Goal: Transaction & Acquisition: Purchase product/service

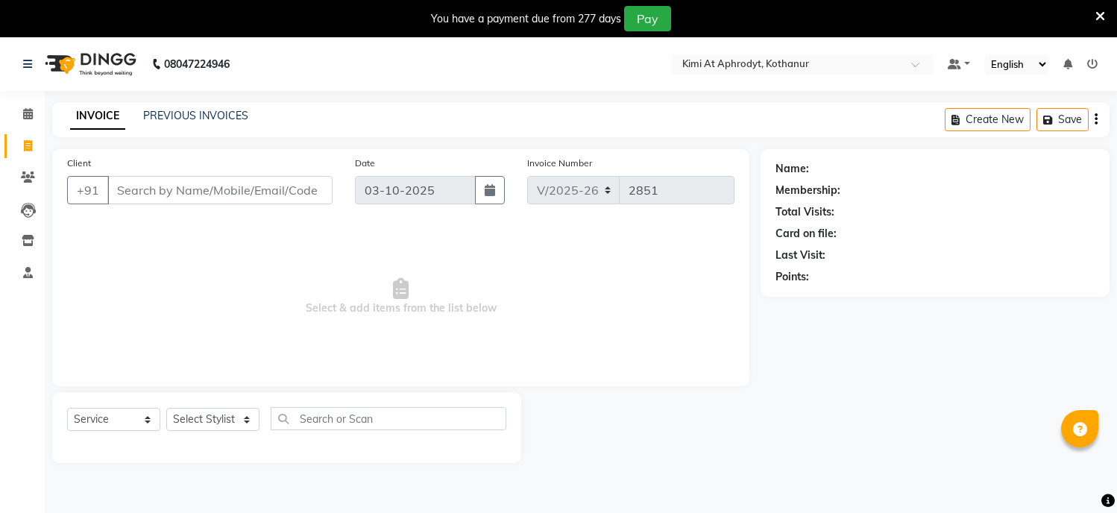
select select "7401"
select select "service"
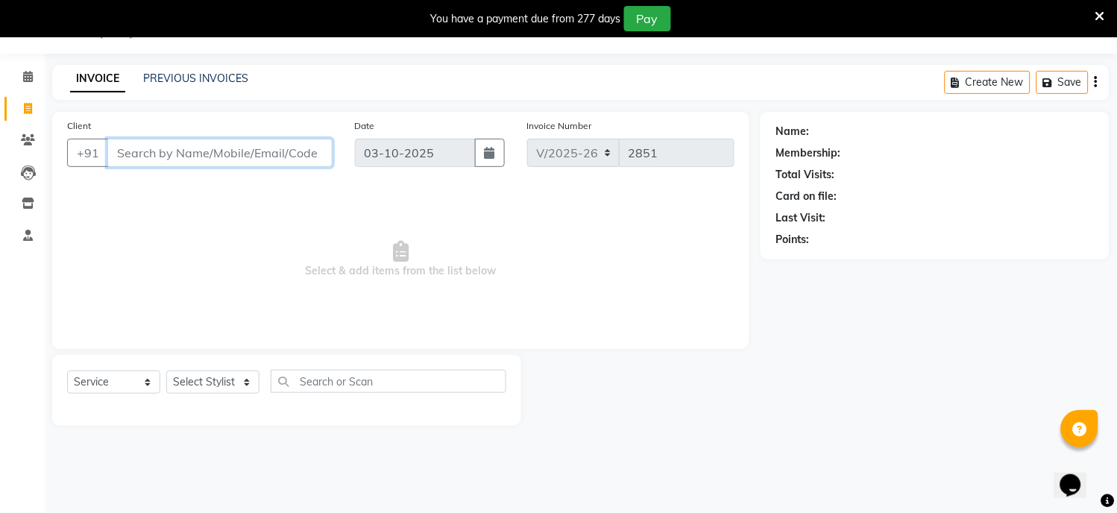
click at [170, 154] on input "Client" at bounding box center [219, 153] width 225 height 28
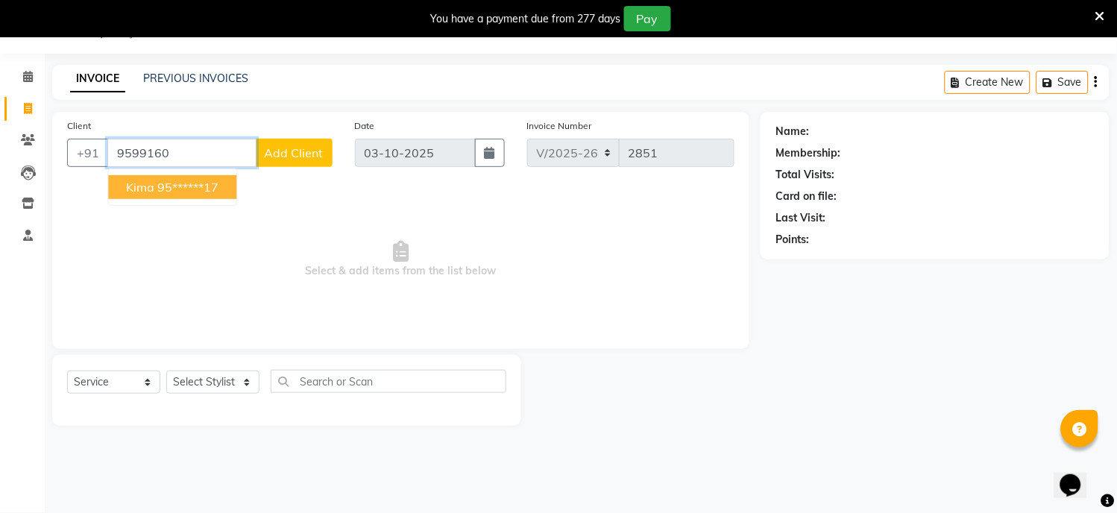
click at [173, 187] on ngb-highlight "95******17" at bounding box center [187, 187] width 61 height 15
type input "95******17"
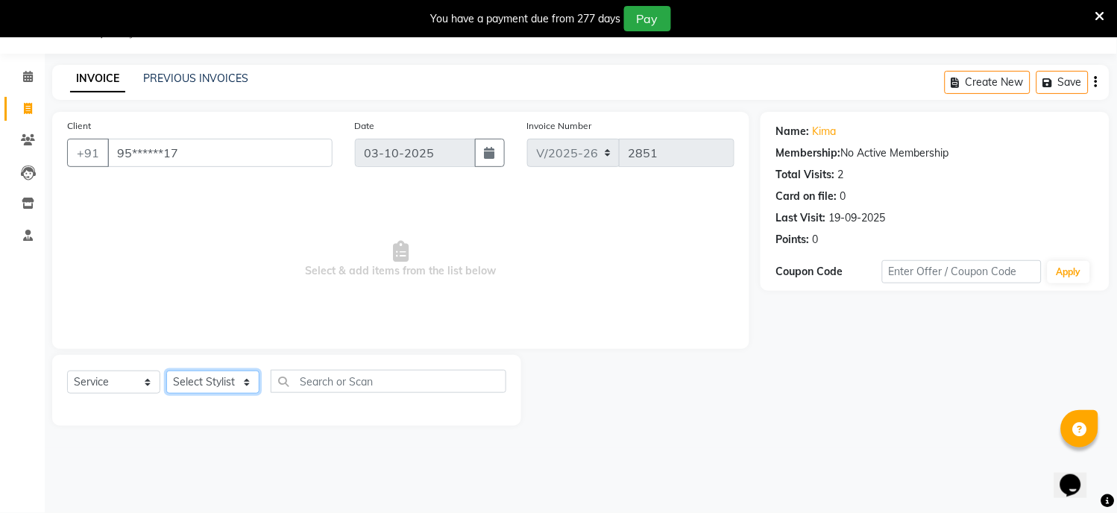
drag, startPoint x: 227, startPoint y: 380, endPoint x: 214, endPoint y: 386, distance: 14.0
click at [227, 380] on select "Select Stylist [PERSON_NAME] Hriatpuii [PERSON_NAME] Kimi manager id [PERSON_NA…" at bounding box center [212, 381] width 93 height 23
select select "69728"
click at [166, 371] on select "Select Stylist [PERSON_NAME] Hriatpuii [PERSON_NAME] Kimi manager id [PERSON_NA…" at bounding box center [212, 381] width 93 height 23
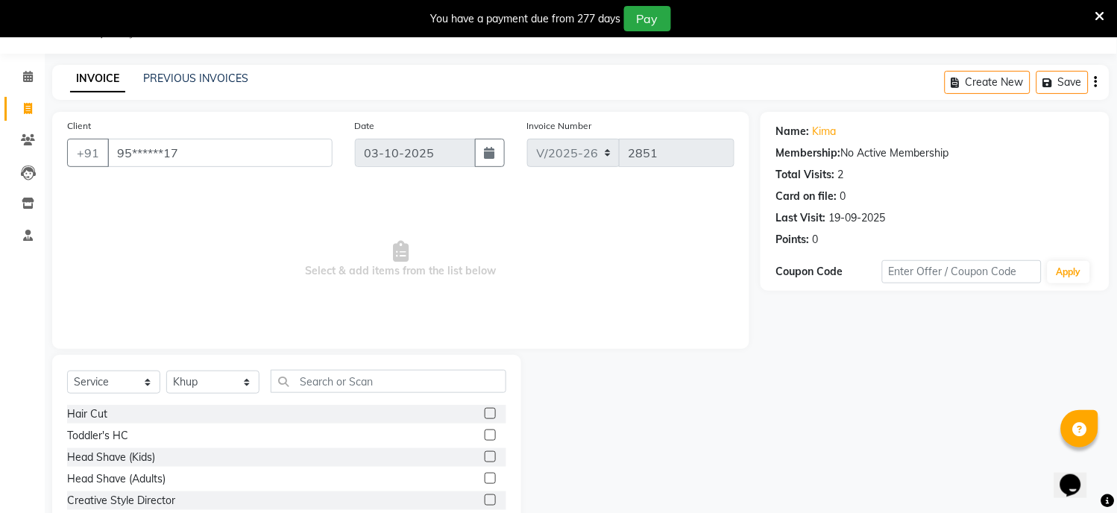
click at [485, 413] on label at bounding box center [490, 413] width 11 height 11
click at [485, 413] on input "checkbox" at bounding box center [490, 414] width 10 height 10
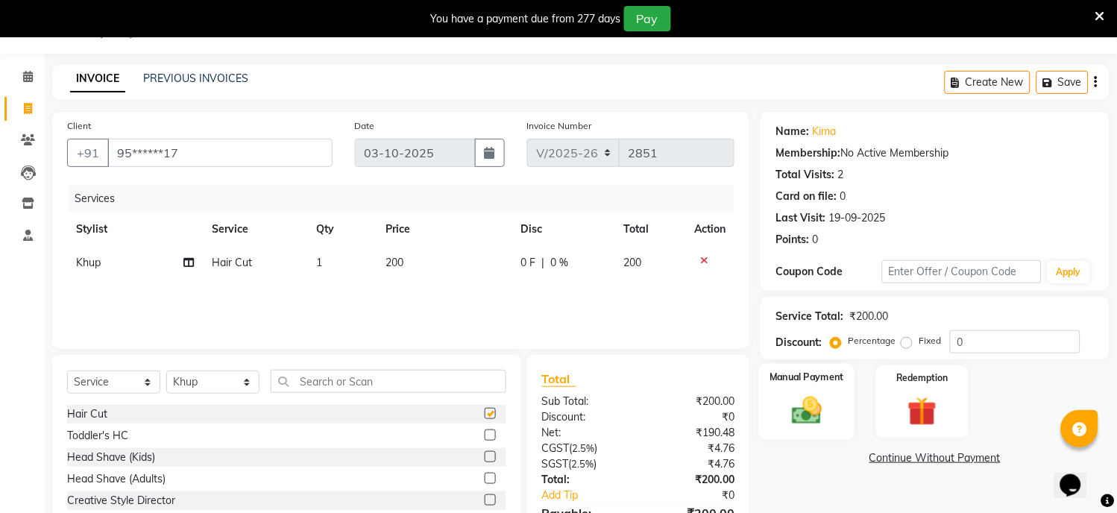
checkbox input "false"
click at [766, 397] on div "Manual Payment" at bounding box center [807, 402] width 96 height 76
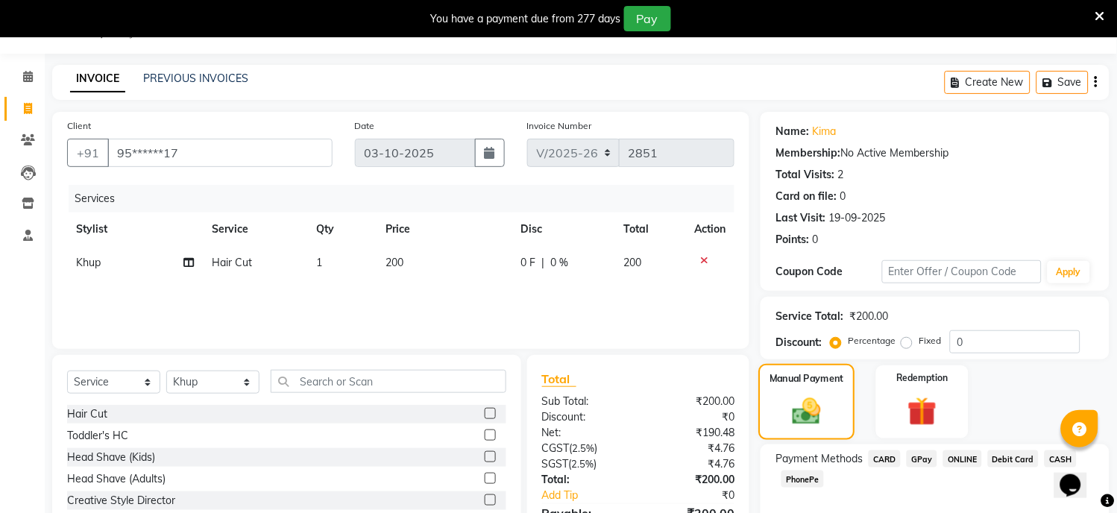
scroll to position [121, 0]
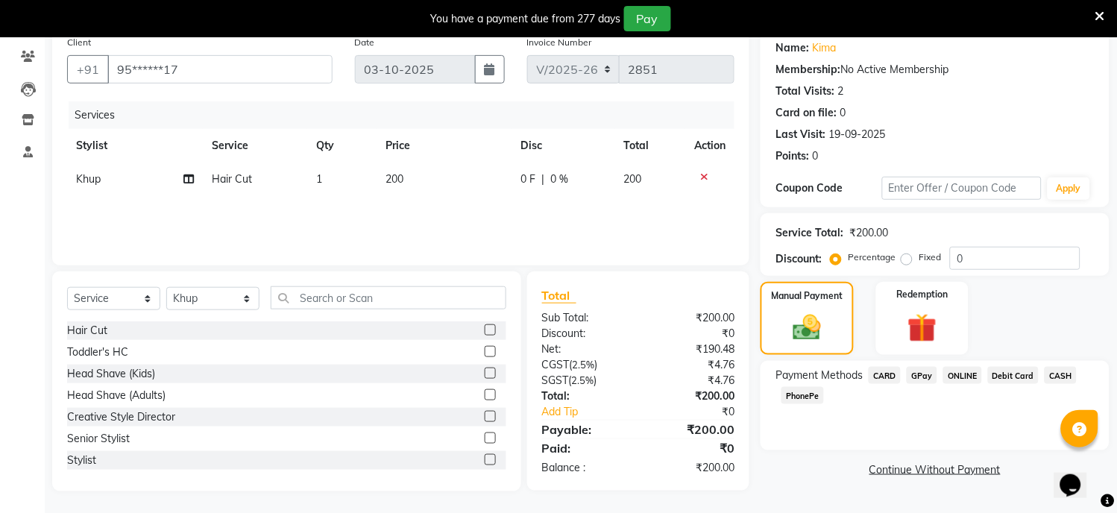
click at [921, 373] on span "GPay" at bounding box center [921, 375] width 31 height 17
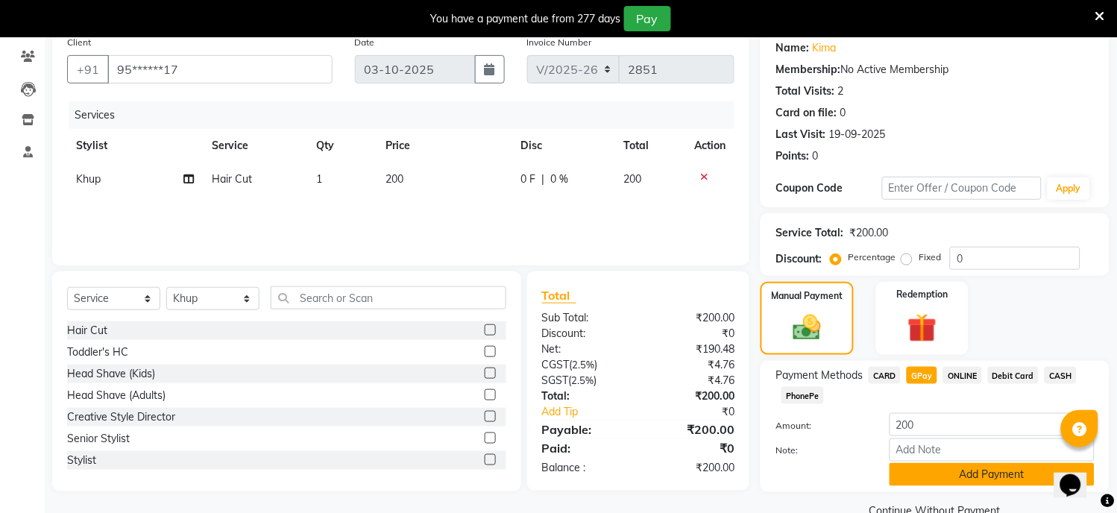
click at [950, 470] on button "Add Payment" at bounding box center [991, 474] width 205 height 23
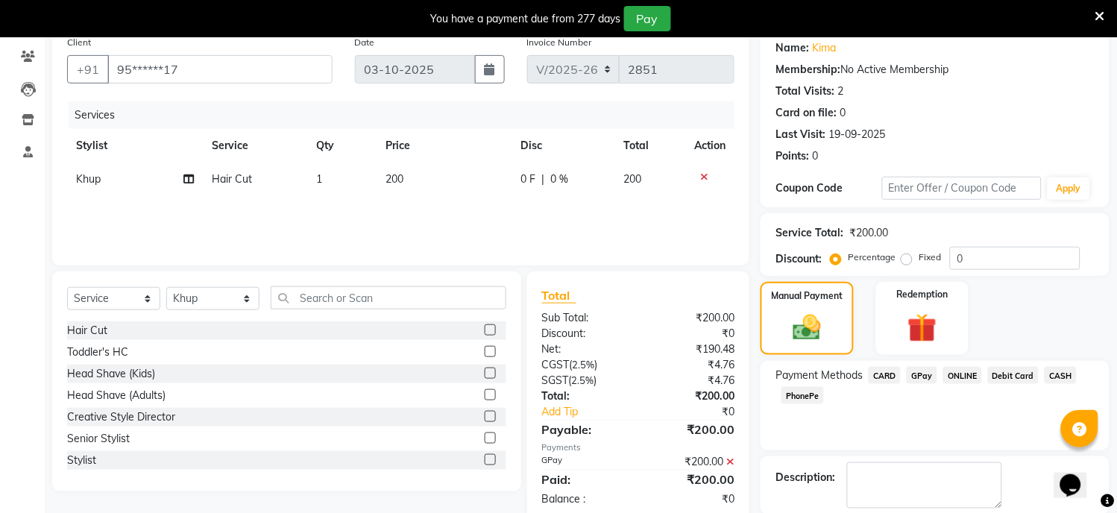
scroll to position [195, 0]
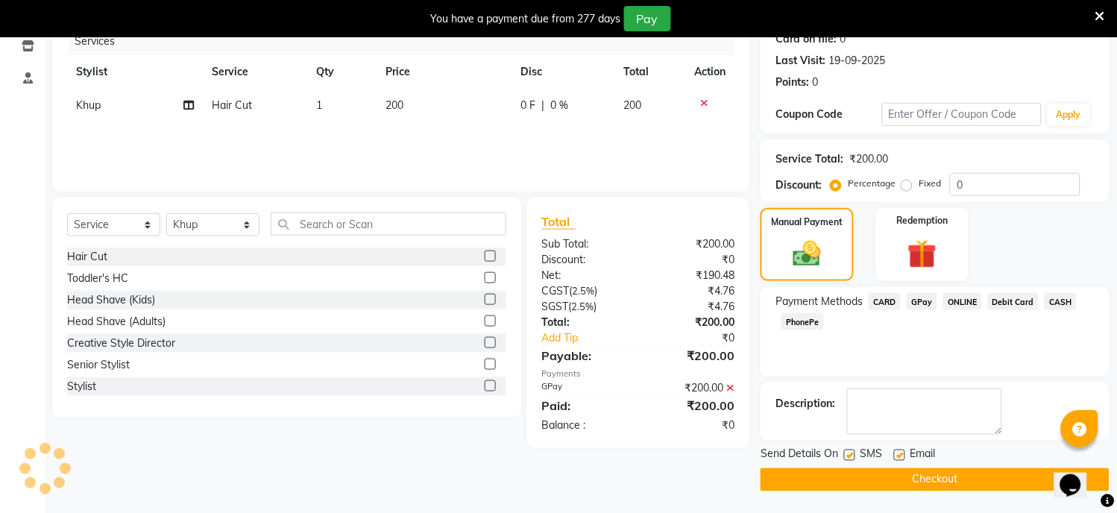
click at [949, 472] on button "Checkout" at bounding box center [934, 479] width 349 height 23
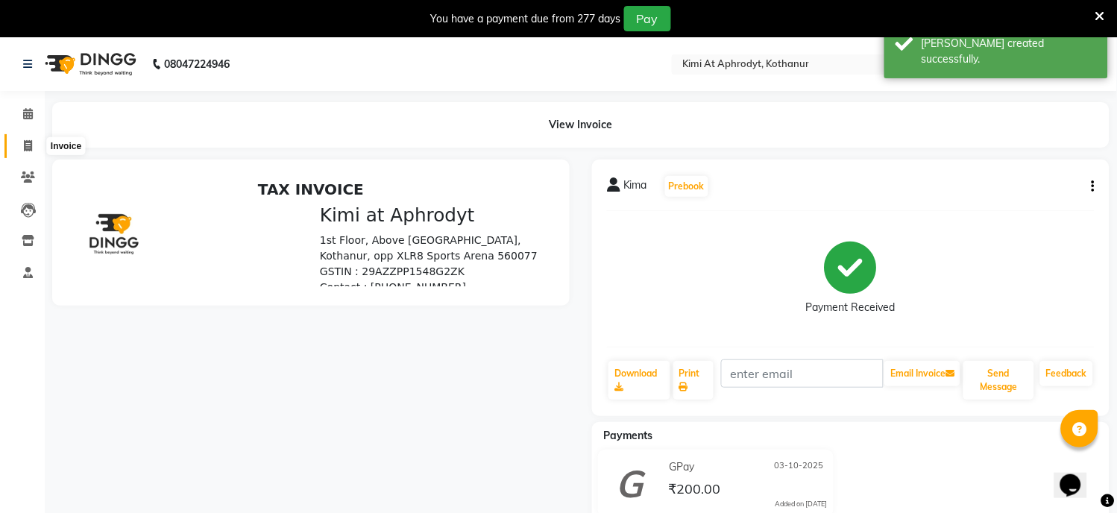
click at [35, 147] on span at bounding box center [28, 146] width 26 height 17
select select "service"
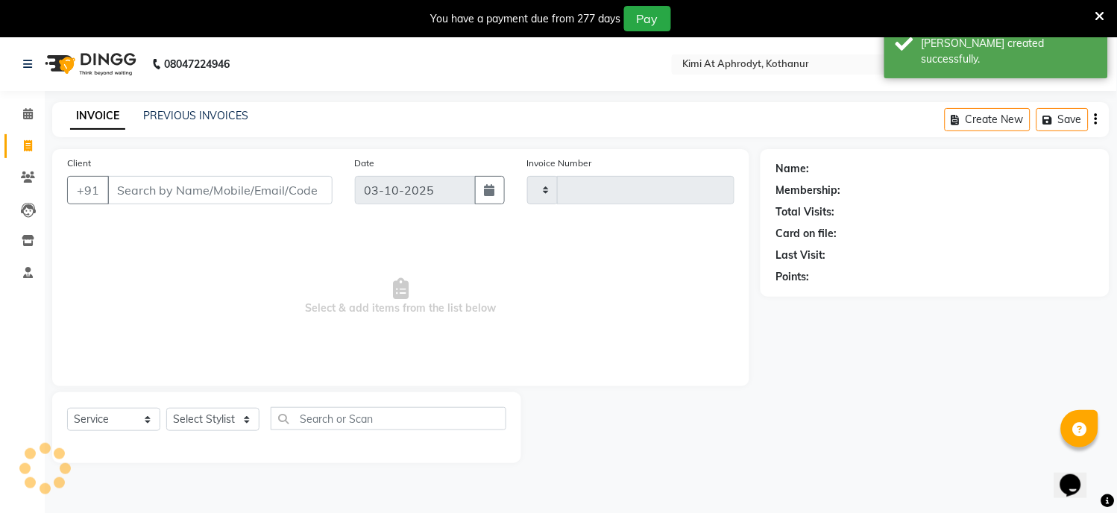
type input "2852"
select select "7401"
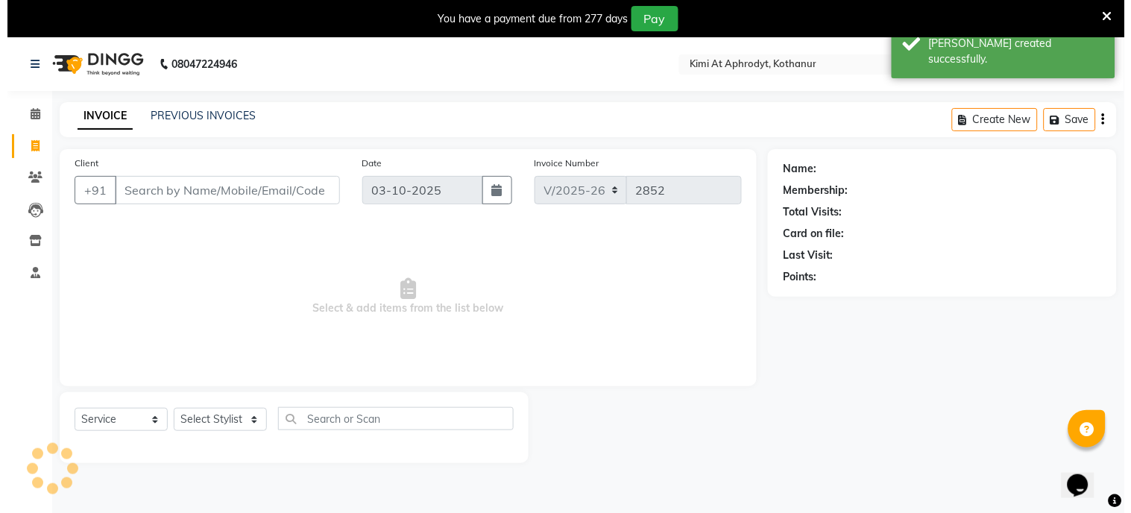
scroll to position [37, 0]
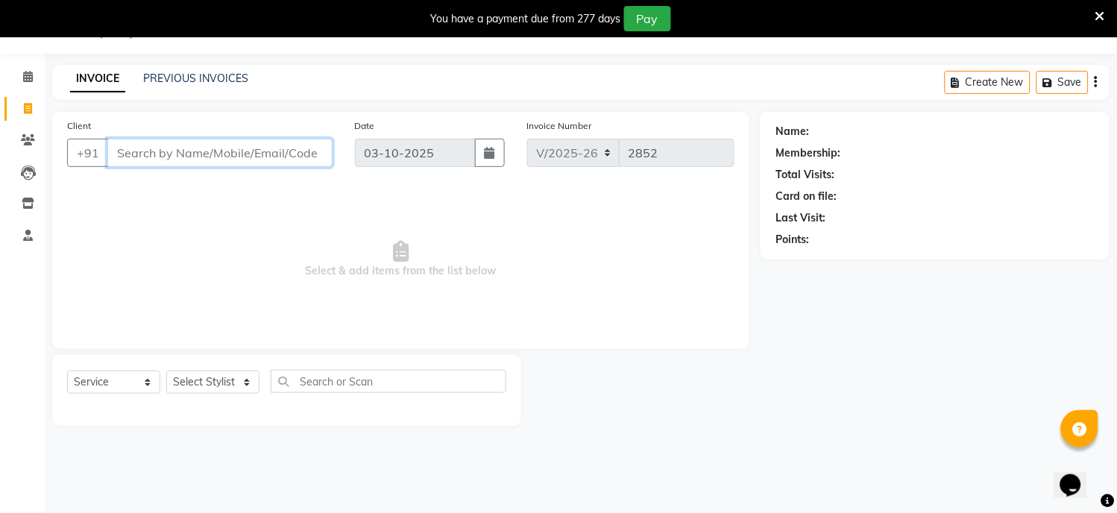
click at [214, 157] on input "Client" at bounding box center [219, 153] width 225 height 28
type input "8317400522"
click at [299, 157] on span "Add Client" at bounding box center [294, 152] width 59 height 15
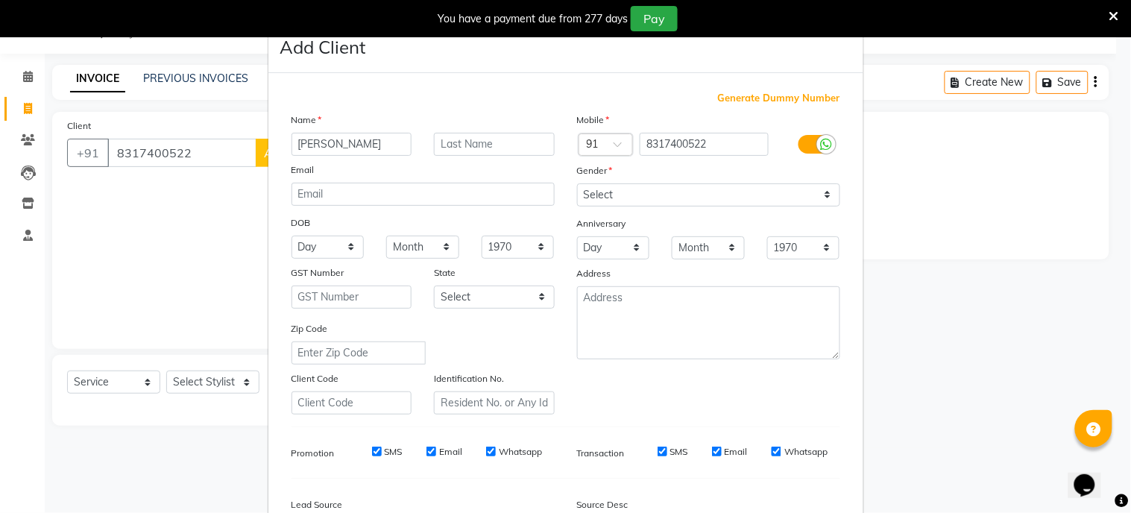
type input "[PERSON_NAME]"
click at [602, 198] on select "Select [DEMOGRAPHIC_DATA] [DEMOGRAPHIC_DATA] Other Prefer Not To Say" at bounding box center [708, 194] width 263 height 23
click at [577, 183] on select "Select [DEMOGRAPHIC_DATA] [DEMOGRAPHIC_DATA] Other Prefer Not To Say" at bounding box center [708, 194] width 263 height 23
click at [587, 190] on select "Select [DEMOGRAPHIC_DATA] [DEMOGRAPHIC_DATA] Other Prefer Not To Say" at bounding box center [708, 194] width 263 height 23
select select "[DEMOGRAPHIC_DATA]"
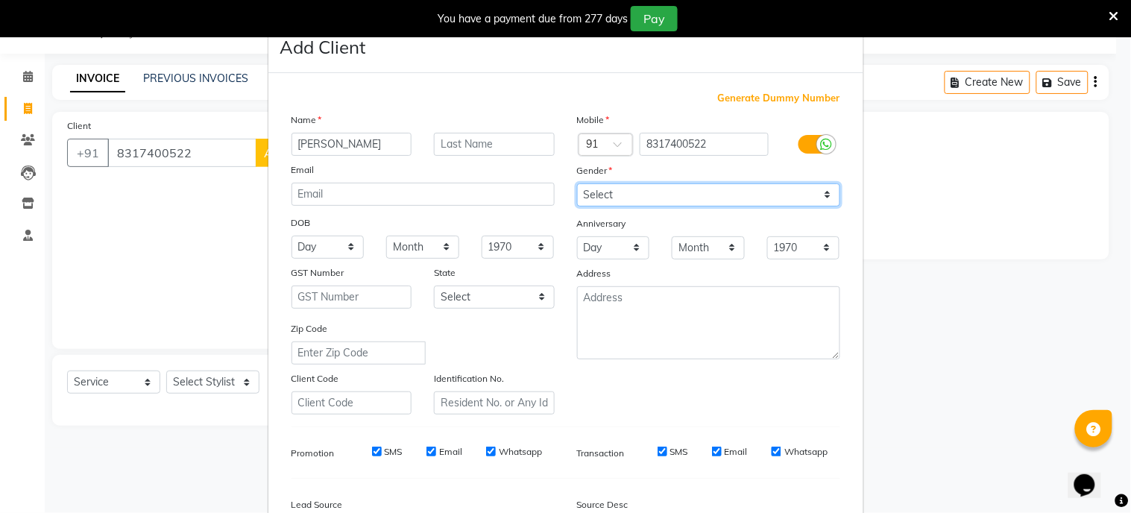
click at [577, 183] on select "Select [DEMOGRAPHIC_DATA] [DEMOGRAPHIC_DATA] Other Prefer Not To Say" at bounding box center [708, 194] width 263 height 23
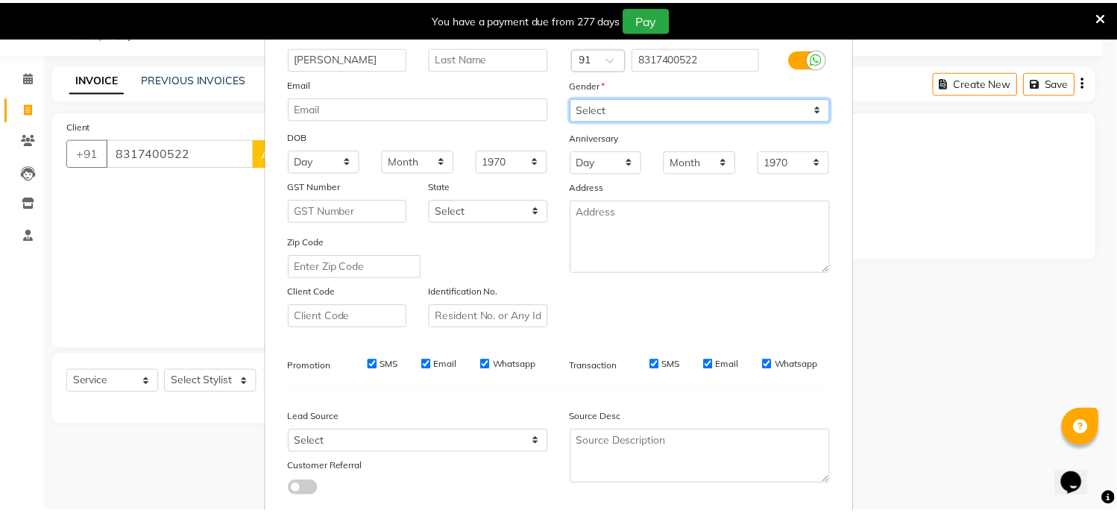
scroll to position [175, 0]
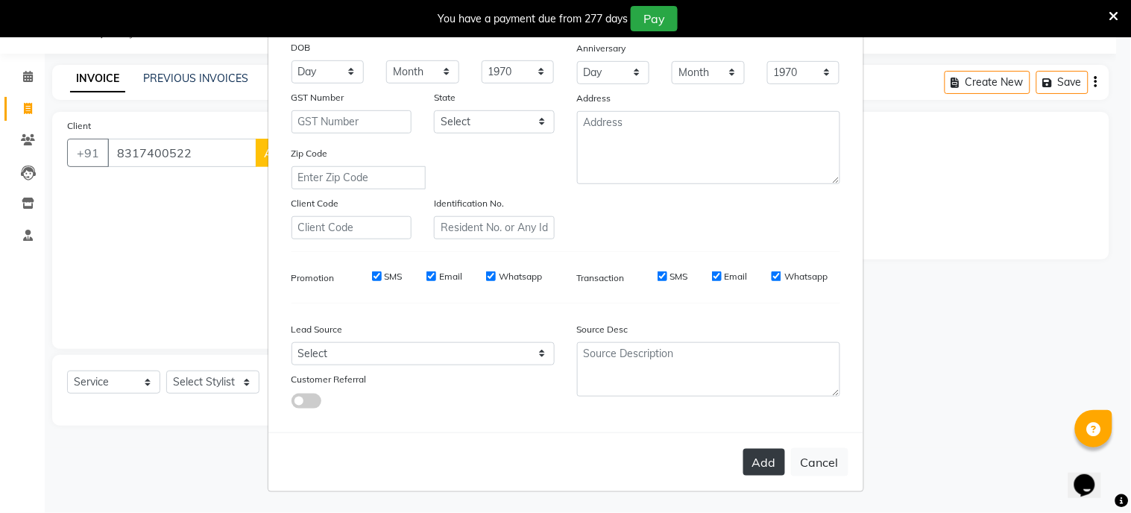
click at [766, 459] on button "Add" at bounding box center [764, 462] width 42 height 27
type input "83******22"
select select
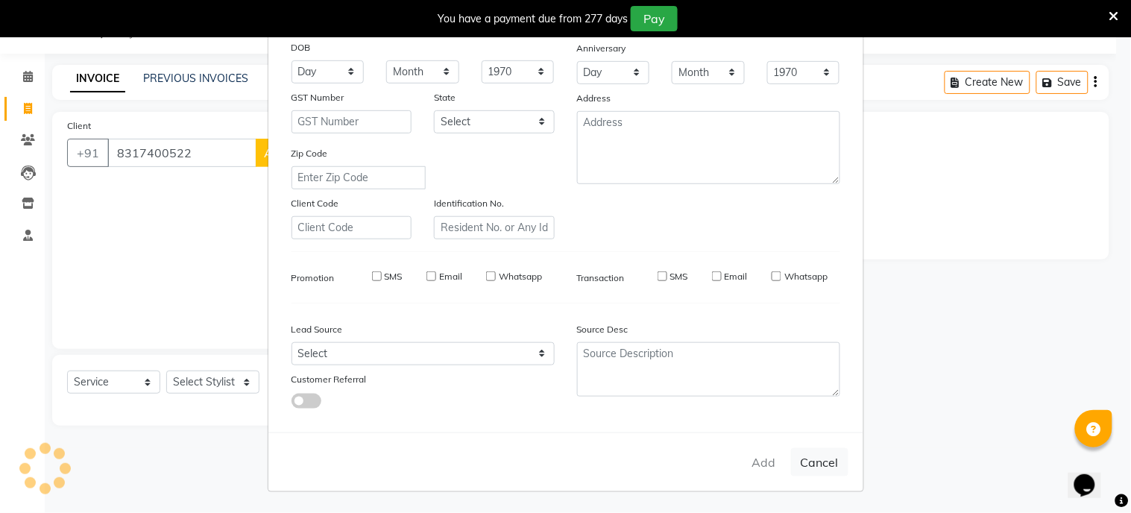
select select
checkbox input "false"
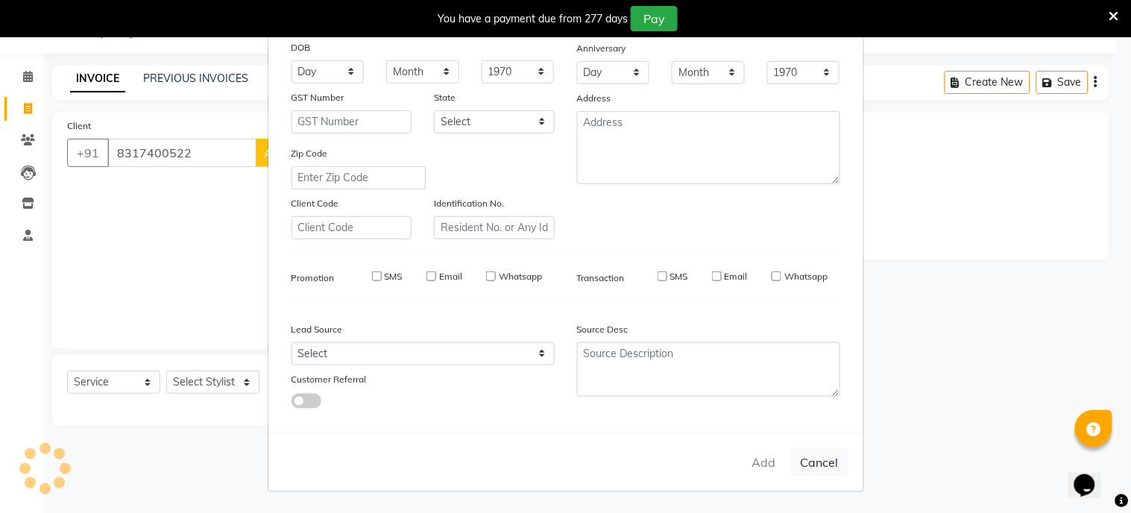
checkbox input "false"
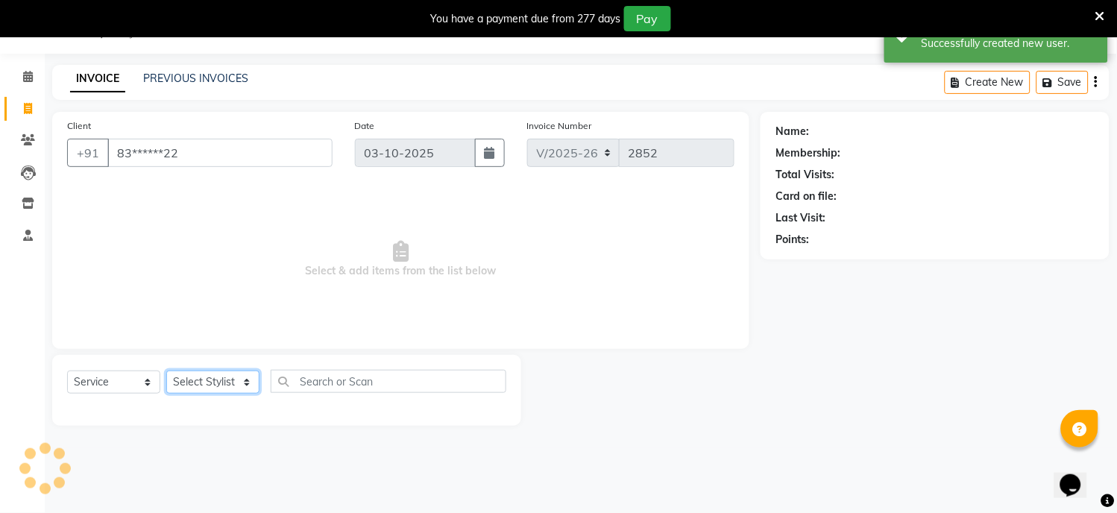
click at [212, 384] on select "Select Stylist [PERSON_NAME] Hriatpuii [PERSON_NAME] Kimi manager id [PERSON_NA…" at bounding box center [212, 381] width 93 height 23
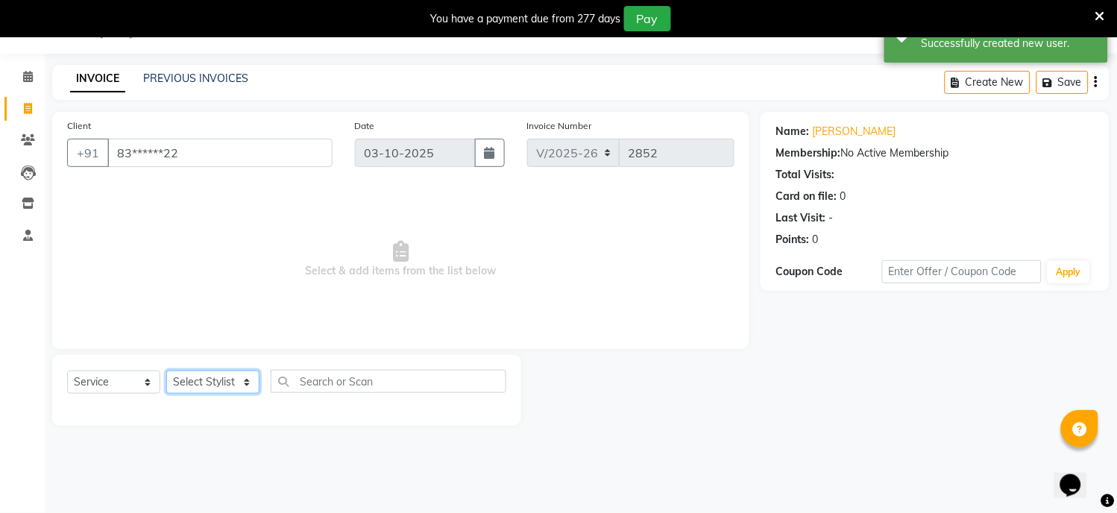
click at [207, 380] on select "Select Stylist [PERSON_NAME] Hriatpuii [PERSON_NAME] Kimi manager id [PERSON_NA…" at bounding box center [212, 381] width 93 height 23
select select "88071"
click at [166, 371] on select "Select Stylist [PERSON_NAME] Hriatpuii [PERSON_NAME] Kimi manager id [PERSON_NA…" at bounding box center [212, 381] width 93 height 23
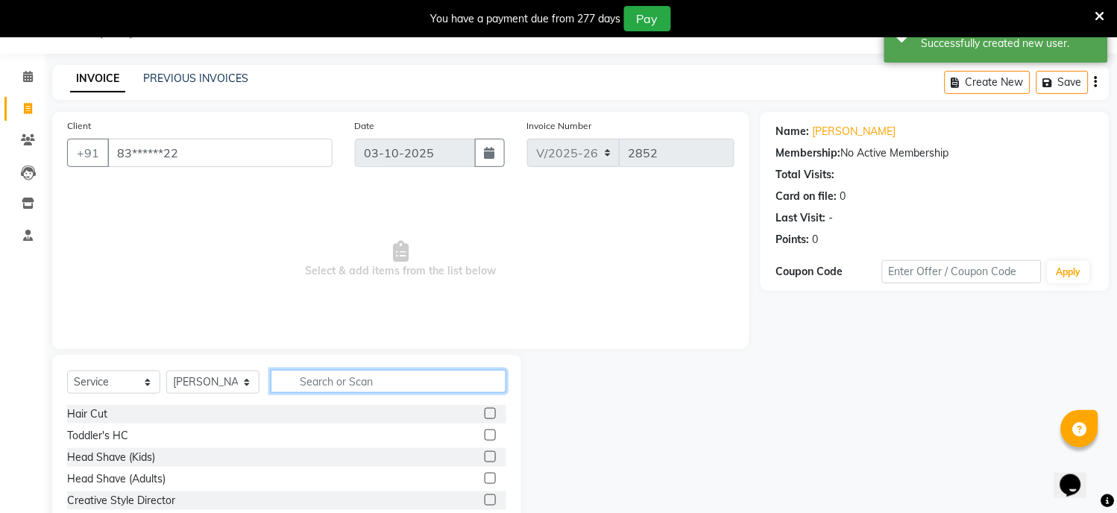
click at [344, 373] on input "text" at bounding box center [389, 381] width 236 height 23
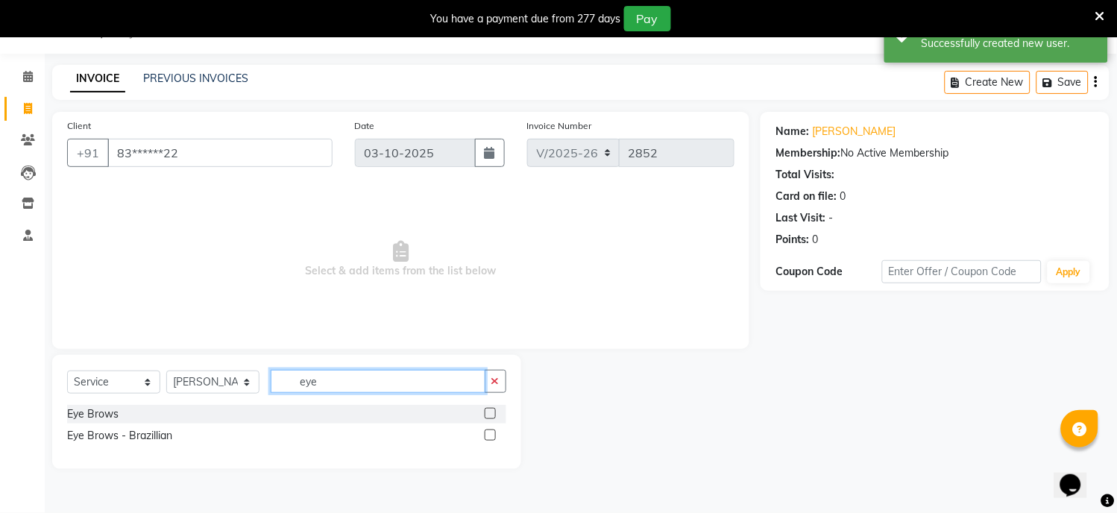
type input "eye"
click at [490, 415] on label at bounding box center [490, 413] width 11 height 11
click at [490, 415] on input "checkbox" at bounding box center [490, 414] width 10 height 10
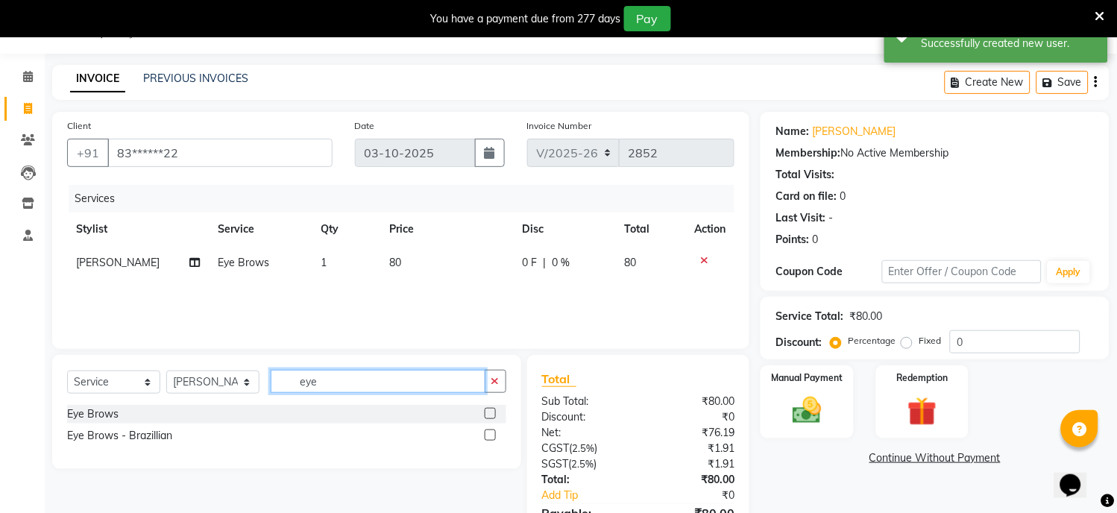
click at [364, 382] on input "eye" at bounding box center [378, 381] width 215 height 23
checkbox input "false"
type input "e"
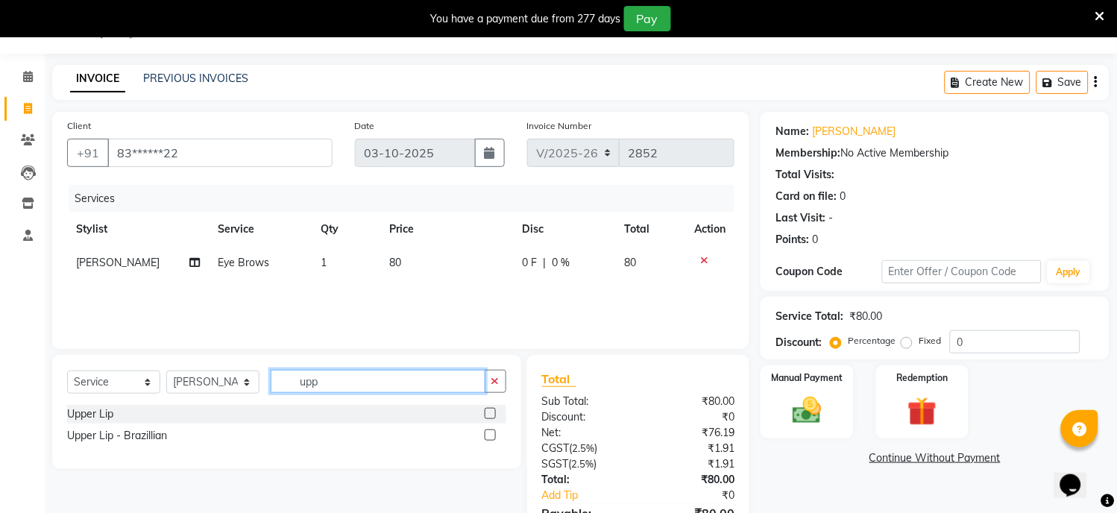
type input "upp"
click at [487, 410] on label at bounding box center [490, 413] width 11 height 11
click at [487, 410] on input "checkbox" at bounding box center [490, 414] width 10 height 10
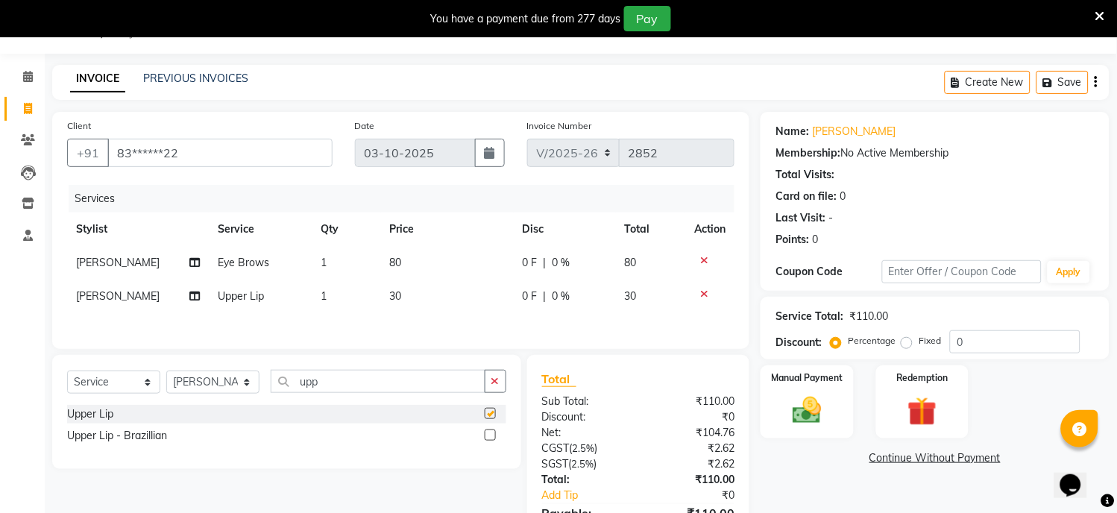
checkbox input "false"
click at [407, 306] on td "30" at bounding box center [447, 297] width 133 height 34
select select "88071"
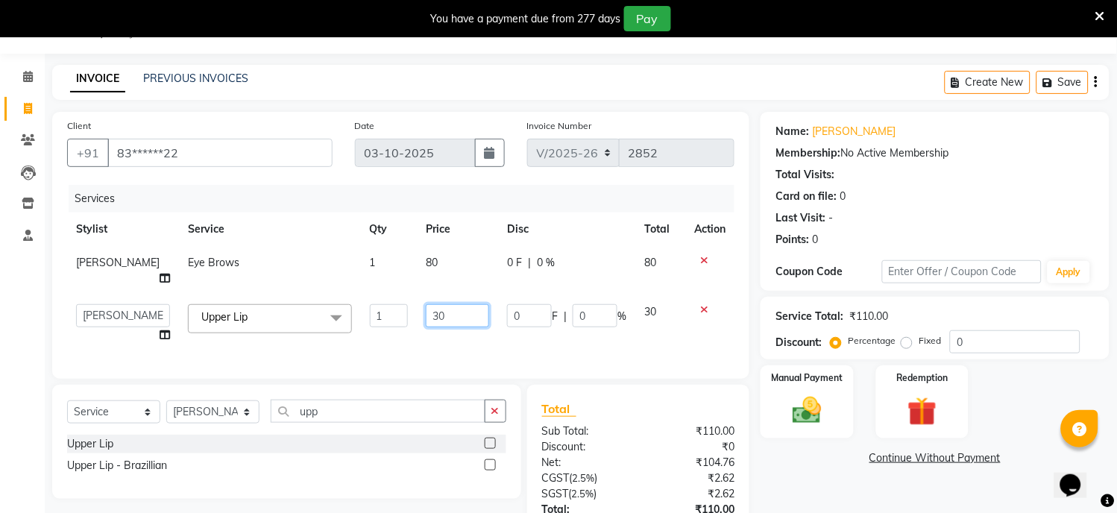
click at [426, 304] on input "30" at bounding box center [457, 315] width 63 height 23
type input "50"
click at [620, 329] on div "Services Stylist Service Qty Price Disc Total Action [PERSON_NAME] Eye Brows 1 …" at bounding box center [400, 274] width 667 height 179
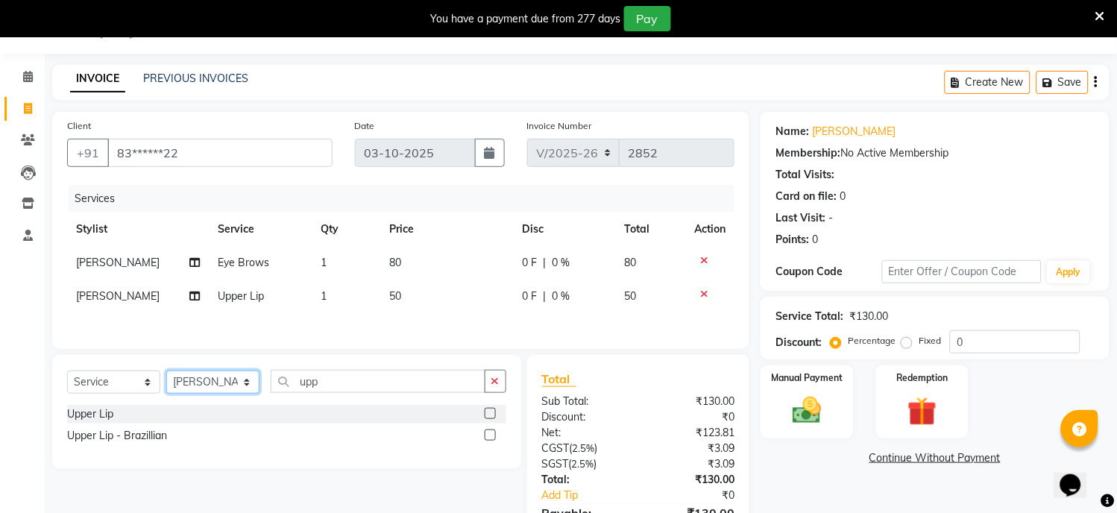
click at [206, 384] on select "Select Stylist [PERSON_NAME] Hriatpuii [PERSON_NAME] Kimi manager id [PERSON_NA…" at bounding box center [212, 381] width 93 height 23
select select "69729"
click at [166, 376] on select "Select Stylist [PERSON_NAME] Hriatpuii [PERSON_NAME] Kimi manager id [PERSON_NA…" at bounding box center [212, 381] width 93 height 23
click at [198, 339] on div "Client +91 83******22 Date [DATE] Invoice Number V/2025 V/[PHONE_NUMBER] Servic…" at bounding box center [400, 230] width 697 height 237
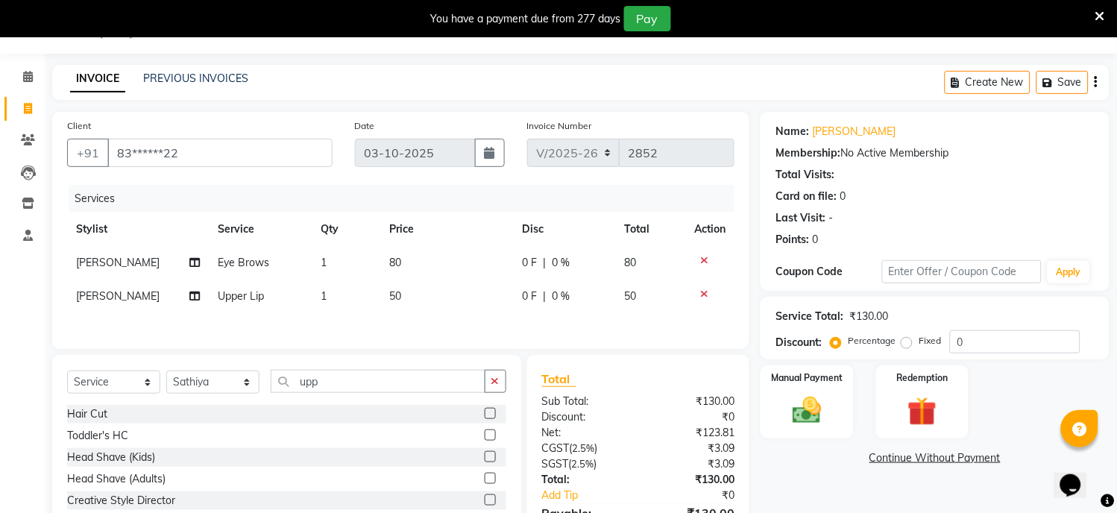
click at [485, 419] on label at bounding box center [490, 413] width 11 height 11
click at [485, 419] on input "checkbox" at bounding box center [490, 414] width 10 height 10
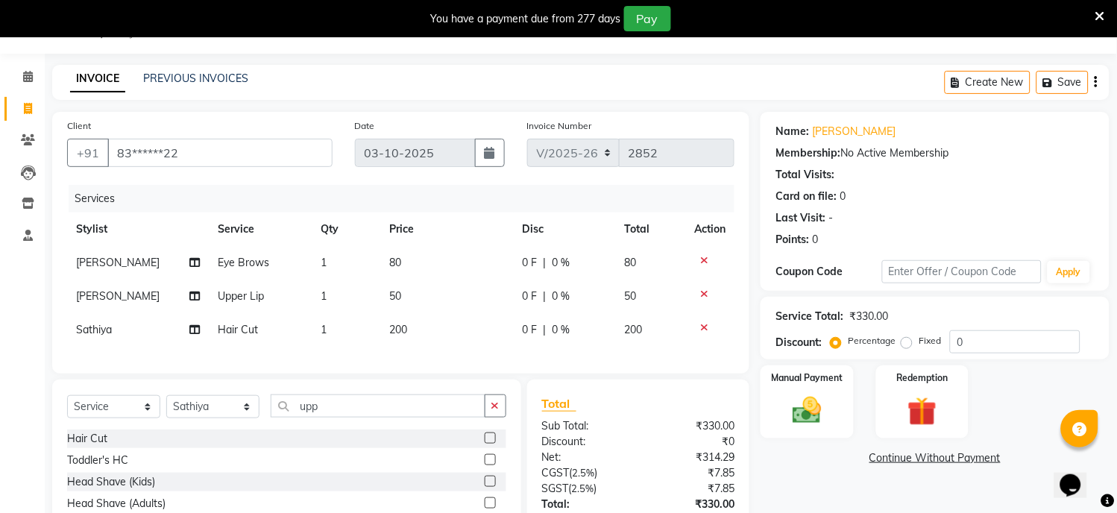
click at [485, 444] on label at bounding box center [490, 437] width 11 height 11
click at [485, 444] on input "checkbox" at bounding box center [490, 439] width 10 height 10
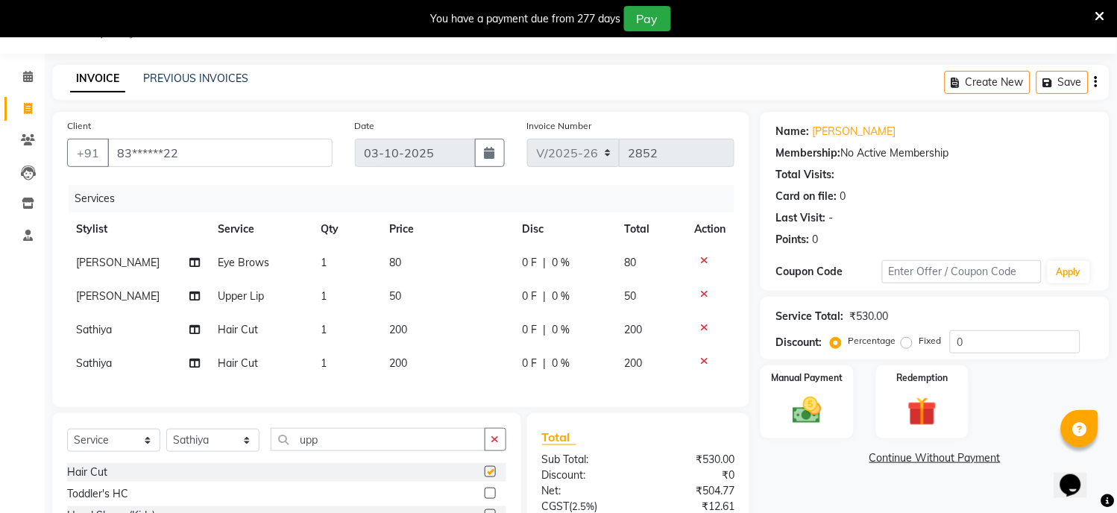
checkbox input "false"
click at [806, 426] on img at bounding box center [807, 411] width 49 height 35
click at [921, 457] on span "GPay" at bounding box center [921, 458] width 31 height 17
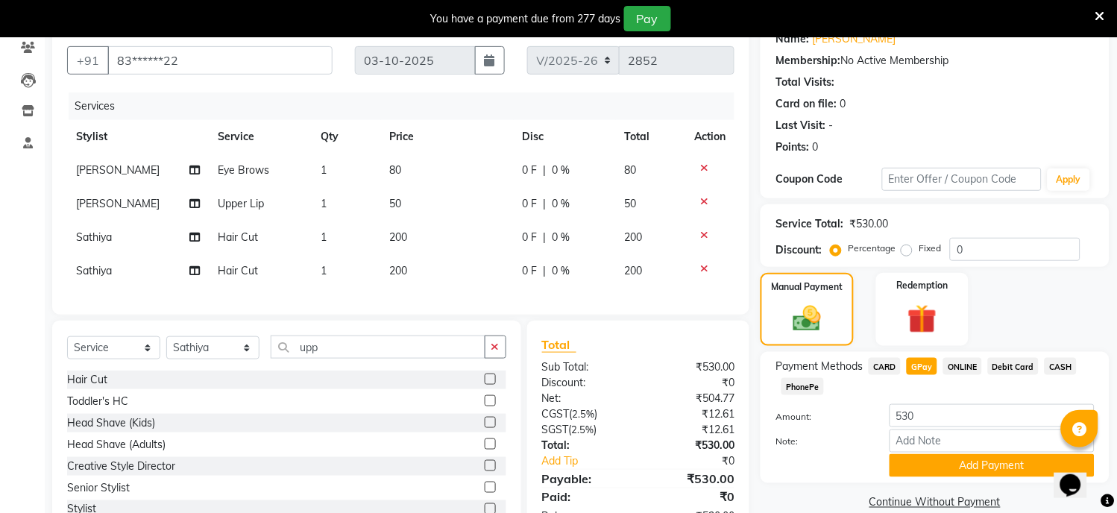
scroll to position [192, 0]
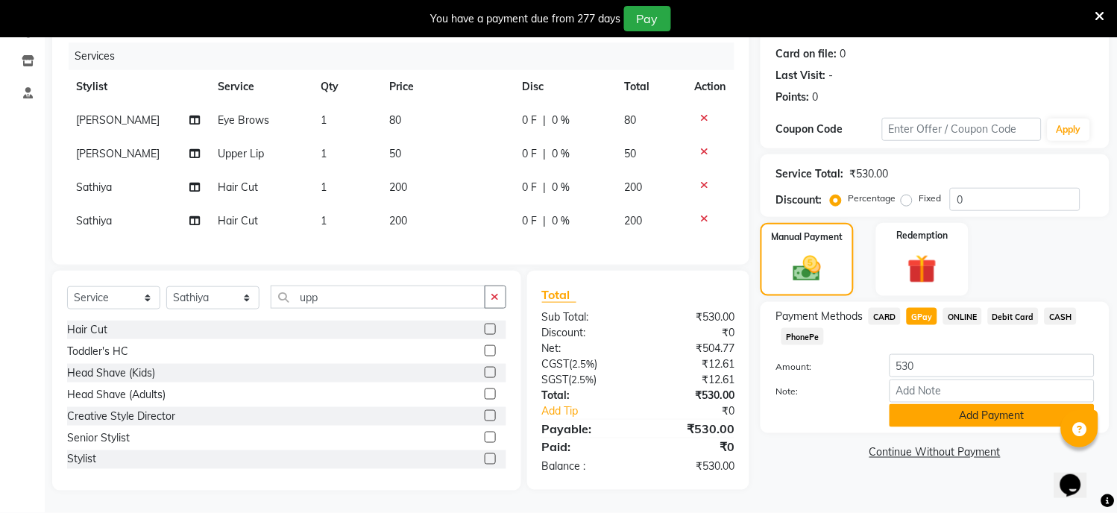
click at [947, 406] on button "Add Payment" at bounding box center [991, 415] width 205 height 23
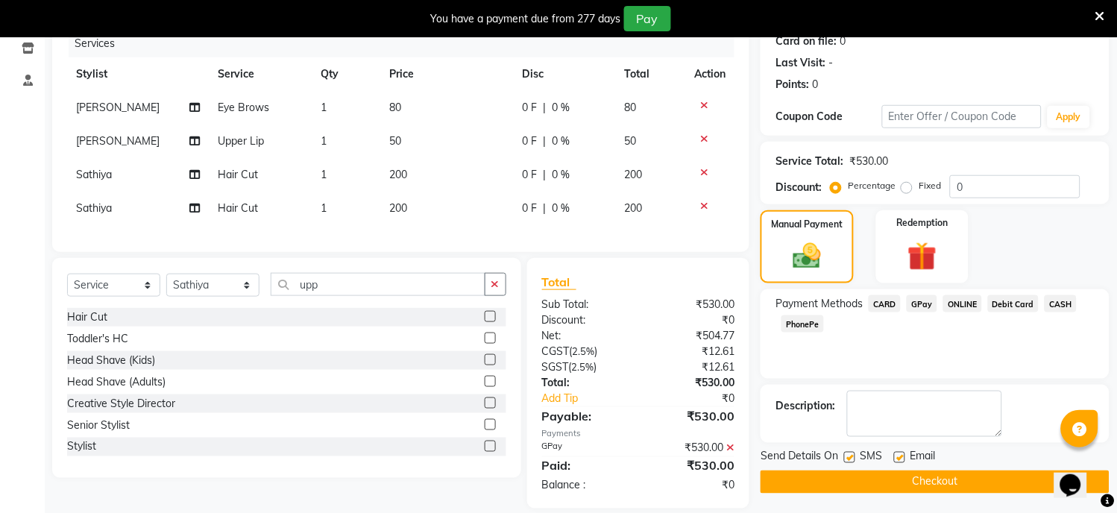
click at [921, 485] on button "Checkout" at bounding box center [934, 481] width 349 height 23
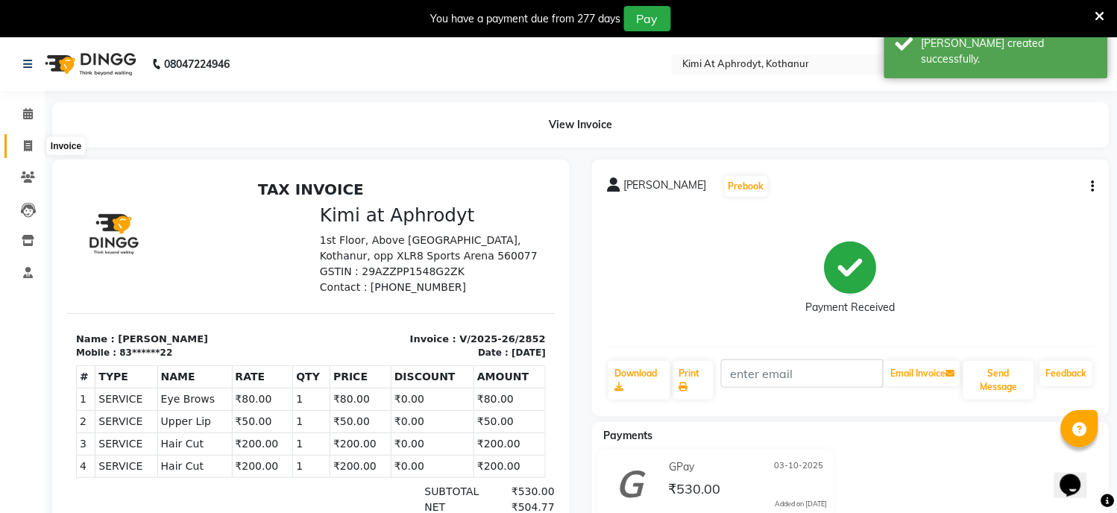
click at [24, 143] on icon at bounding box center [28, 145] width 8 height 11
select select "service"
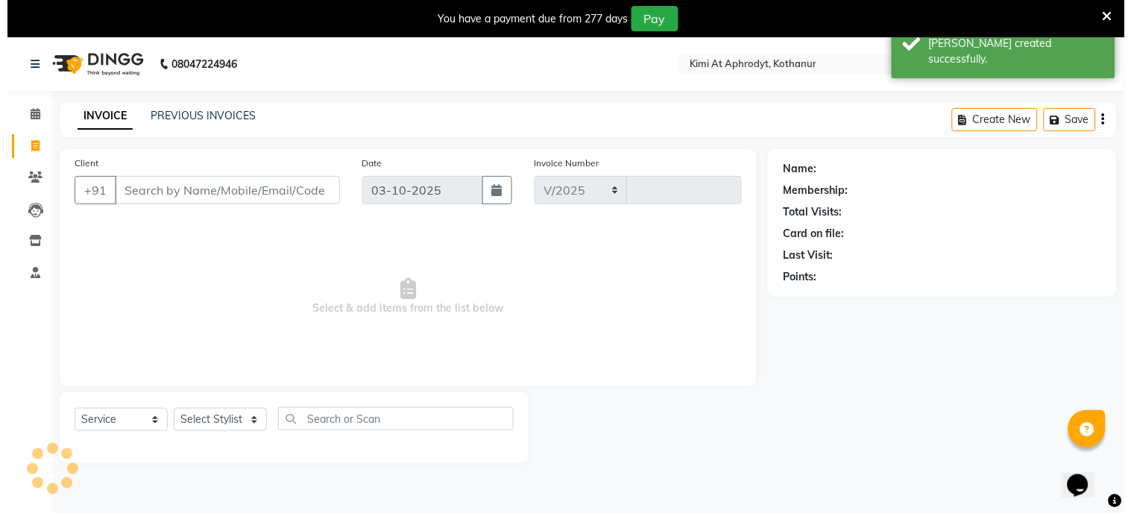
scroll to position [37, 0]
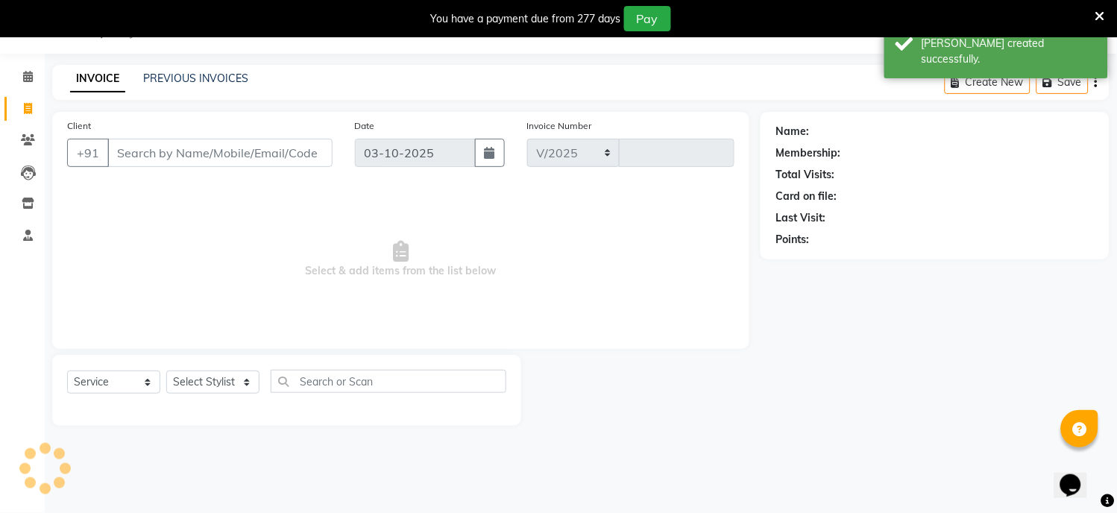
select select "7401"
type input "2853"
click at [155, 157] on input "Client" at bounding box center [219, 153] width 225 height 28
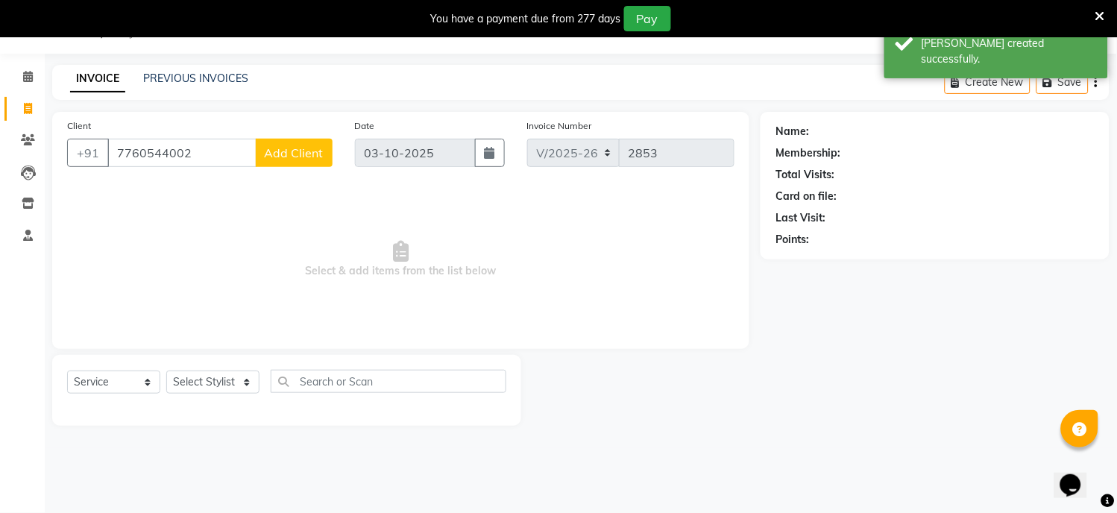
type input "7760544002"
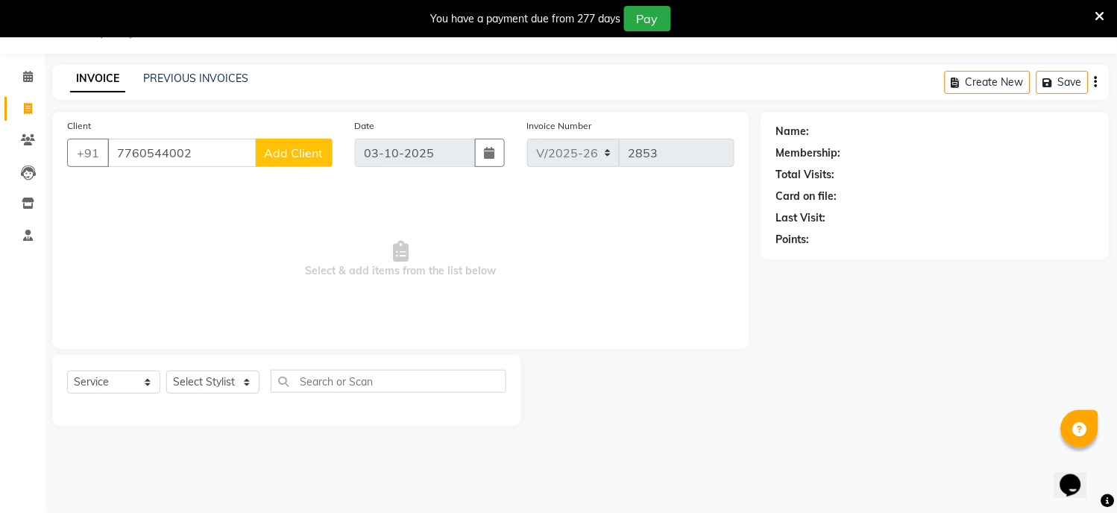
click at [276, 157] on span "Add Client" at bounding box center [294, 152] width 59 height 15
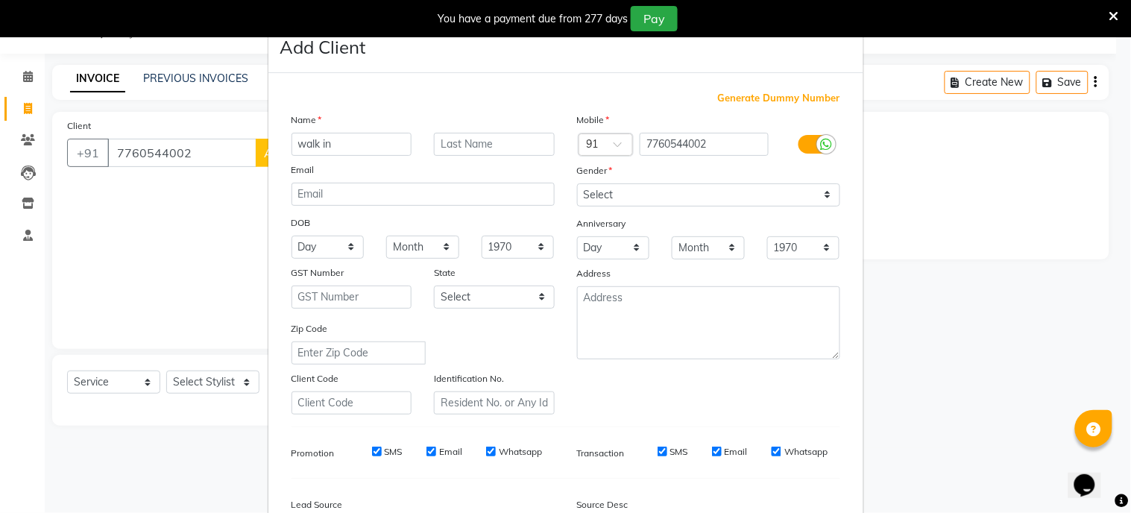
type input "walk in"
drag, startPoint x: 598, startPoint y: 189, endPoint x: 604, endPoint y: 195, distance: 8.4
click at [598, 189] on select "Select [DEMOGRAPHIC_DATA] [DEMOGRAPHIC_DATA] Other Prefer Not To Say" at bounding box center [708, 194] width 263 height 23
select select "[DEMOGRAPHIC_DATA]"
click at [577, 183] on select "Select [DEMOGRAPHIC_DATA] [DEMOGRAPHIC_DATA] Other Prefer Not To Say" at bounding box center [708, 194] width 263 height 23
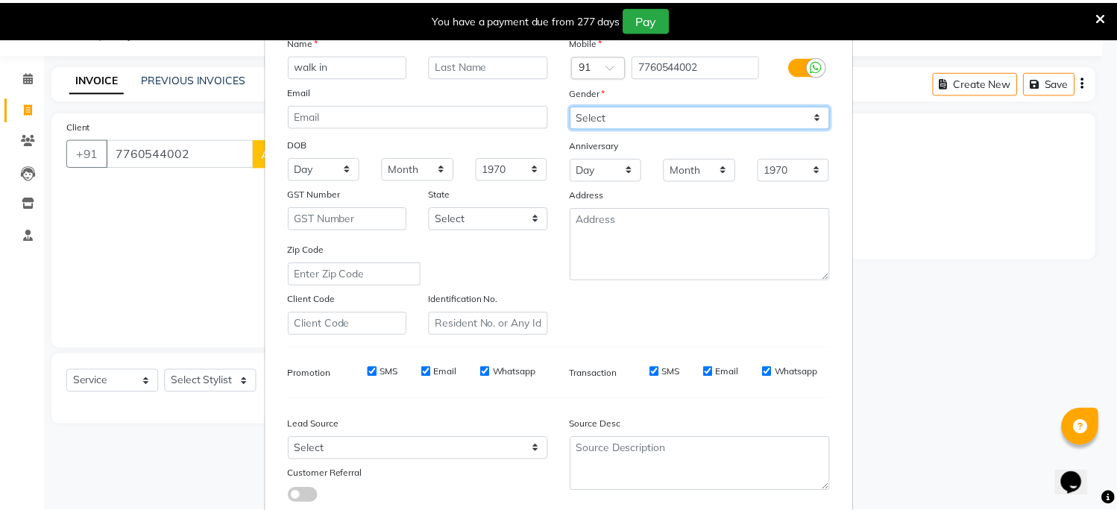
scroll to position [175, 0]
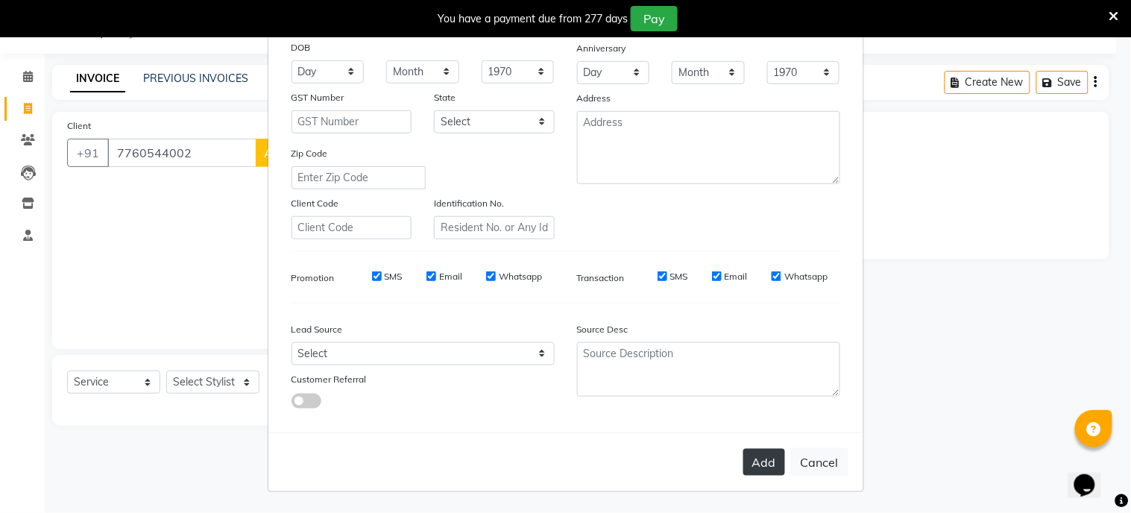
click at [748, 464] on button "Add" at bounding box center [764, 462] width 42 height 27
type input "77******02"
select select
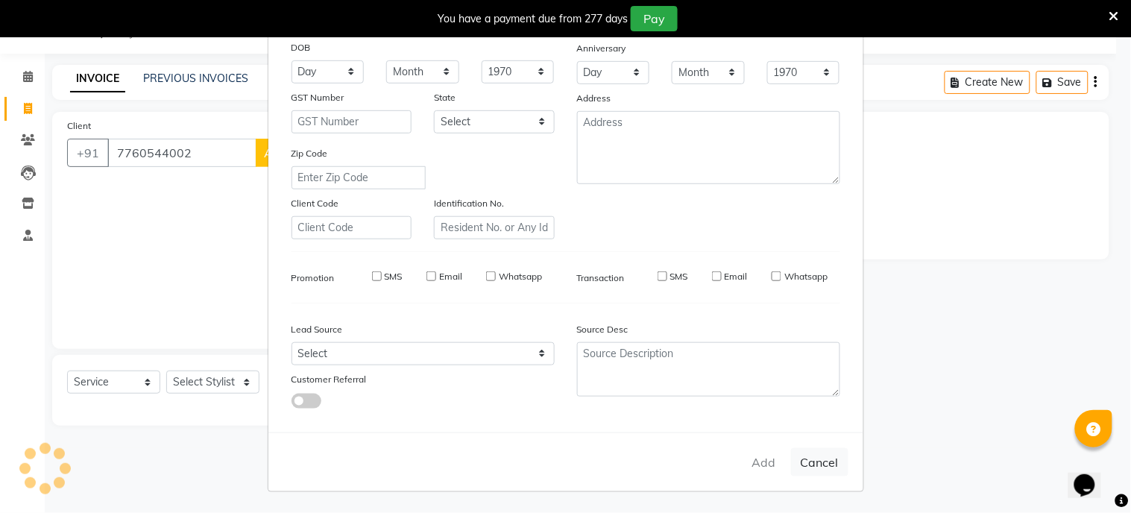
select select
checkbox input "false"
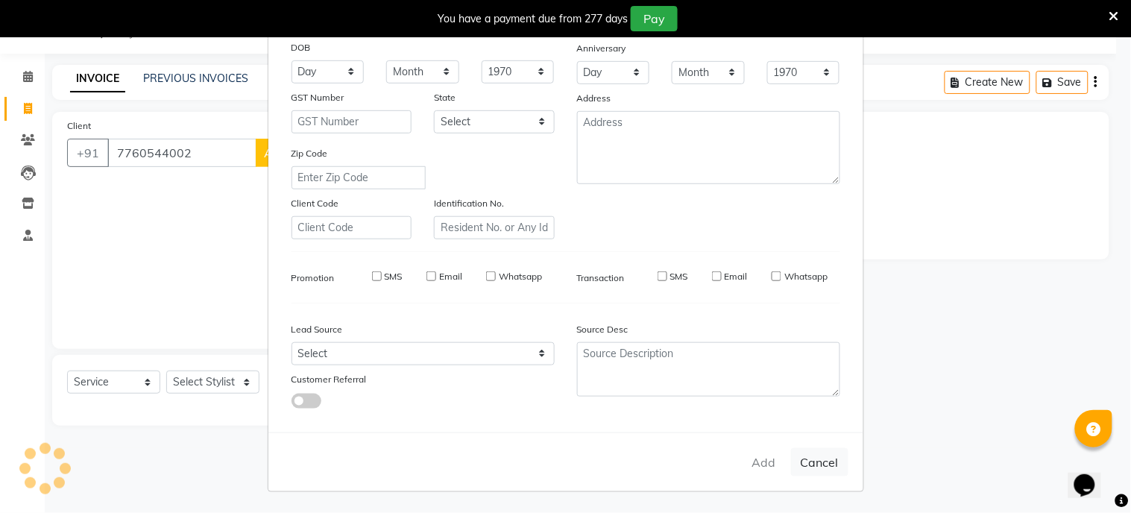
checkbox input "false"
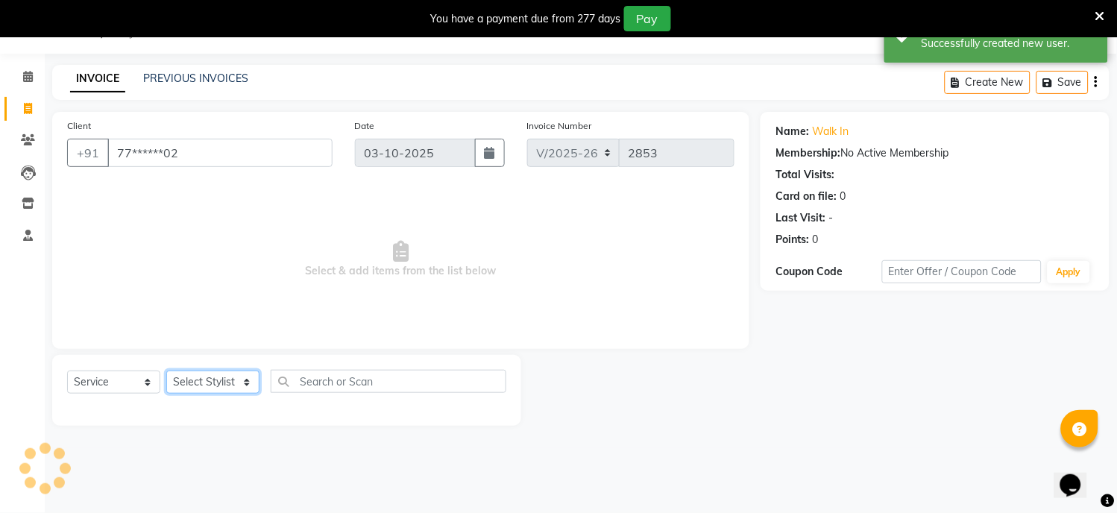
click at [191, 382] on select "Select Stylist [PERSON_NAME] Hriatpuii [PERSON_NAME] Kimi manager id [PERSON_NA…" at bounding box center [212, 381] width 93 height 23
click at [190, 381] on select "Select Stylist [PERSON_NAME] Hriatpuii [PERSON_NAME] Kimi manager id [PERSON_NA…" at bounding box center [212, 381] width 93 height 23
select select "77798"
click at [166, 371] on select "Select Stylist [PERSON_NAME] Hriatpuii [PERSON_NAME] Kimi manager id [PERSON_NA…" at bounding box center [212, 381] width 93 height 23
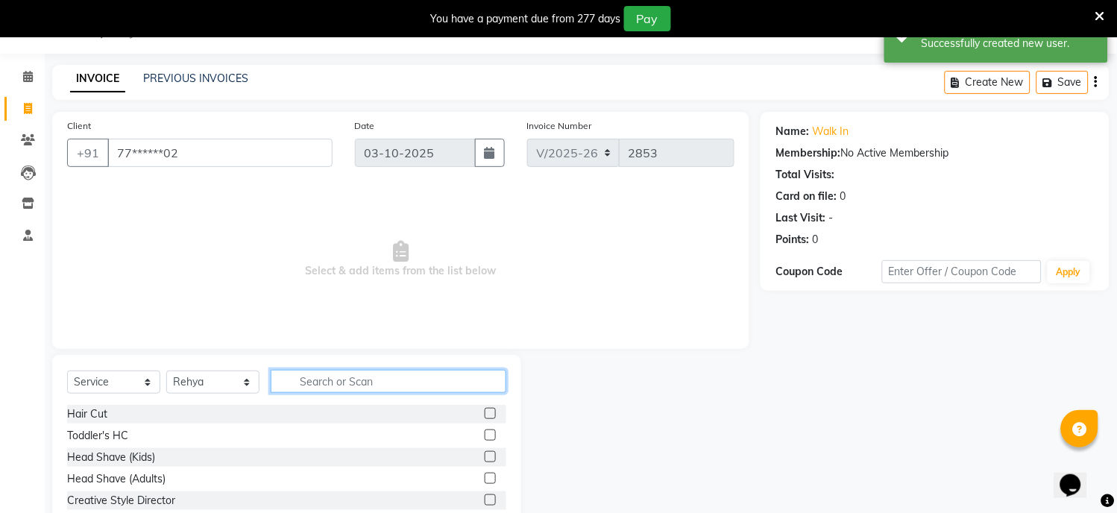
click at [300, 385] on input "text" at bounding box center [389, 381] width 236 height 23
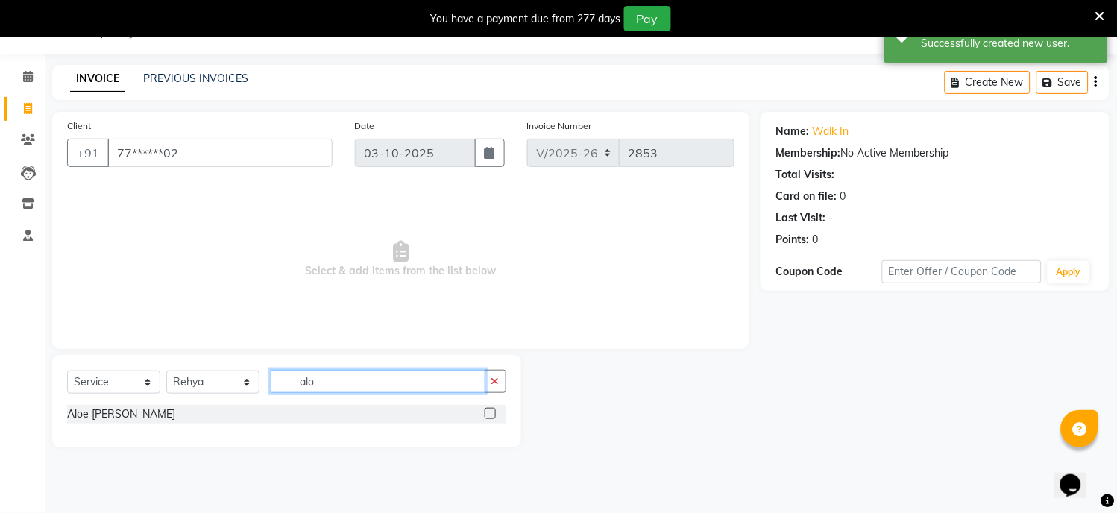
type input "alo"
click at [486, 408] on label at bounding box center [490, 413] width 11 height 11
click at [486, 409] on input "checkbox" at bounding box center [490, 414] width 10 height 10
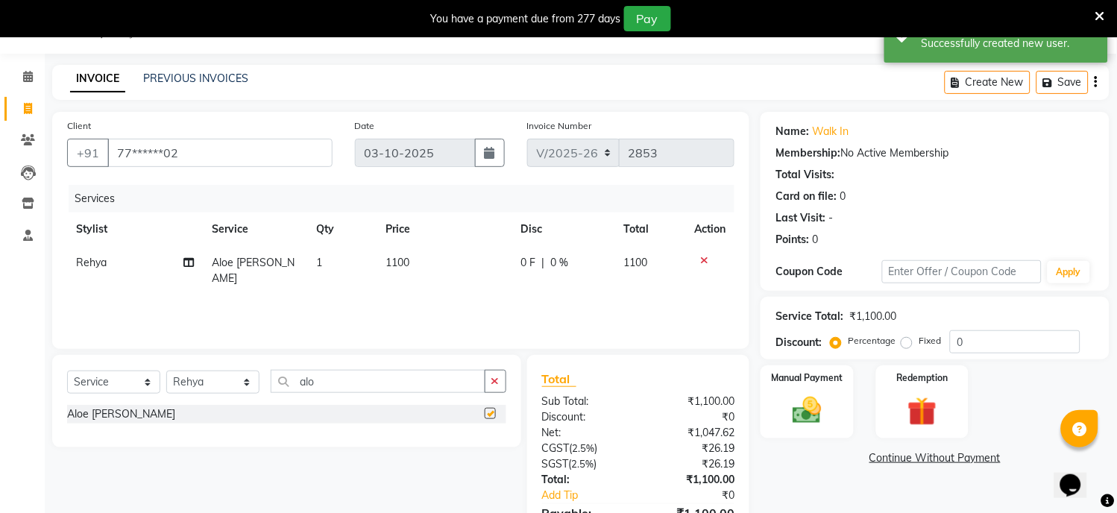
checkbox input "false"
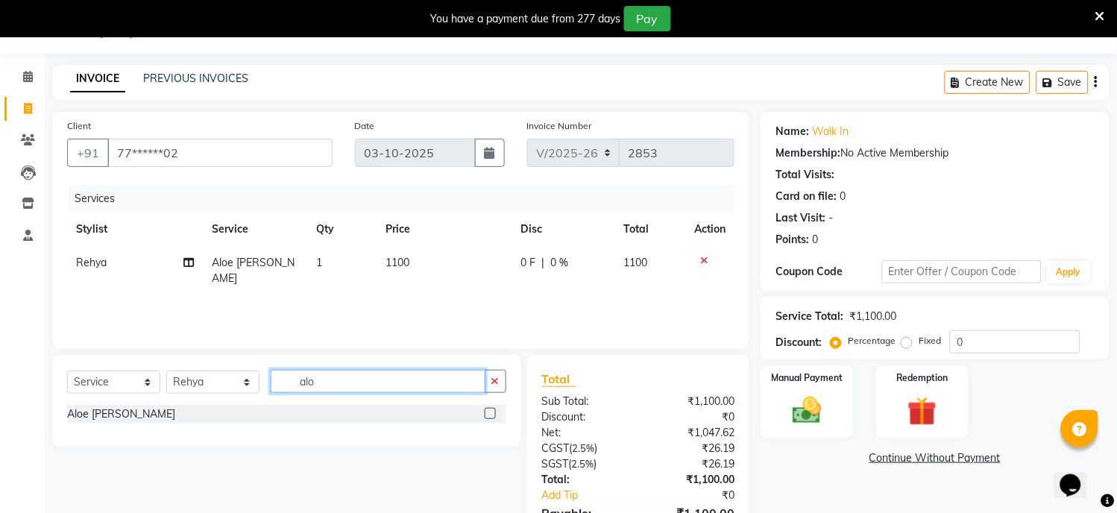
click at [388, 383] on input "alo" at bounding box center [378, 381] width 215 height 23
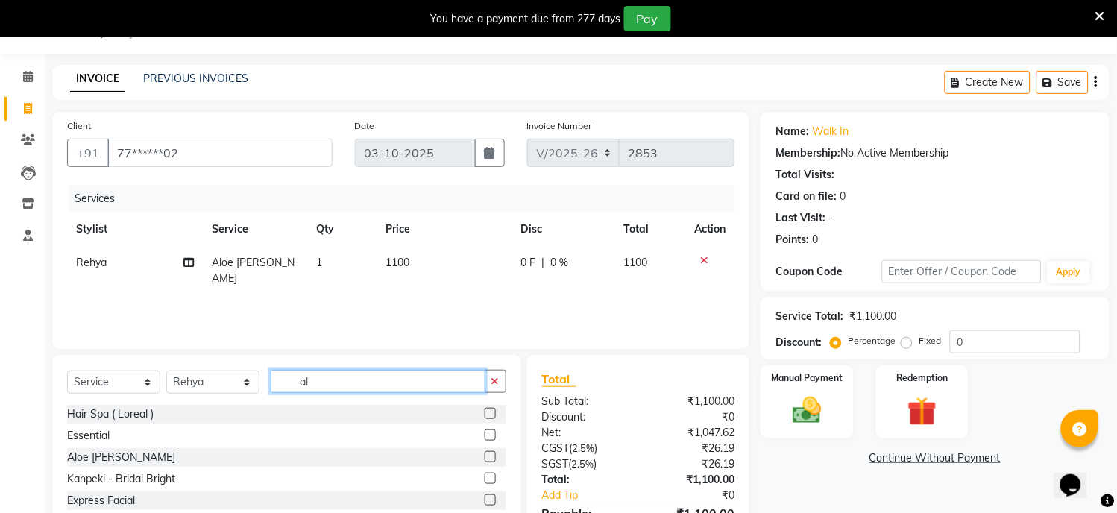
type input "a"
type input "sha"
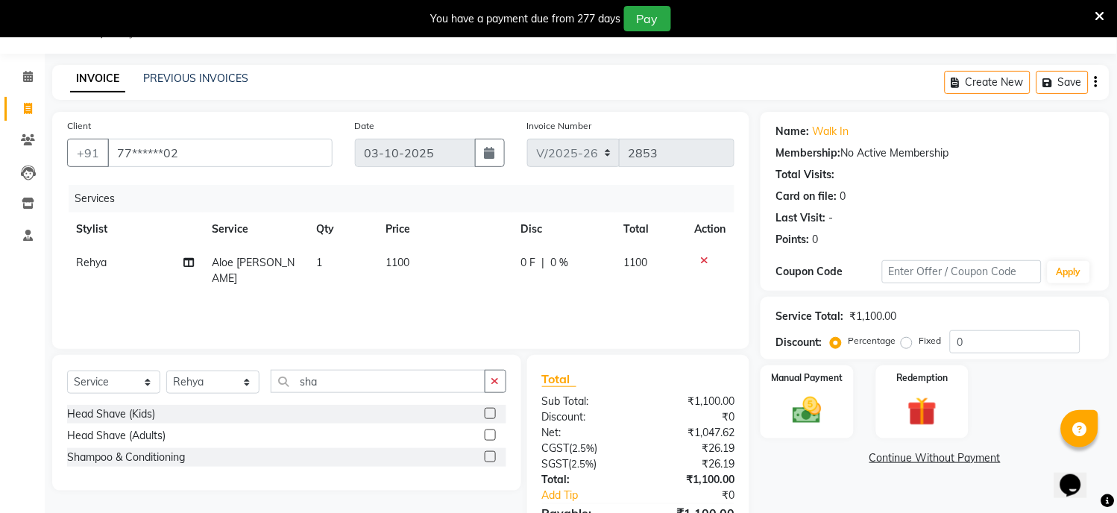
click at [489, 455] on label at bounding box center [490, 456] width 11 height 11
click at [489, 455] on input "checkbox" at bounding box center [490, 457] width 10 height 10
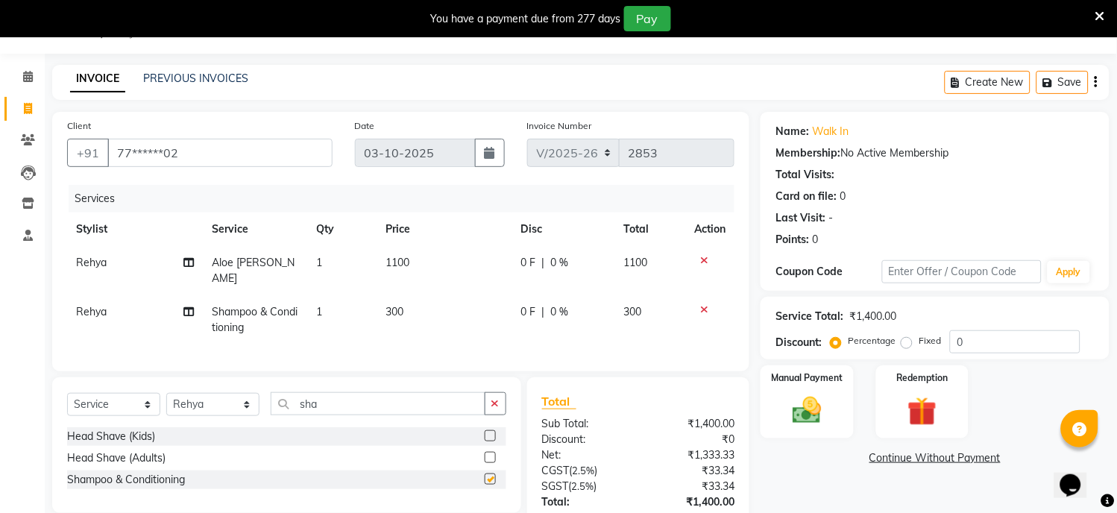
checkbox input "false"
click at [601, 304] on div "0 F | 0 %" at bounding box center [563, 312] width 86 height 16
select select "77798"
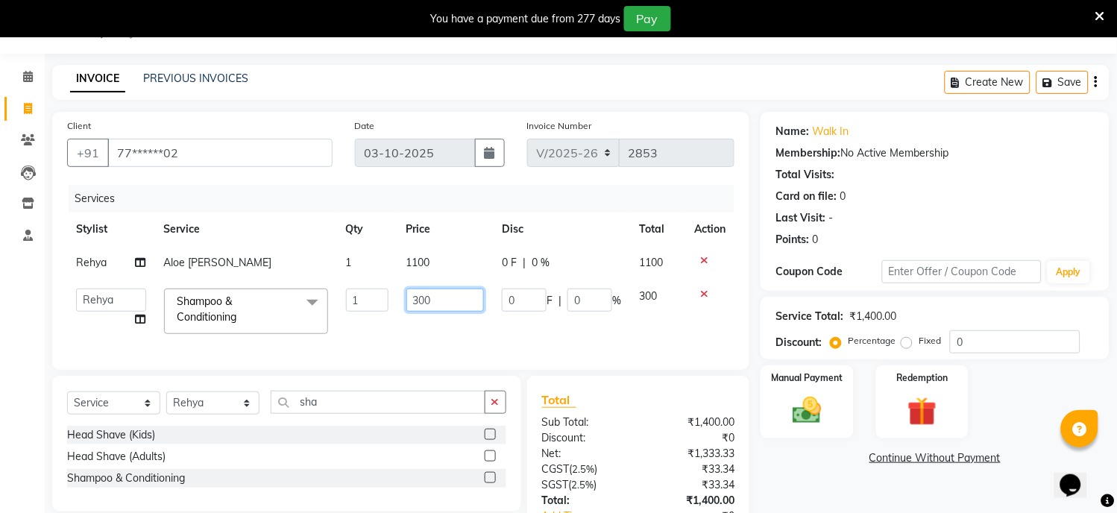
click at [448, 298] on input "300" at bounding box center [445, 299] width 78 height 23
click at [448, 299] on input "300" at bounding box center [445, 299] width 78 height 23
type input "3"
type input "200"
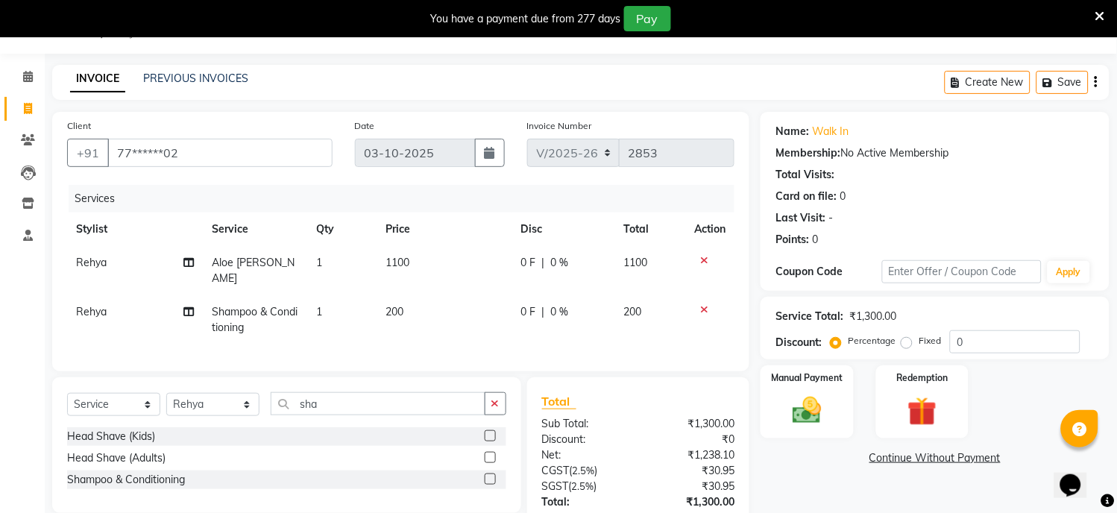
click at [549, 336] on div "Services Stylist Service Qty Price Disc Total Action Rehya Aloe [PERSON_NAME] 1…" at bounding box center [400, 270] width 667 height 171
click at [814, 403] on img at bounding box center [807, 411] width 49 height 35
click at [921, 452] on span "GPay" at bounding box center [921, 458] width 31 height 17
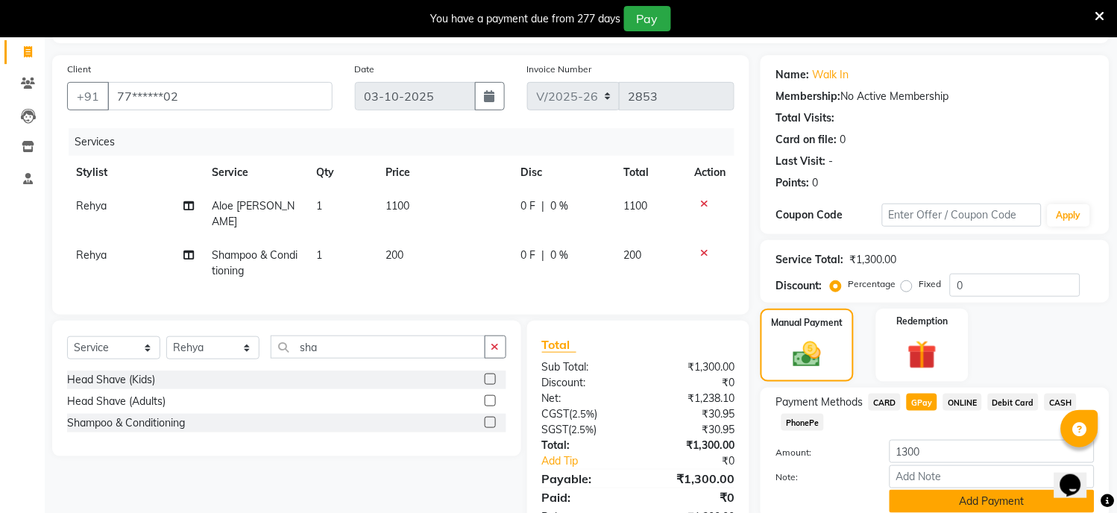
scroll to position [153, 0]
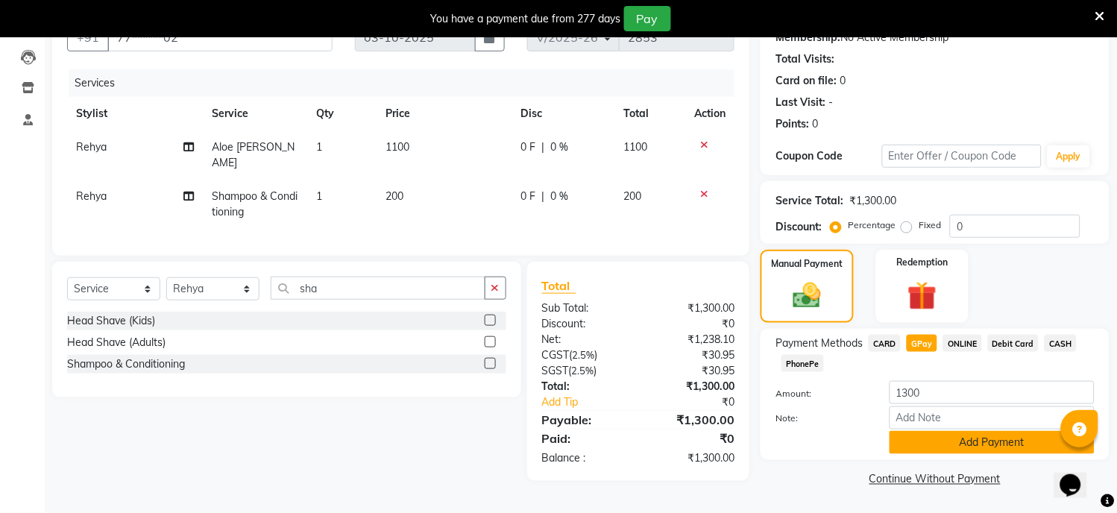
click at [907, 445] on button "Add Payment" at bounding box center [991, 442] width 205 height 23
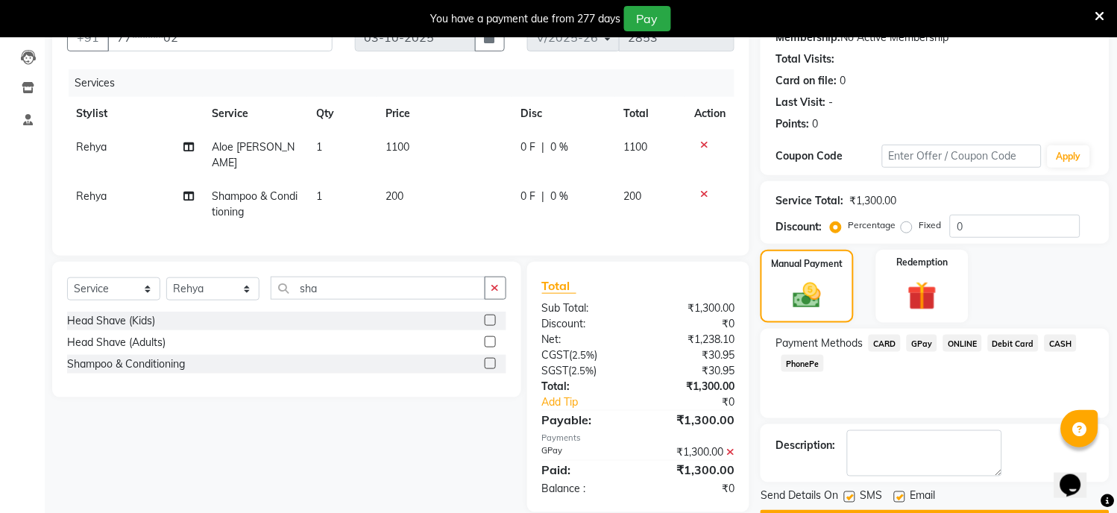
scroll to position [195, 0]
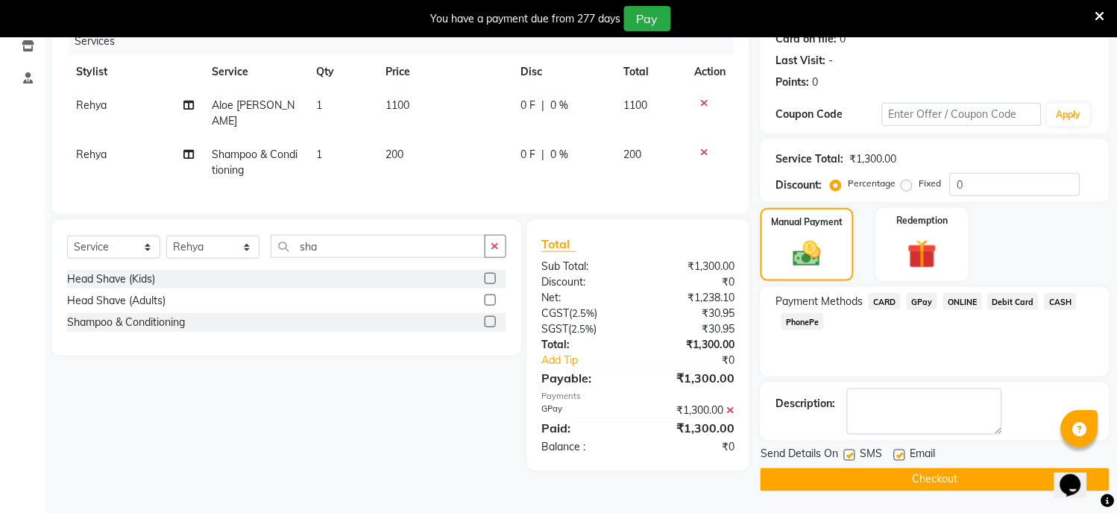
click at [847, 471] on button "Checkout" at bounding box center [934, 479] width 349 height 23
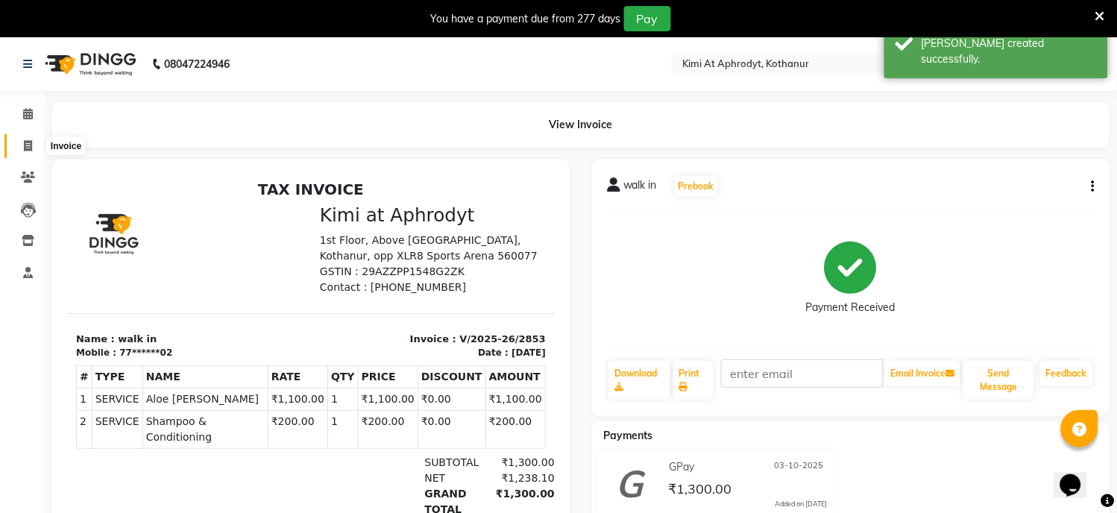
click at [34, 148] on span at bounding box center [28, 146] width 26 height 17
select select "service"
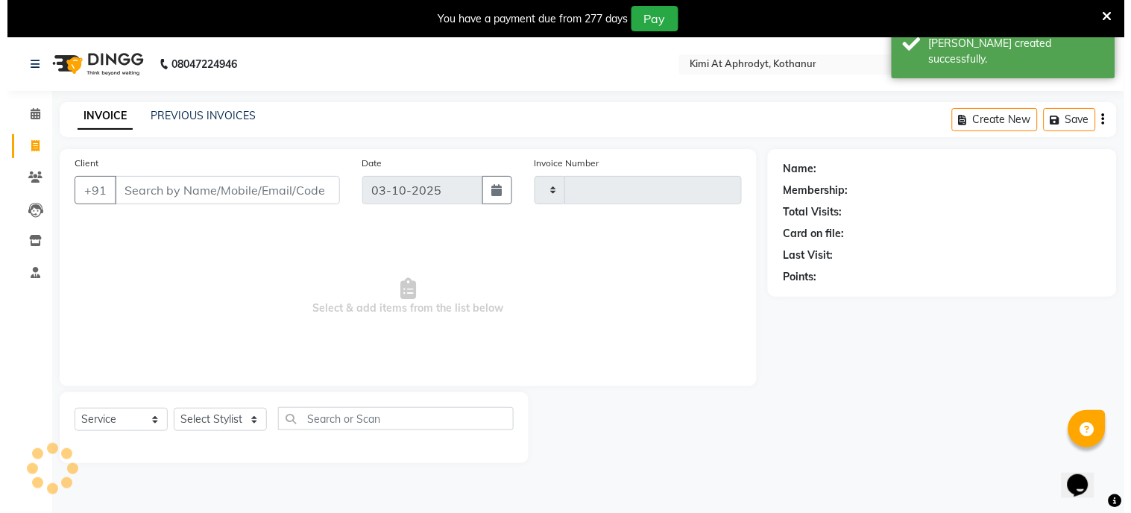
scroll to position [37, 0]
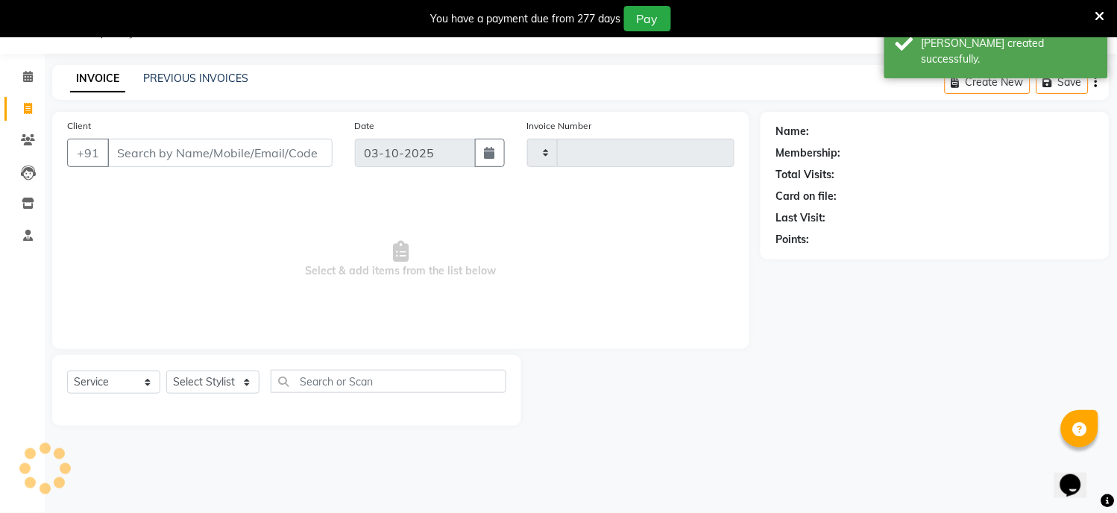
type input "2854"
select select "7401"
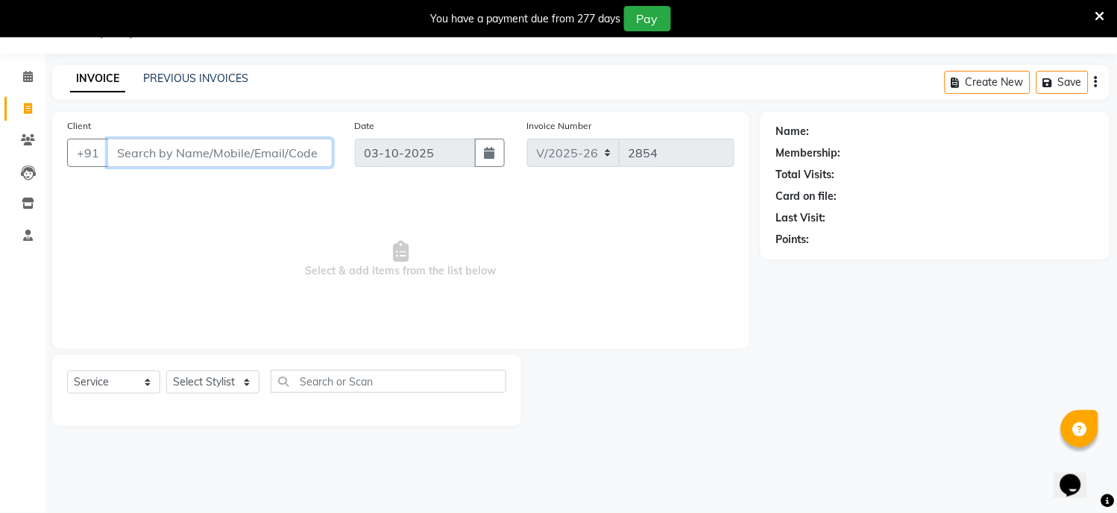
click at [164, 154] on input "Client" at bounding box center [219, 153] width 225 height 28
type input "9632400607"
click at [297, 140] on button "Add Client" at bounding box center [294, 153] width 77 height 28
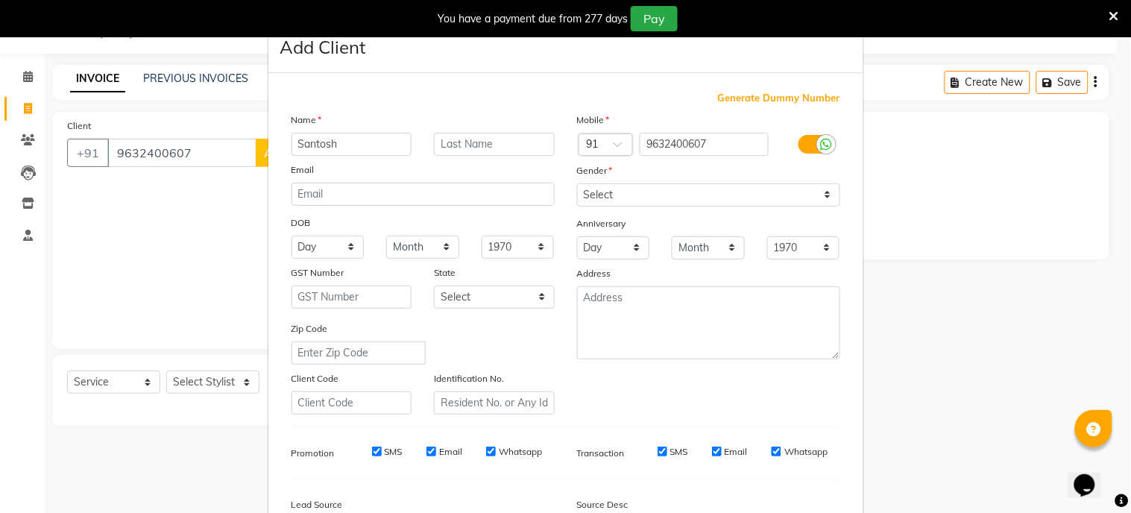
type input "Santosh"
click at [607, 203] on select "Select [DEMOGRAPHIC_DATA] [DEMOGRAPHIC_DATA] Other Prefer Not To Say" at bounding box center [708, 194] width 263 height 23
select select "[DEMOGRAPHIC_DATA]"
click at [577, 183] on select "Select [DEMOGRAPHIC_DATA] [DEMOGRAPHIC_DATA] Other Prefer Not To Say" at bounding box center [708, 194] width 263 height 23
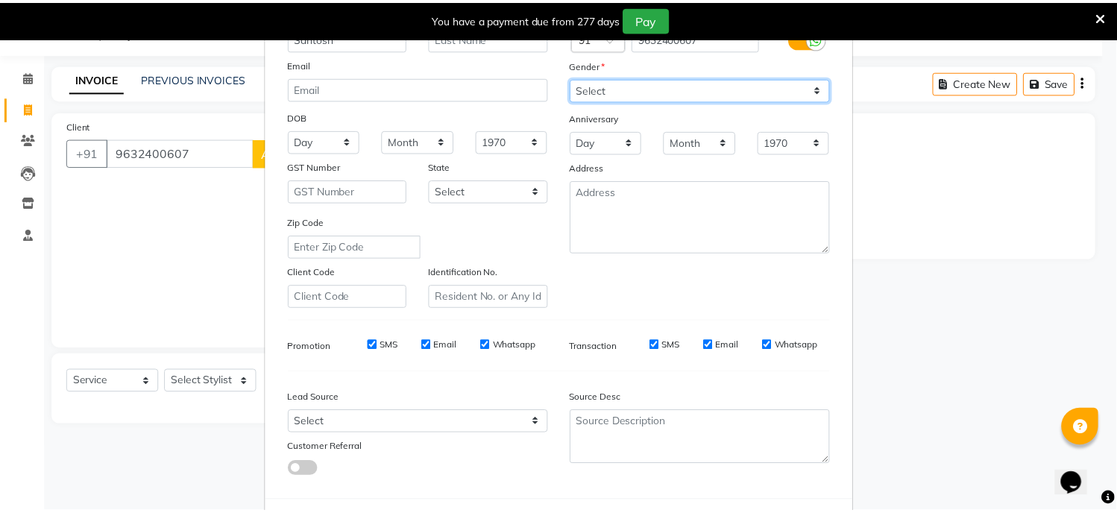
scroll to position [175, 0]
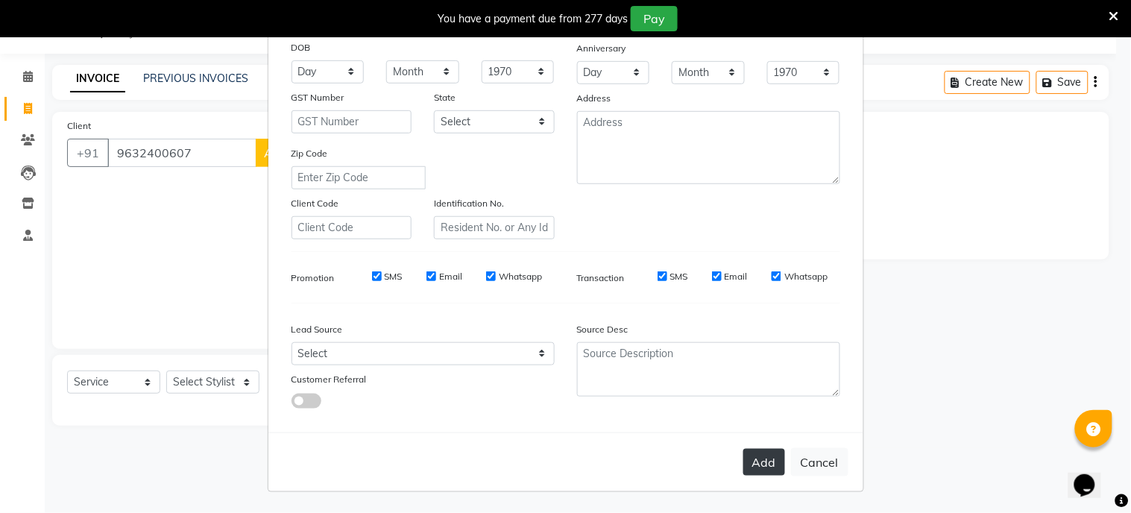
click at [749, 470] on button "Add" at bounding box center [764, 462] width 42 height 27
type input "96******07"
select select
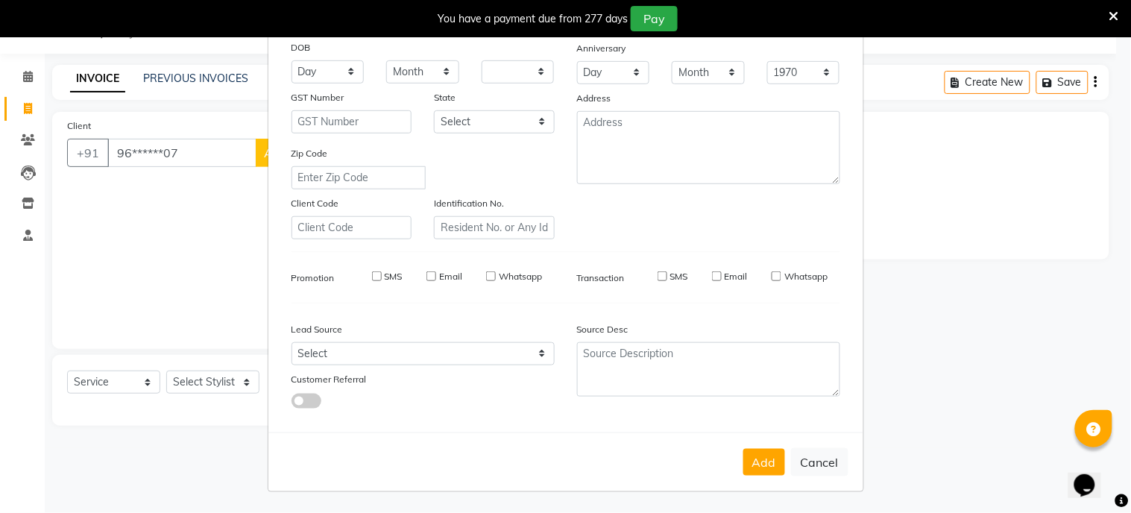
select select
checkbox input "false"
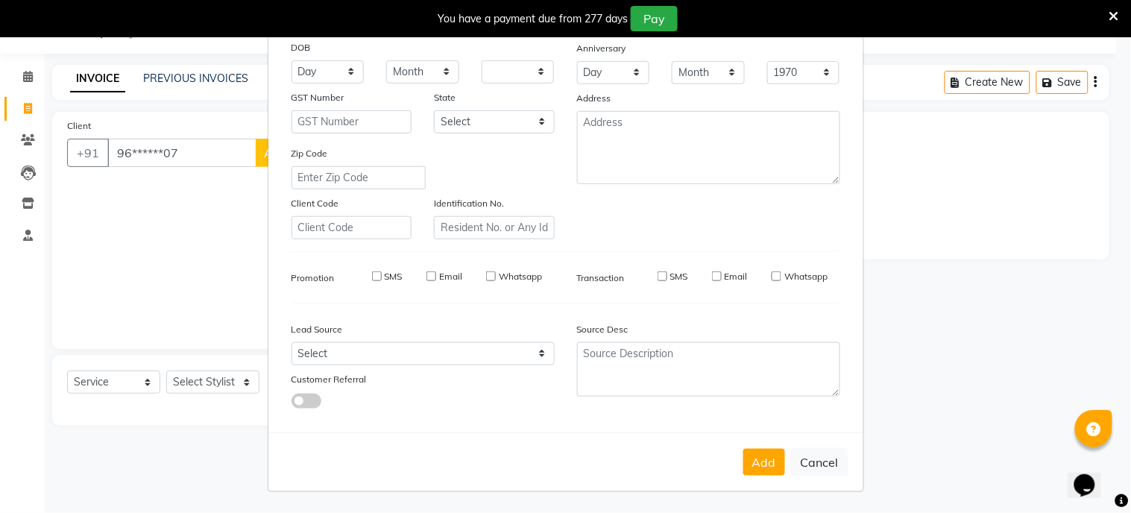
checkbox input "false"
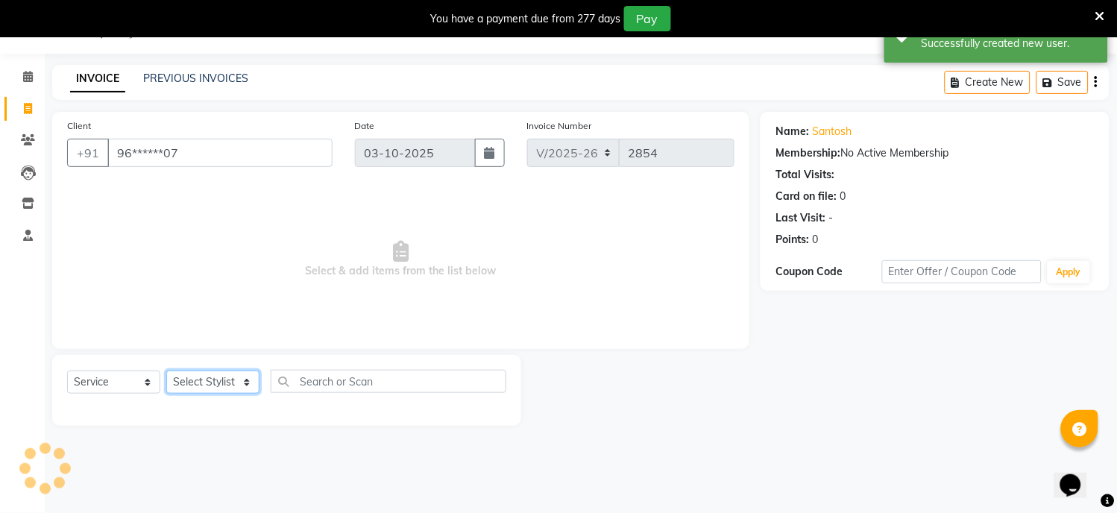
click at [200, 378] on select "Select Stylist [PERSON_NAME] Hriatpuii [PERSON_NAME] Kimi manager id [PERSON_NA…" at bounding box center [212, 381] width 93 height 23
select select "69728"
click at [166, 371] on select "Select Stylist [PERSON_NAME] Hriatpuii [PERSON_NAME] Kimi manager id [PERSON_NA…" at bounding box center [212, 381] width 93 height 23
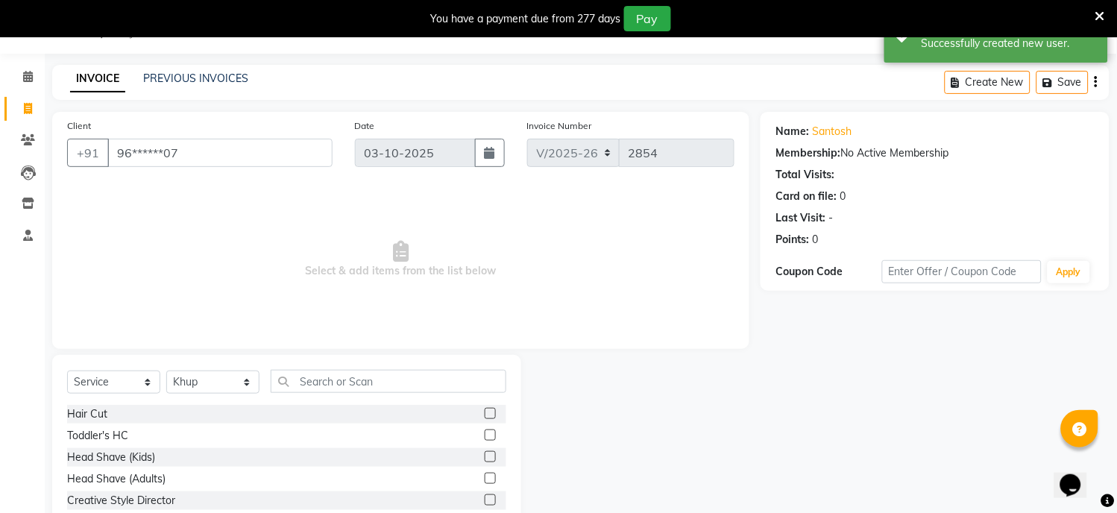
click at [485, 416] on label at bounding box center [490, 413] width 11 height 11
click at [485, 416] on input "checkbox" at bounding box center [490, 414] width 10 height 10
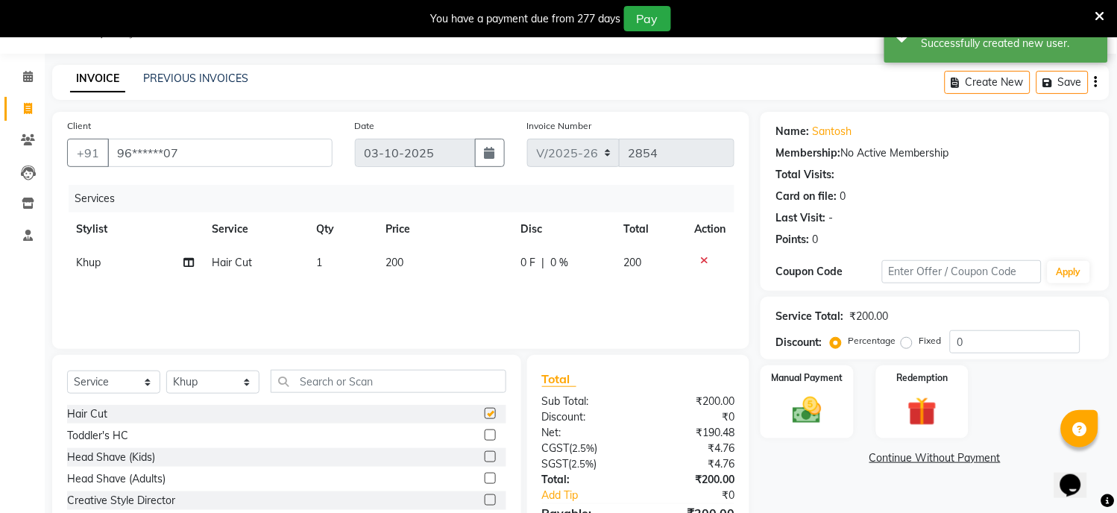
checkbox input "false"
click at [194, 381] on select "Select Stylist [PERSON_NAME] Hriatpuii [PERSON_NAME] Kimi manager id [PERSON_NA…" at bounding box center [212, 381] width 93 height 23
select select "69729"
click at [166, 371] on select "Select Stylist [PERSON_NAME] Hriatpuii [PERSON_NAME] Kimi manager id [PERSON_NA…" at bounding box center [212, 381] width 93 height 23
click at [485, 414] on label at bounding box center [490, 413] width 11 height 11
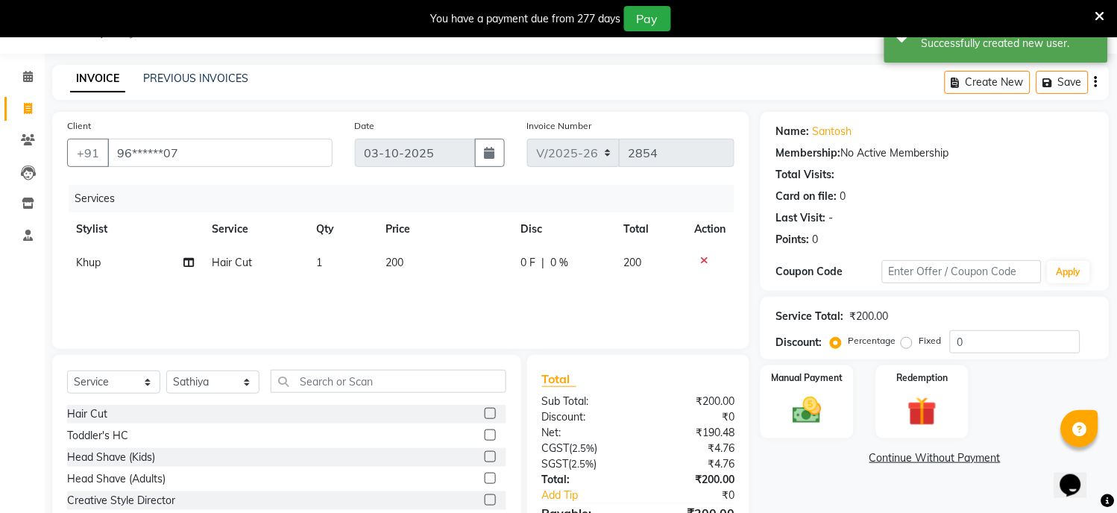
click at [485, 414] on input "checkbox" at bounding box center [490, 414] width 10 height 10
checkbox input "false"
click at [845, 407] on div "Manual Payment" at bounding box center [807, 402] width 96 height 76
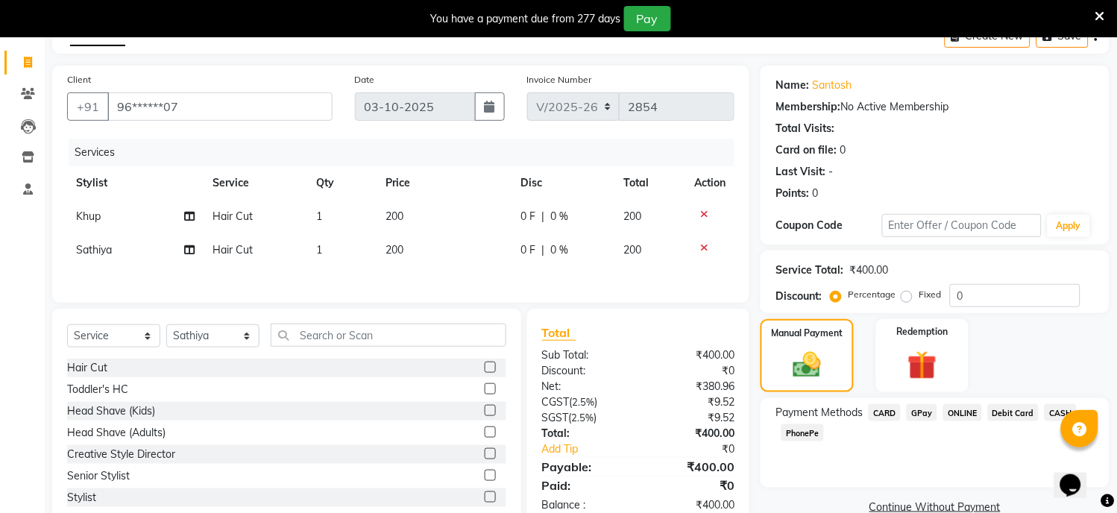
scroll to position [125, 0]
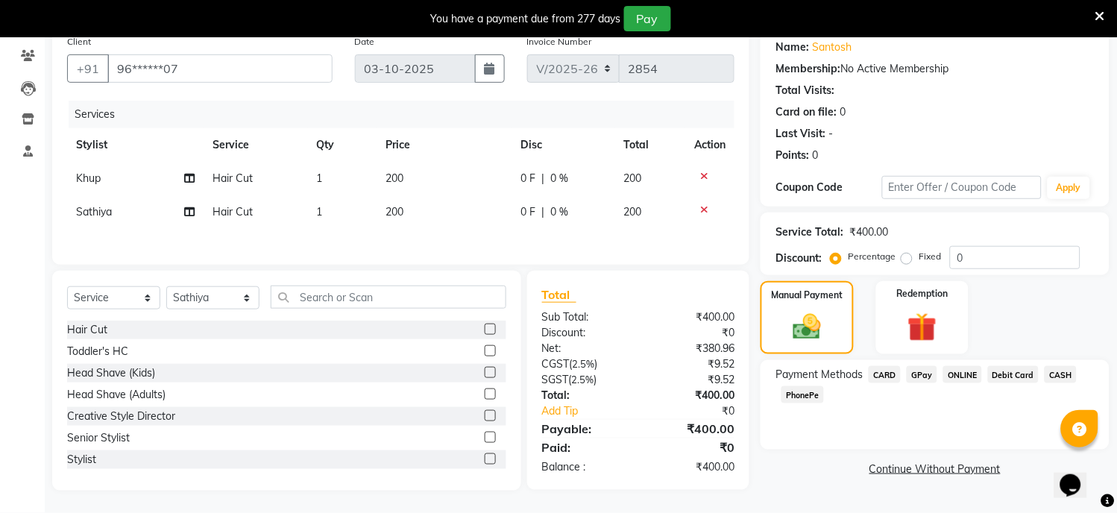
click at [1061, 367] on span "CASH" at bounding box center [1060, 374] width 32 height 17
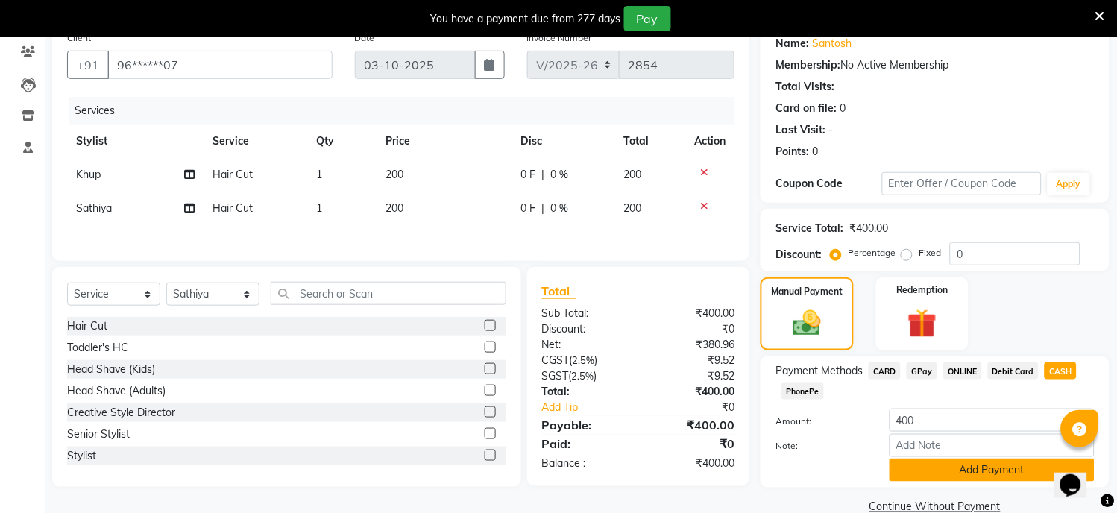
click at [1006, 467] on button "Add Payment" at bounding box center [991, 469] width 205 height 23
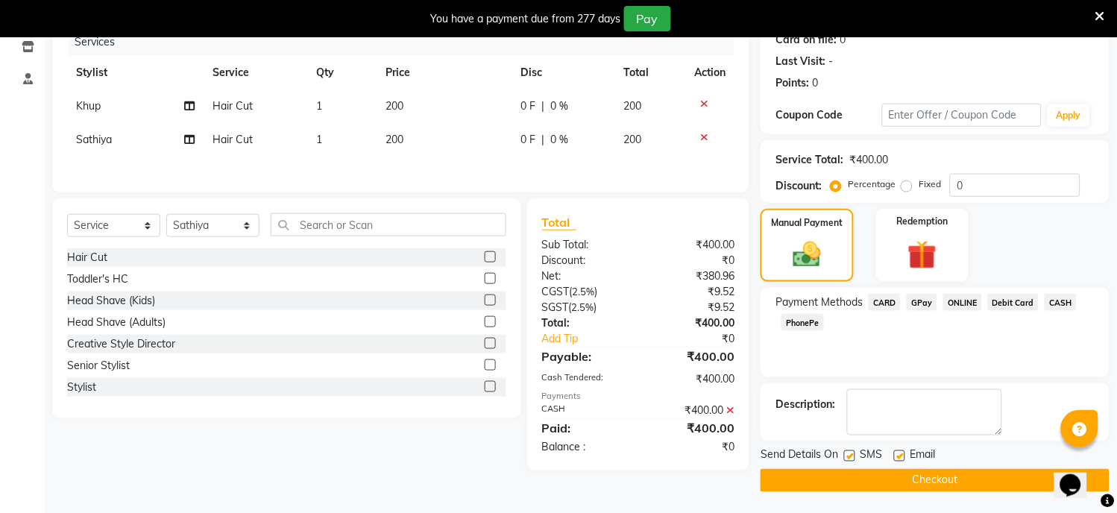
scroll to position [195, 0]
click at [977, 480] on button "Checkout" at bounding box center [934, 479] width 349 height 23
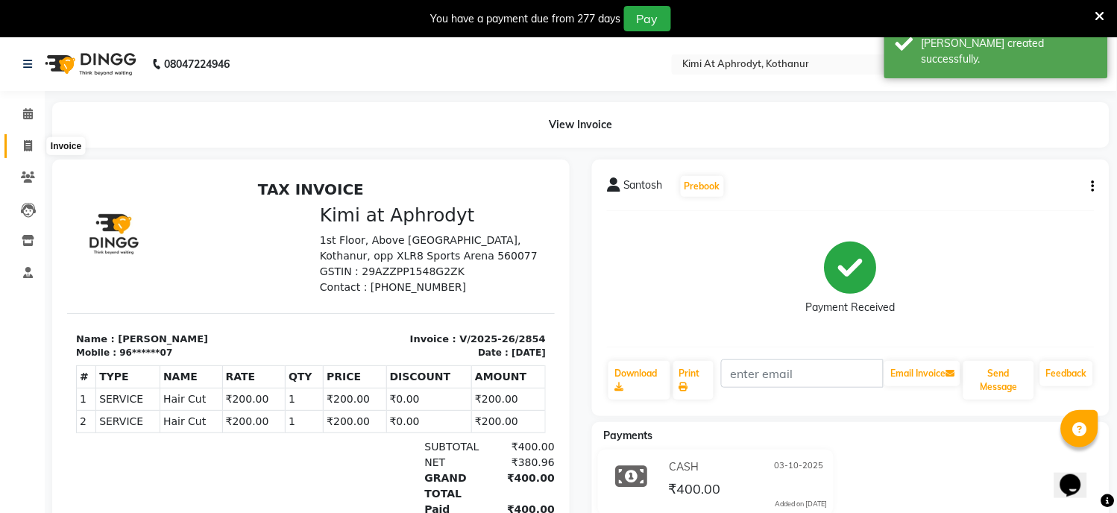
click at [24, 140] on icon at bounding box center [28, 145] width 8 height 11
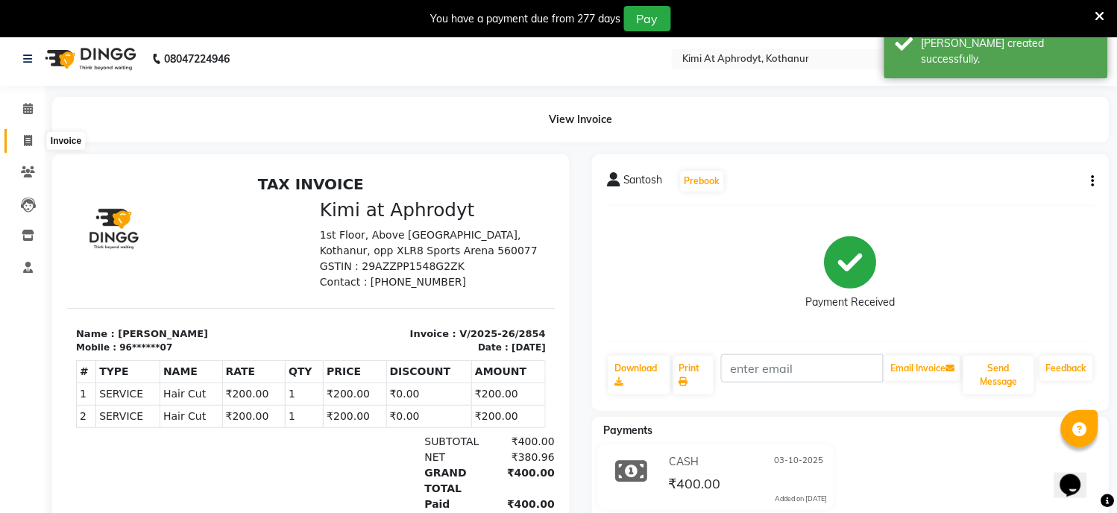
select select "7401"
select select "service"
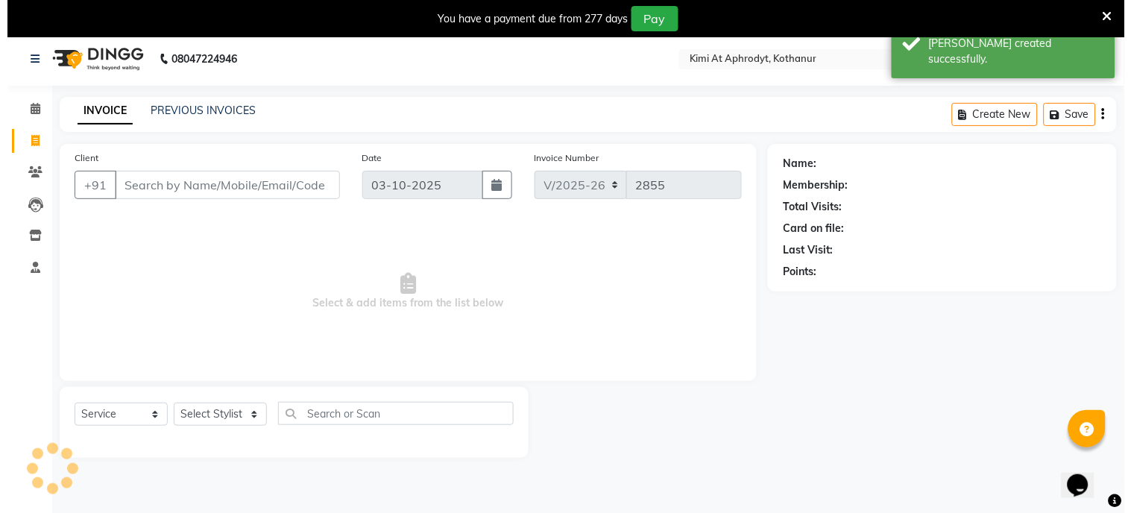
scroll to position [37, 0]
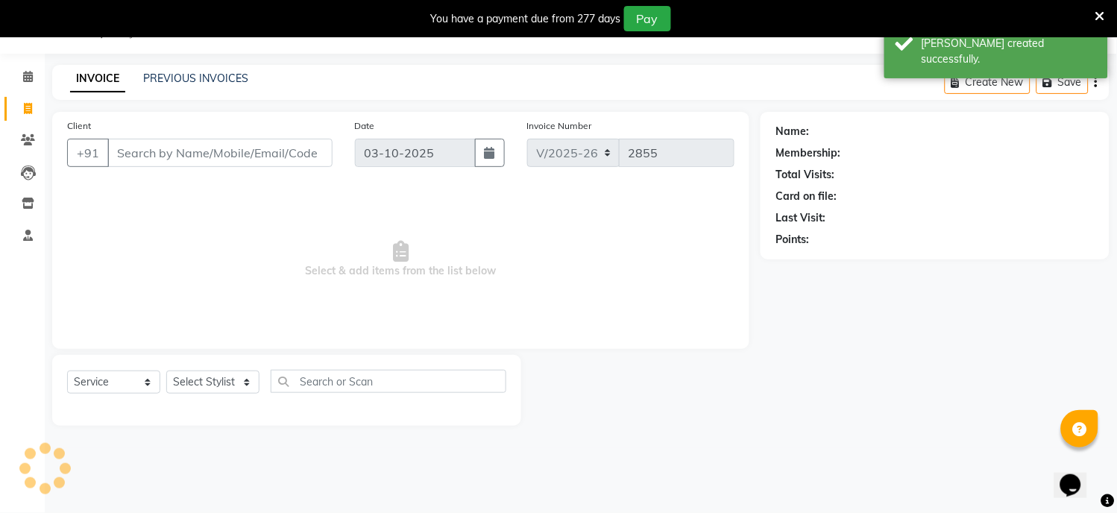
click at [262, 145] on input "Client" at bounding box center [219, 153] width 225 height 28
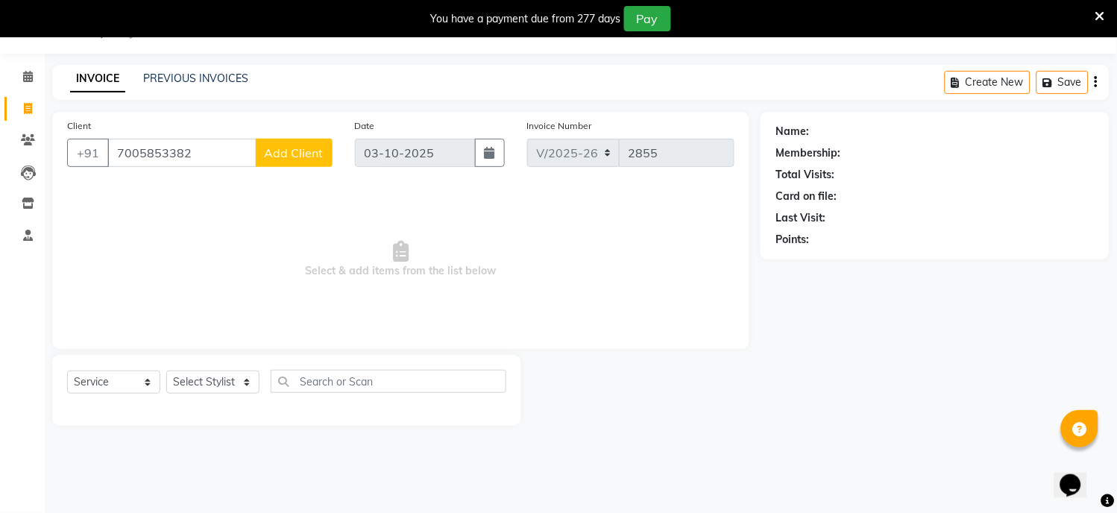
type input "7005853382"
click at [291, 151] on span "Add Client" at bounding box center [294, 152] width 59 height 15
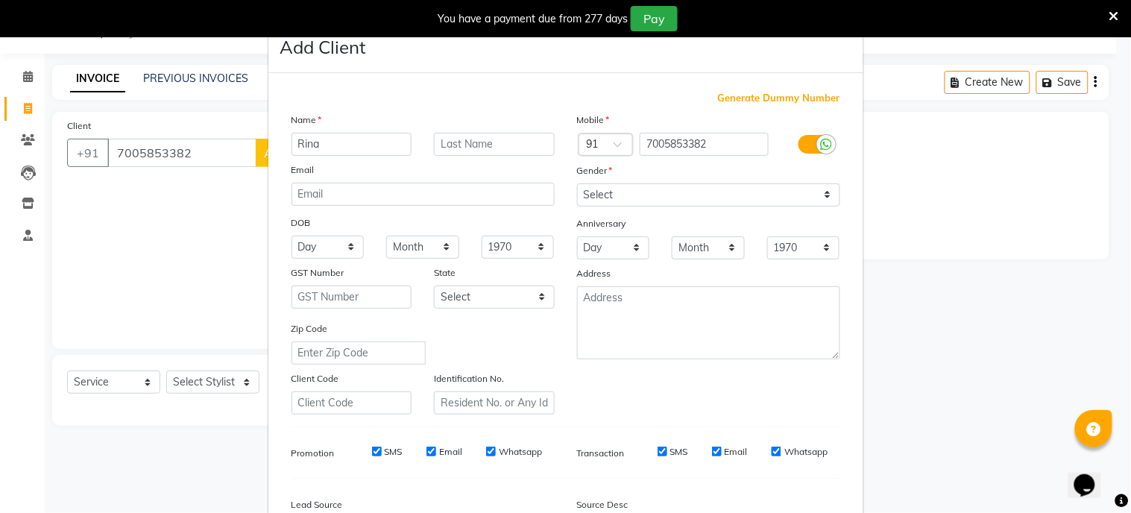
type input "Rina"
click at [607, 198] on select "Select [DEMOGRAPHIC_DATA] [DEMOGRAPHIC_DATA] Other Prefer Not To Say" at bounding box center [708, 194] width 263 height 23
select select "[DEMOGRAPHIC_DATA]"
click at [577, 183] on select "Select [DEMOGRAPHIC_DATA] [DEMOGRAPHIC_DATA] Other Prefer Not To Say" at bounding box center [708, 194] width 263 height 23
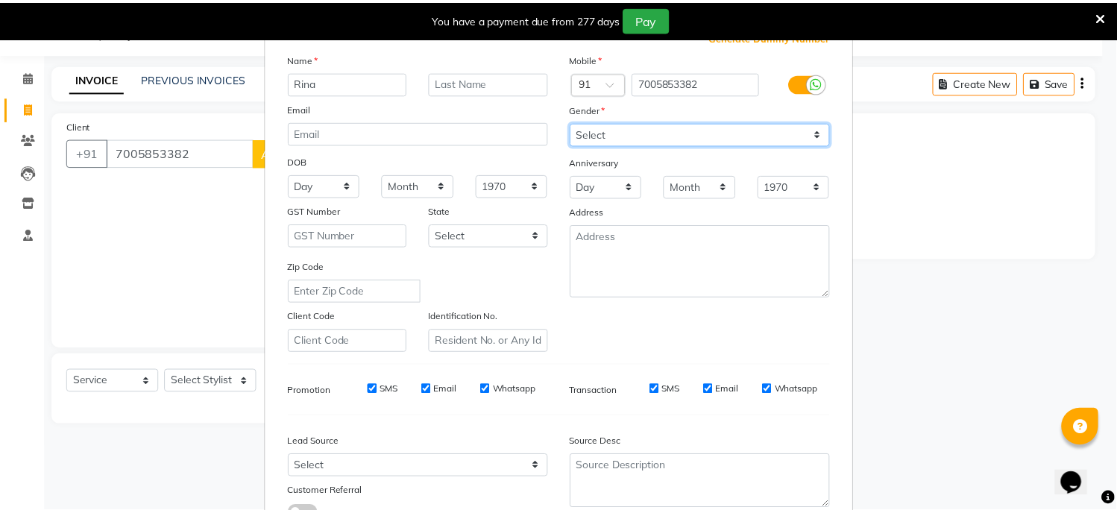
scroll to position [175, 0]
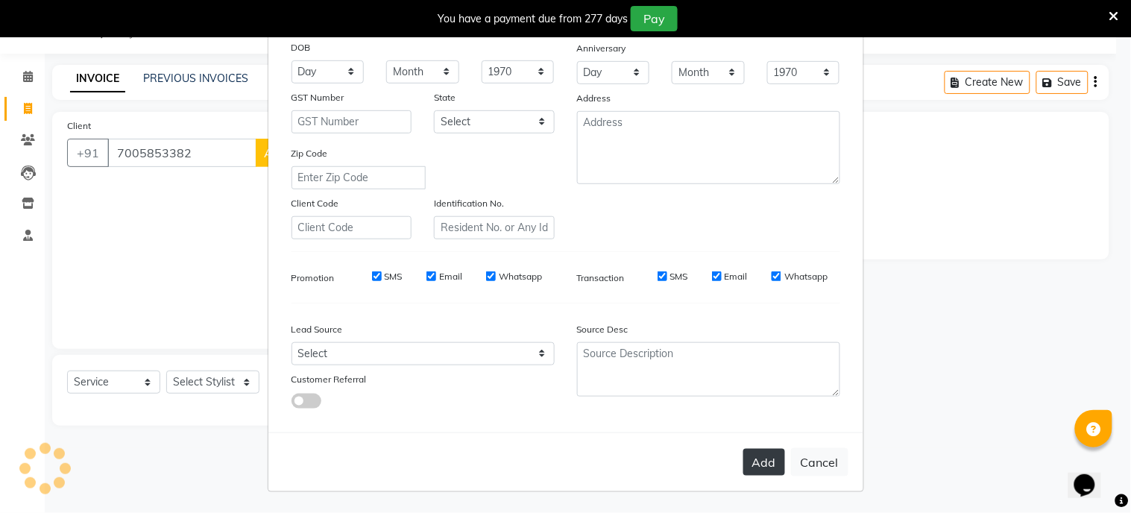
click at [771, 467] on button "Add" at bounding box center [764, 462] width 42 height 27
type input "70******82"
select select
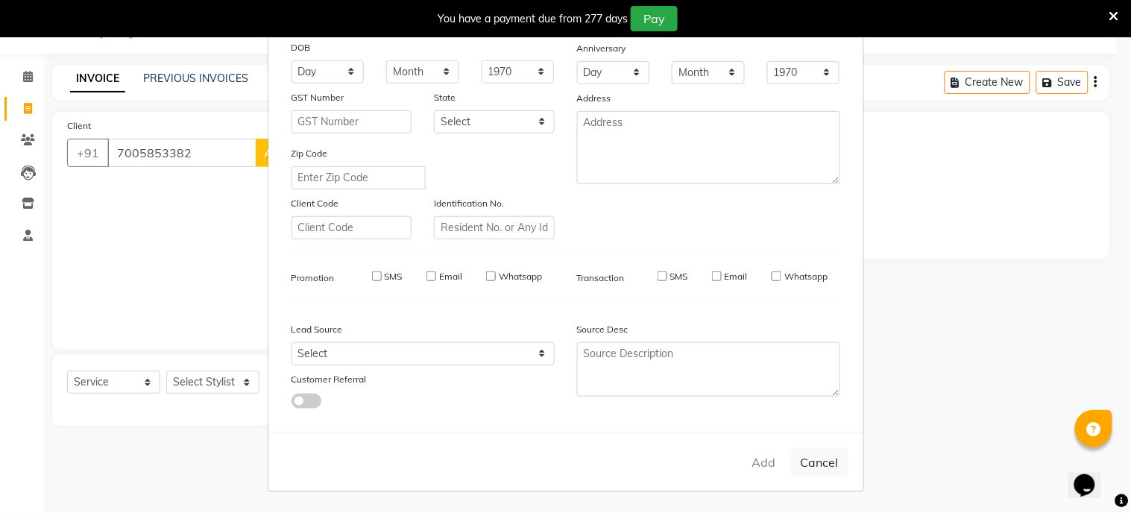
select select
checkbox input "false"
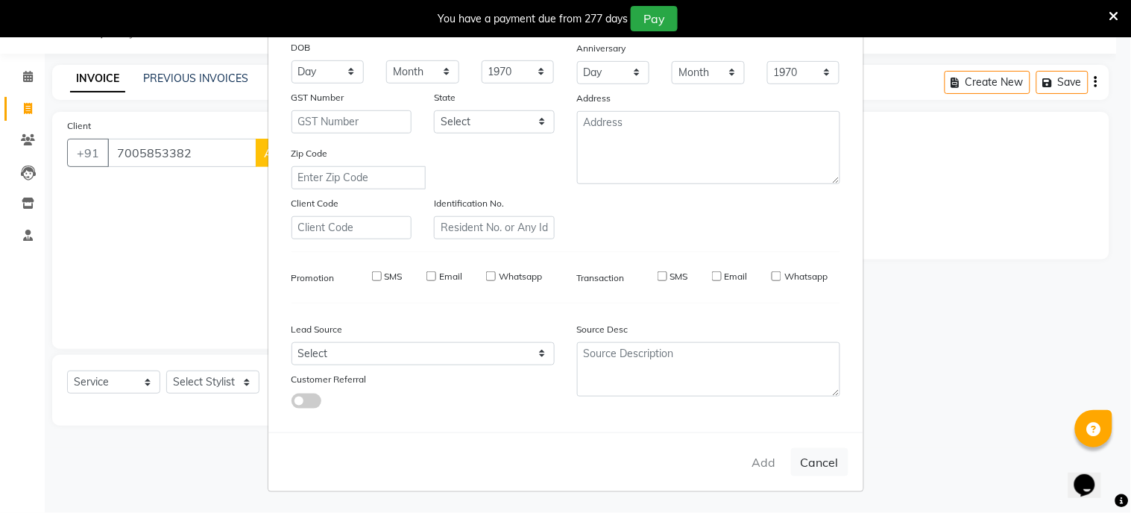
checkbox input "false"
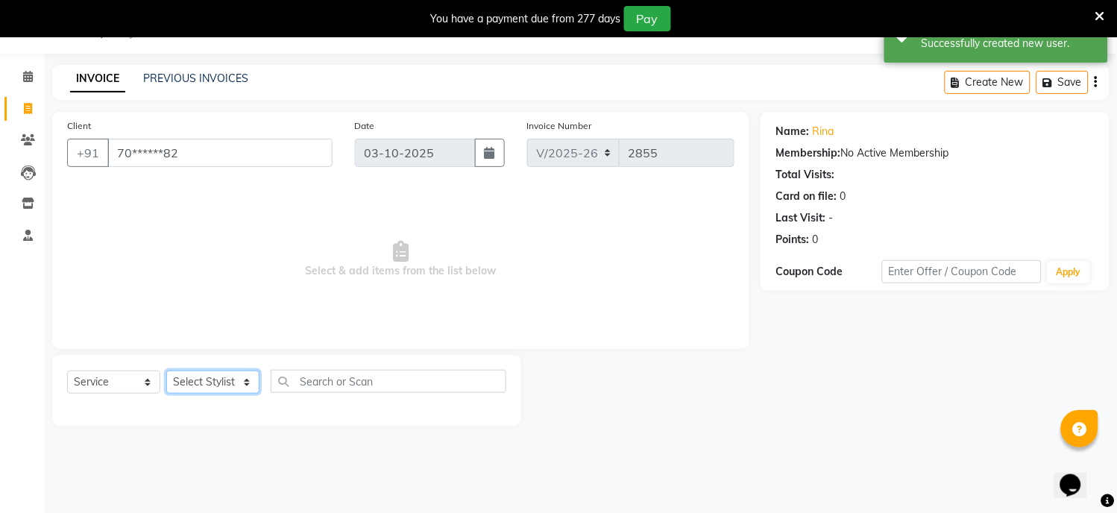
click at [206, 375] on select "Select Stylist [PERSON_NAME] Hriatpuii [PERSON_NAME] Kimi manager id [PERSON_NA…" at bounding box center [212, 381] width 93 height 23
select select "69730"
click at [166, 371] on select "Select Stylist [PERSON_NAME] Hriatpuii [PERSON_NAME] Kimi manager id [PERSON_NA…" at bounding box center [212, 381] width 93 height 23
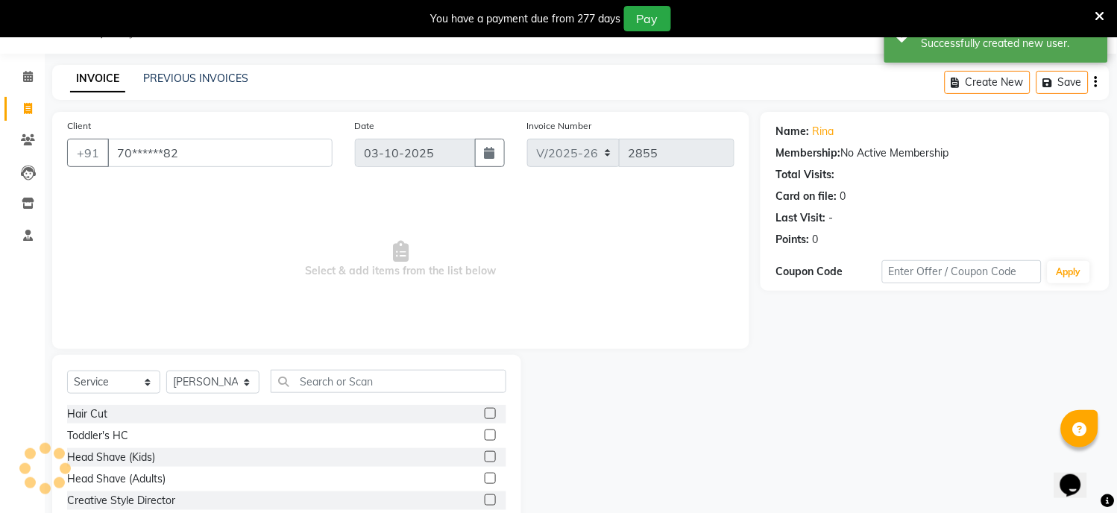
click at [485, 411] on label at bounding box center [490, 413] width 11 height 11
click at [485, 411] on input "checkbox" at bounding box center [490, 414] width 10 height 10
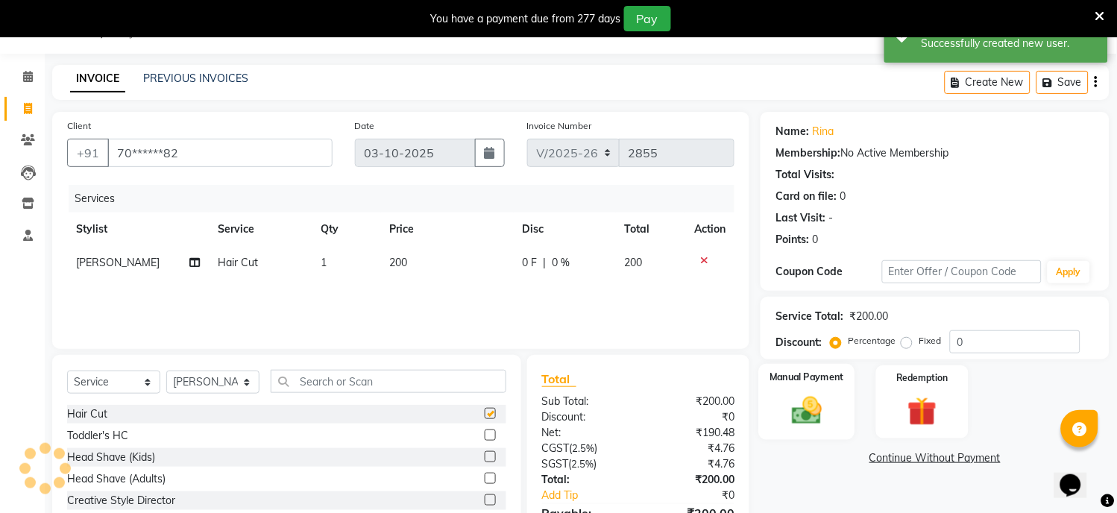
checkbox input "false"
click at [783, 404] on img at bounding box center [807, 411] width 49 height 35
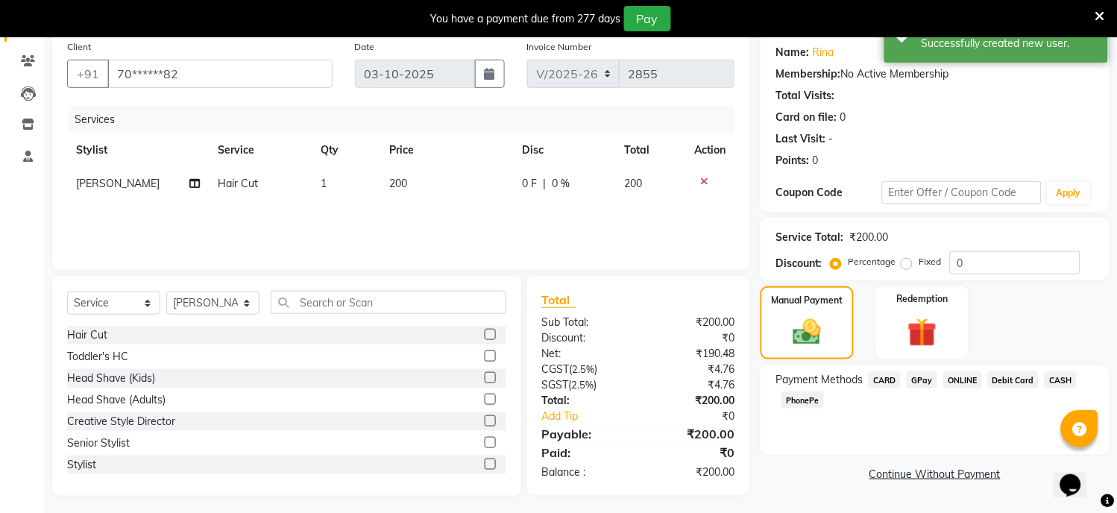
scroll to position [121, 0]
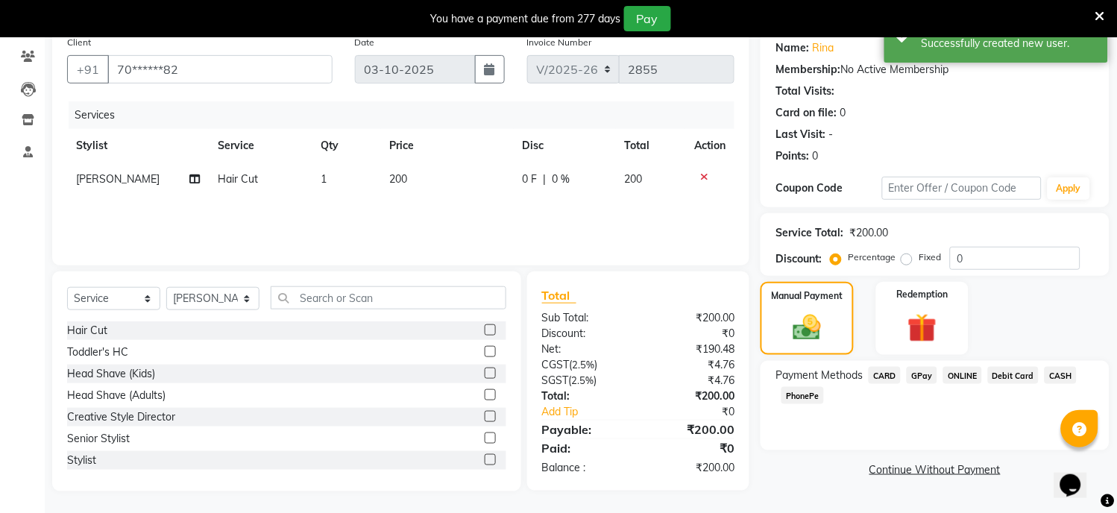
click at [915, 374] on span "GPay" at bounding box center [921, 375] width 31 height 17
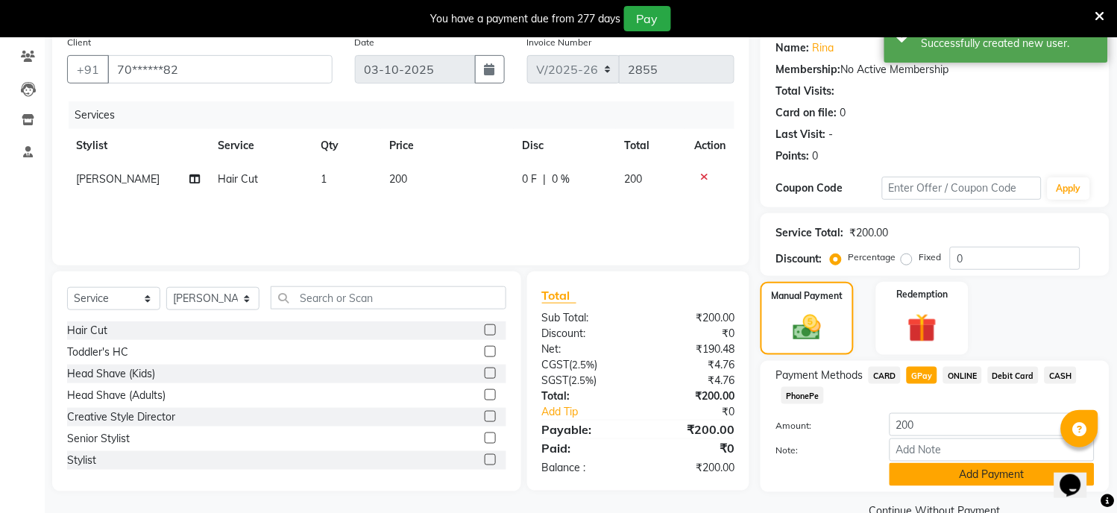
click at [928, 470] on button "Add Payment" at bounding box center [991, 474] width 205 height 23
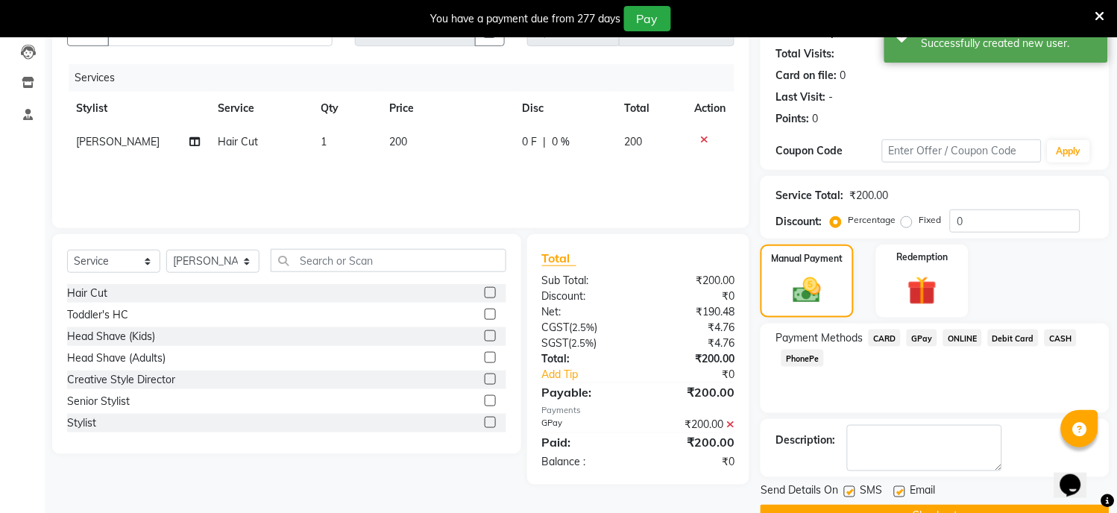
scroll to position [195, 0]
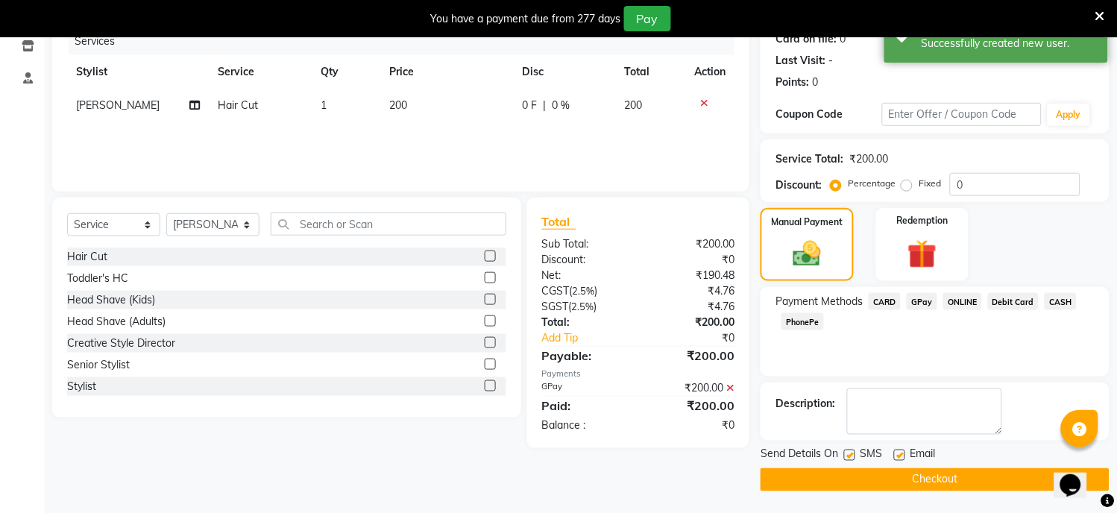
click at [914, 482] on button "Checkout" at bounding box center [934, 479] width 349 height 23
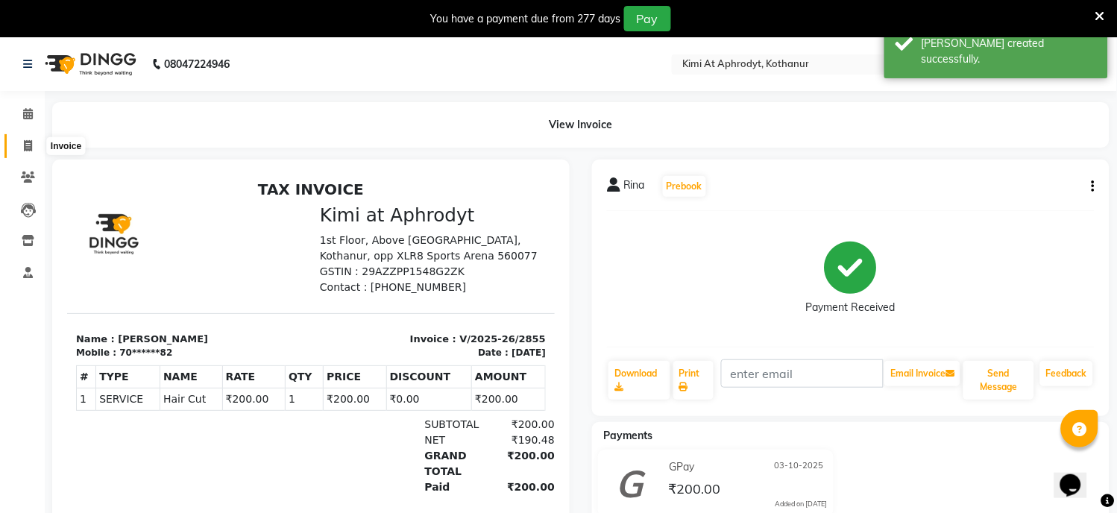
click at [21, 139] on span at bounding box center [28, 146] width 26 height 17
select select "service"
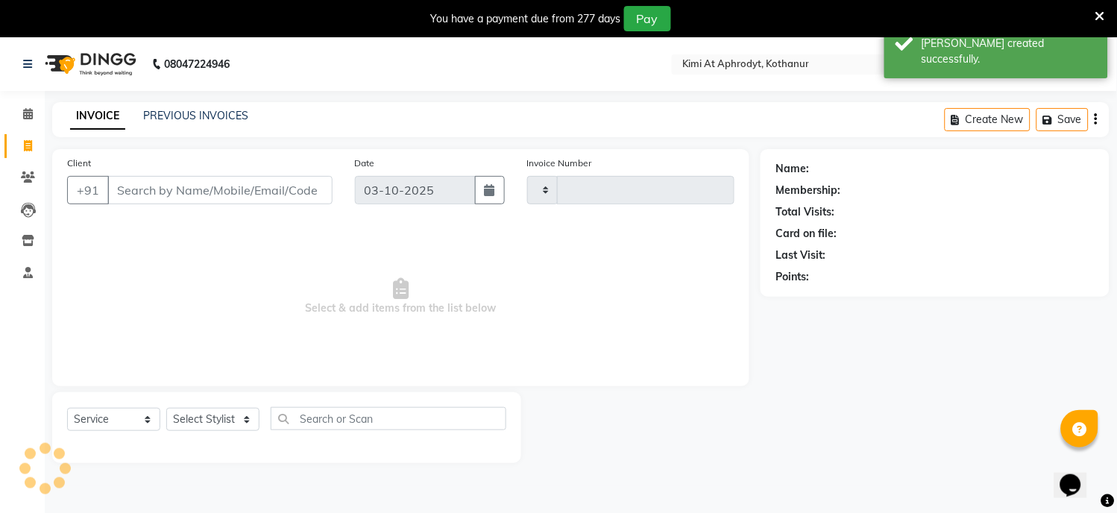
scroll to position [37, 0]
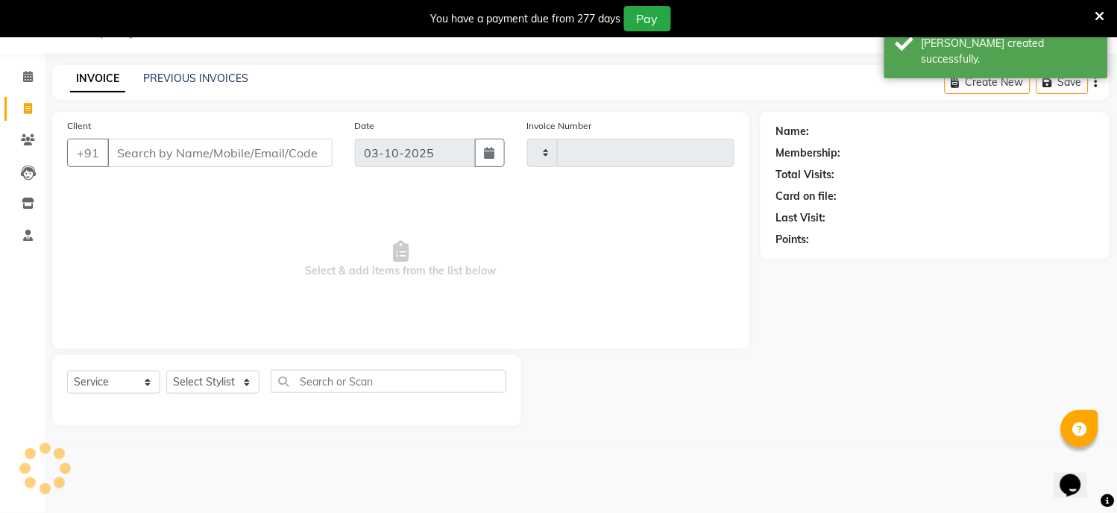
type input "2856"
select select "7401"
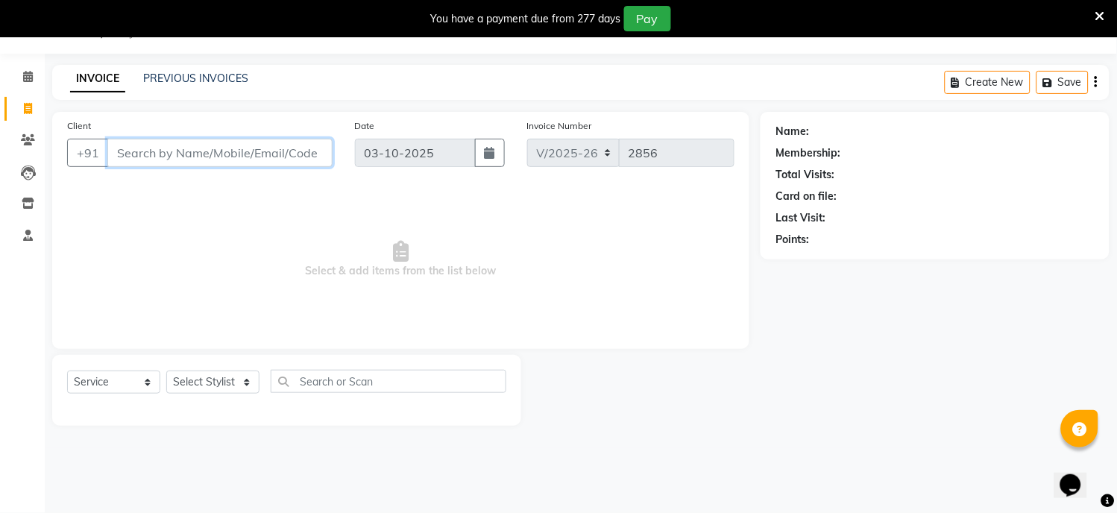
click at [176, 153] on input "Client" at bounding box center [219, 153] width 225 height 28
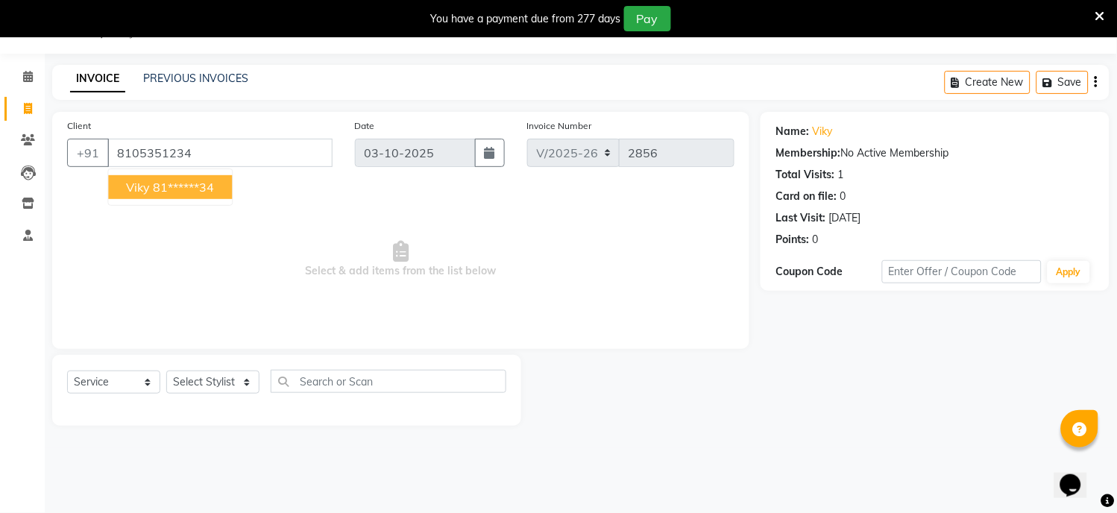
click at [171, 183] on ngb-highlight "81******34" at bounding box center [183, 187] width 61 height 15
type input "81******34"
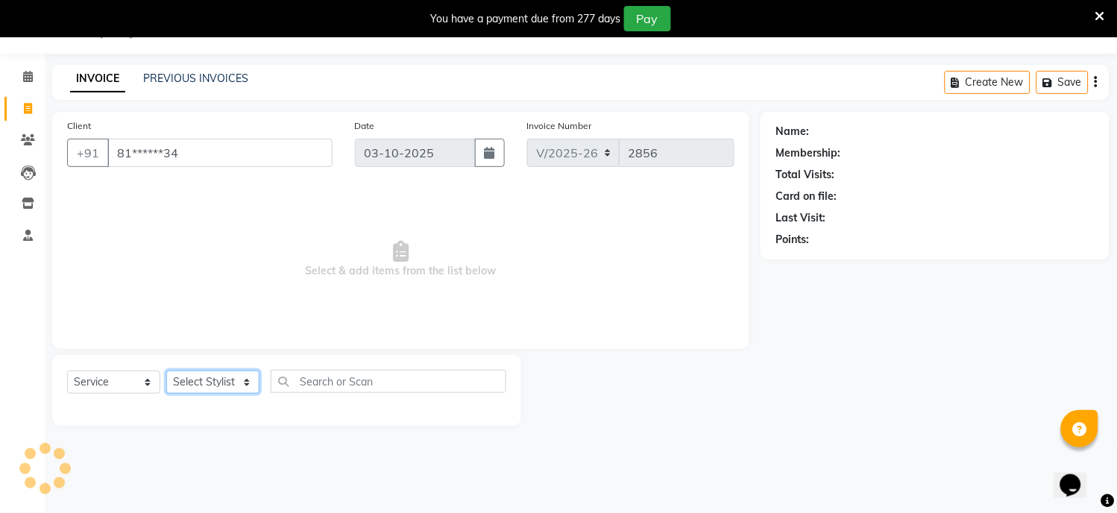
click at [189, 388] on select "Select Stylist [PERSON_NAME] Hriatpuii [PERSON_NAME] Kimi manager id [PERSON_NA…" at bounding box center [212, 381] width 93 height 23
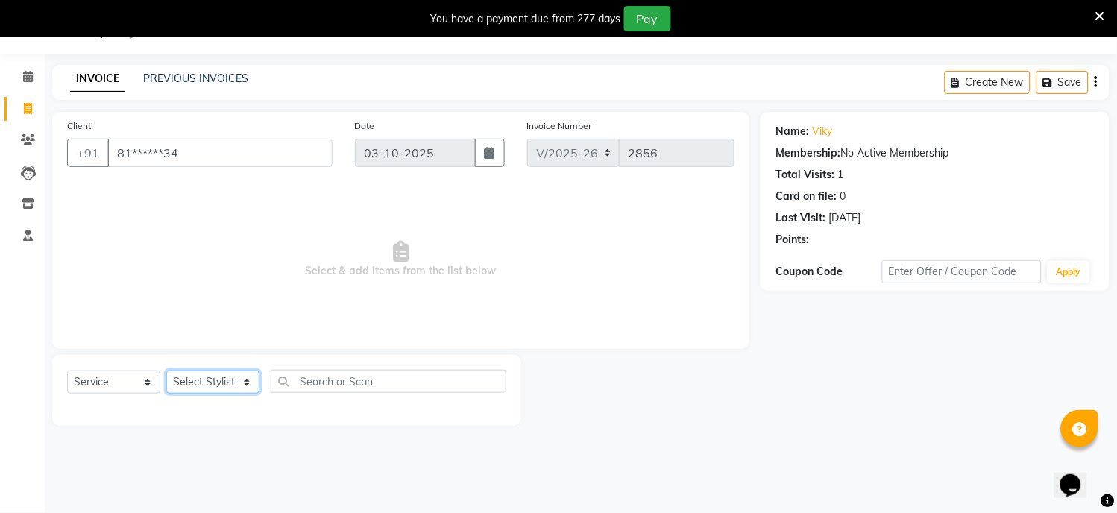
select select "69729"
click at [166, 371] on select "Select Stylist [PERSON_NAME] Hriatpuii [PERSON_NAME] Kimi manager id [PERSON_NA…" at bounding box center [212, 381] width 93 height 23
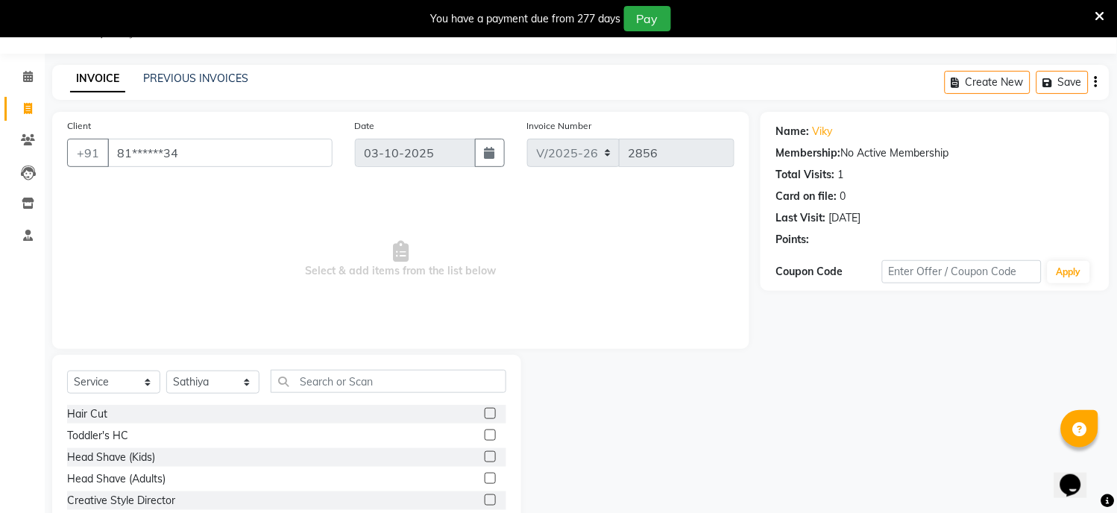
click at [485, 412] on label at bounding box center [490, 413] width 11 height 11
click at [485, 412] on input "checkbox" at bounding box center [490, 414] width 10 height 10
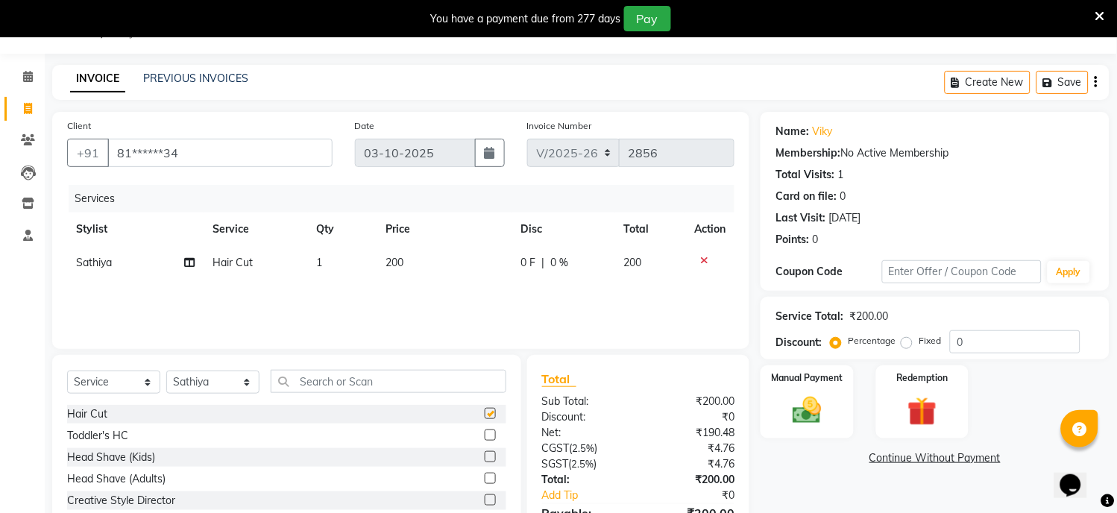
checkbox input "false"
click at [219, 386] on select "Select Stylist [PERSON_NAME] Hriatpuii [PERSON_NAME] Kimi manager id [PERSON_NA…" at bounding box center [212, 381] width 93 height 23
select select "69728"
click at [166, 371] on select "Select Stylist [PERSON_NAME] Hriatpuii [PERSON_NAME] Kimi manager id [PERSON_NA…" at bounding box center [212, 381] width 93 height 23
click at [485, 411] on label at bounding box center [490, 413] width 11 height 11
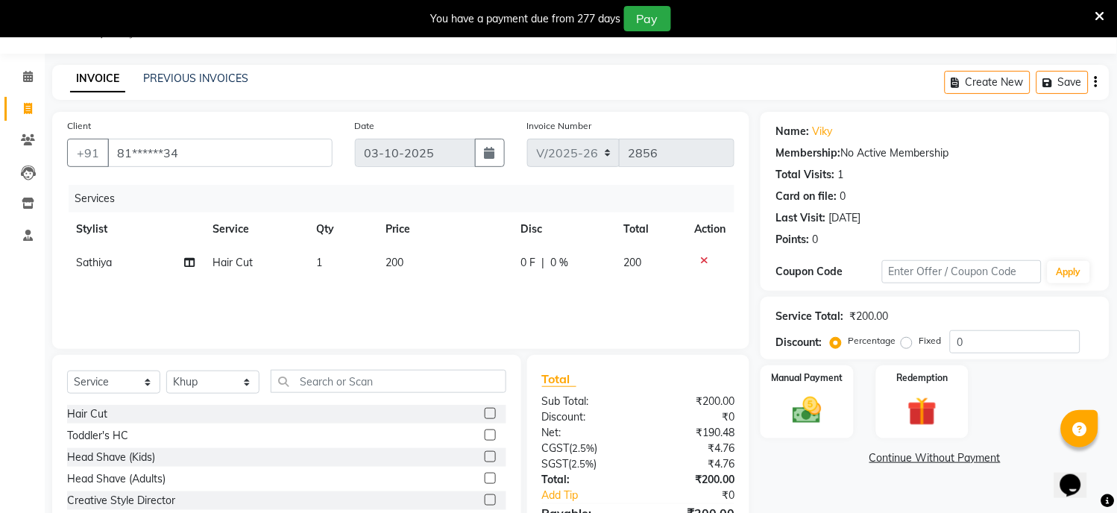
click at [485, 411] on input "checkbox" at bounding box center [490, 414] width 10 height 10
checkbox input "false"
click at [209, 389] on select "Select Stylist [PERSON_NAME] Hriatpuii [PERSON_NAME] Kimi manager id [PERSON_NA…" at bounding box center [212, 381] width 93 height 23
select select "88071"
click at [166, 376] on select "Select Stylist [PERSON_NAME] Hriatpuii [PERSON_NAME] Kimi manager id [PERSON_NA…" at bounding box center [212, 381] width 93 height 23
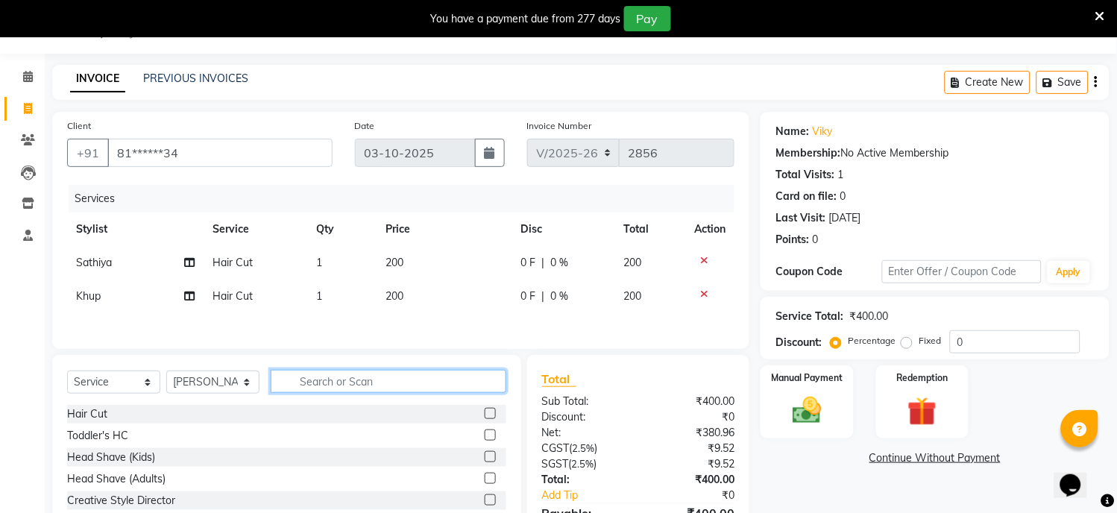
click at [306, 382] on input "text" at bounding box center [389, 381] width 236 height 23
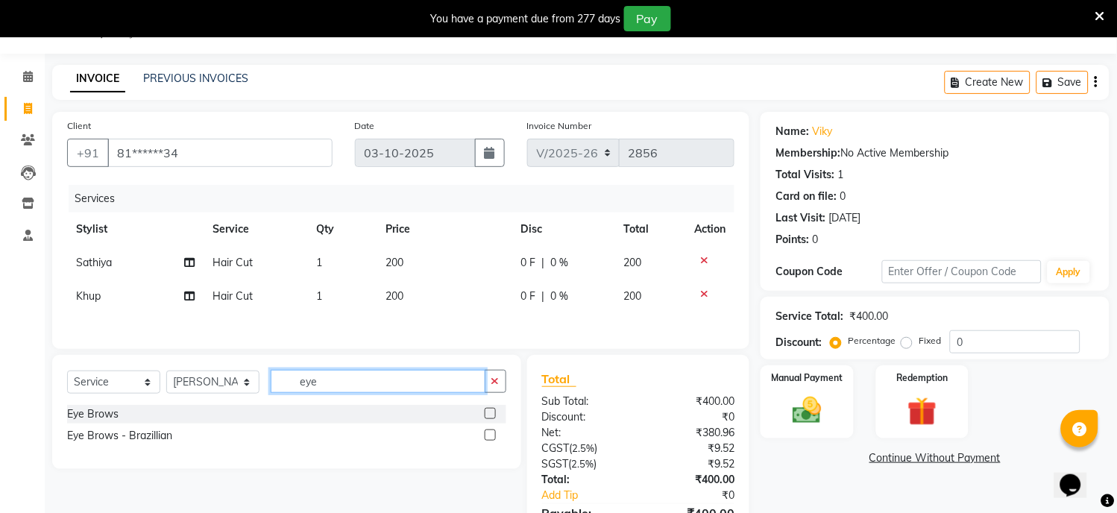
type input "eye"
click at [488, 416] on label at bounding box center [490, 413] width 11 height 11
click at [488, 416] on input "checkbox" at bounding box center [490, 414] width 10 height 10
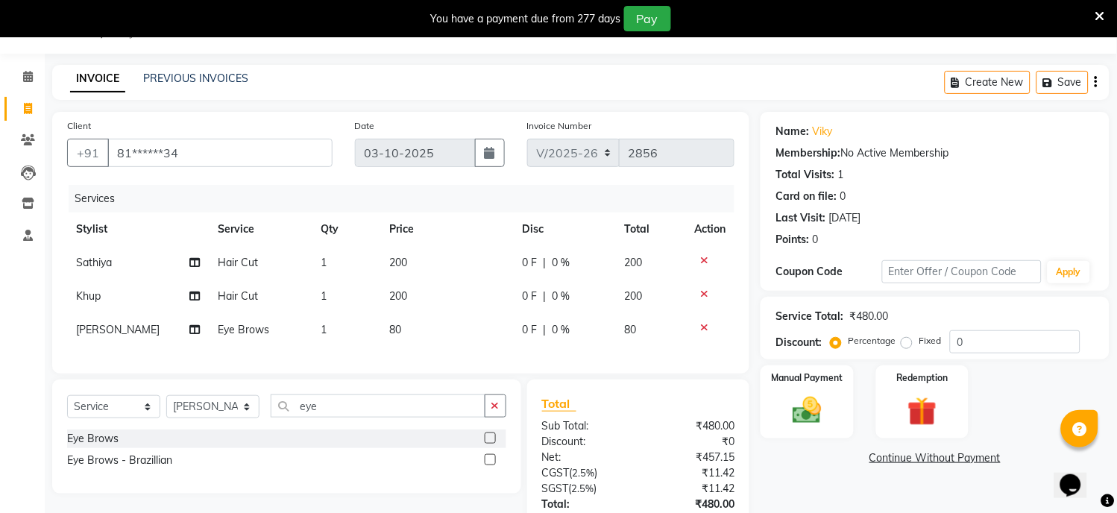
click at [488, 444] on label at bounding box center [490, 437] width 11 height 11
click at [488, 444] on input "checkbox" at bounding box center [490, 439] width 10 height 10
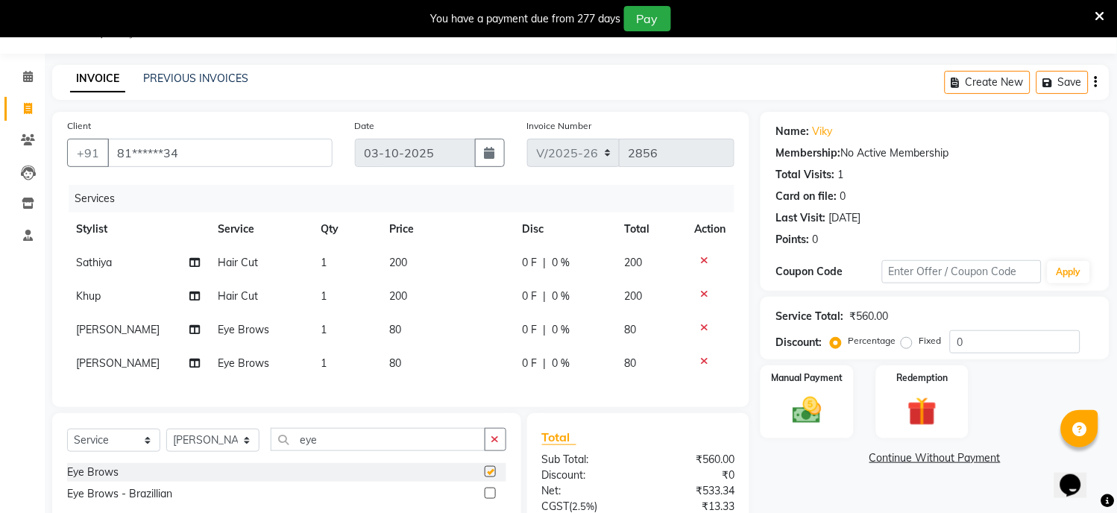
checkbox input "false"
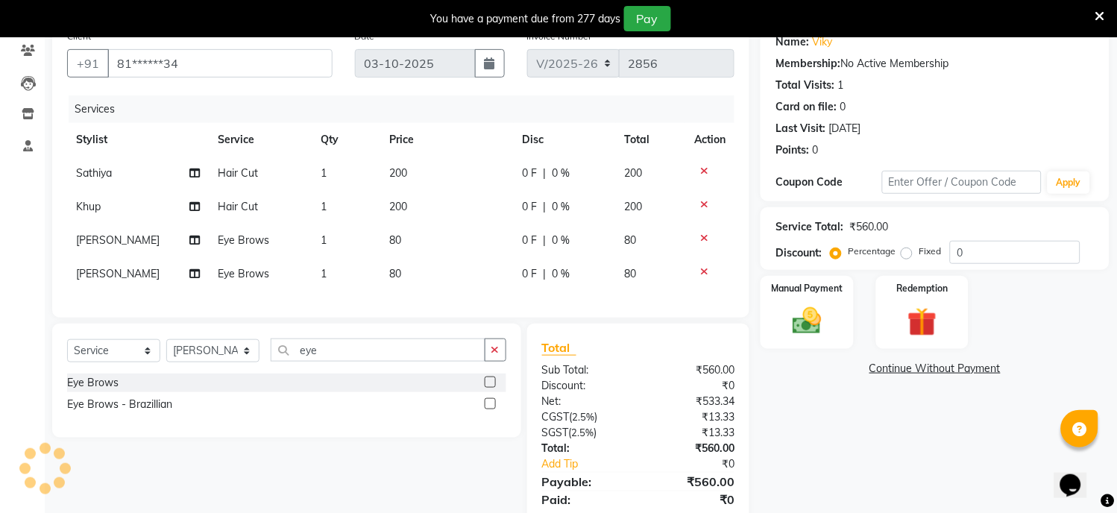
scroll to position [192, 0]
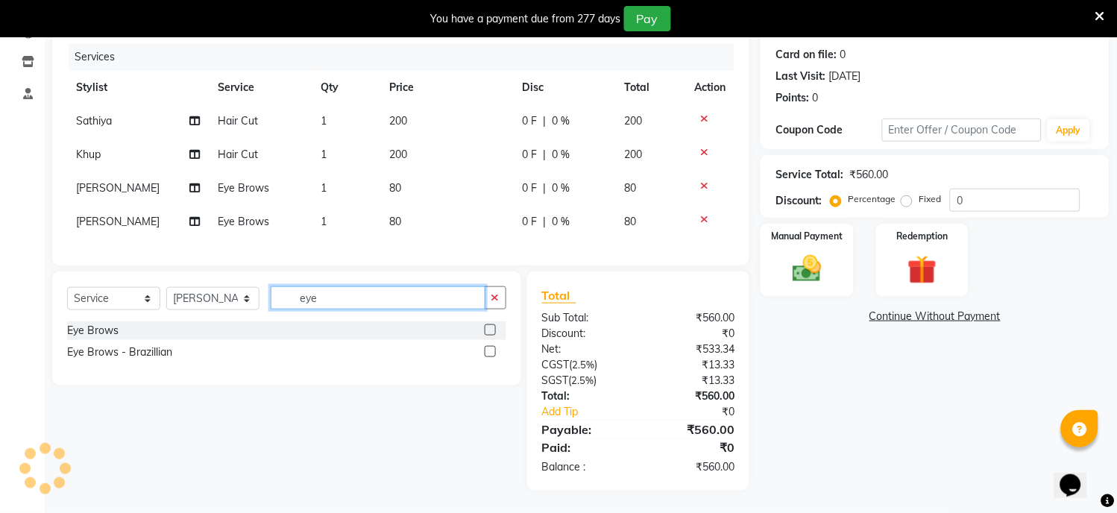
click at [356, 304] on input "eye" at bounding box center [378, 297] width 215 height 23
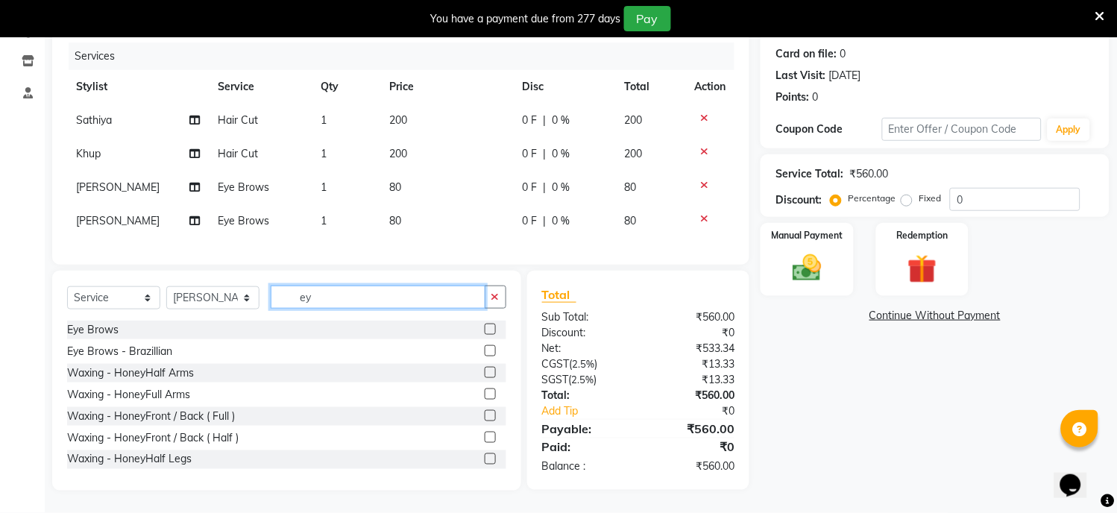
type input "e"
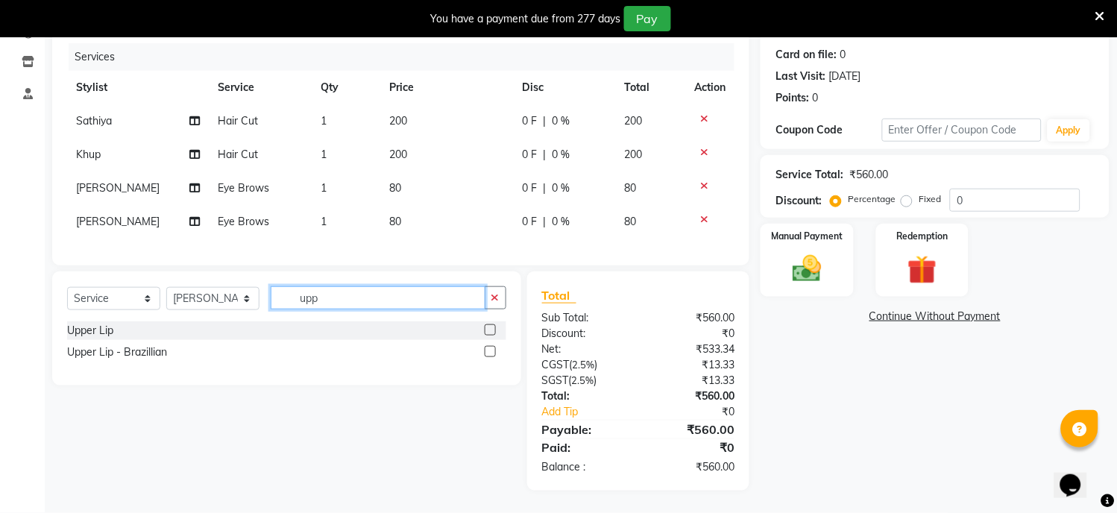
type input "upp"
click at [487, 328] on label at bounding box center [490, 329] width 11 height 11
click at [487, 328] on input "checkbox" at bounding box center [490, 331] width 10 height 10
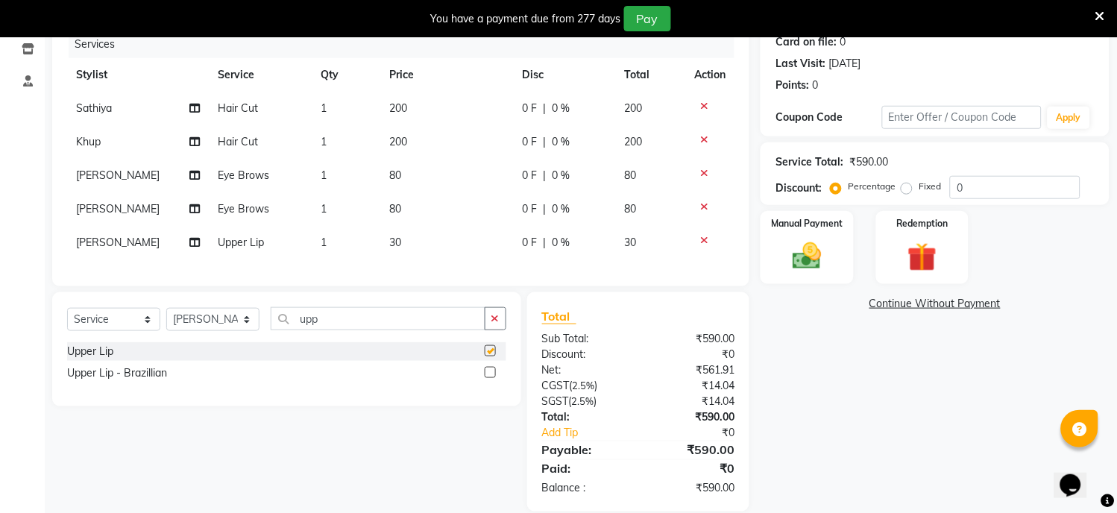
checkbox input "false"
click at [381, 237] on td "30" at bounding box center [447, 243] width 133 height 34
select select "88071"
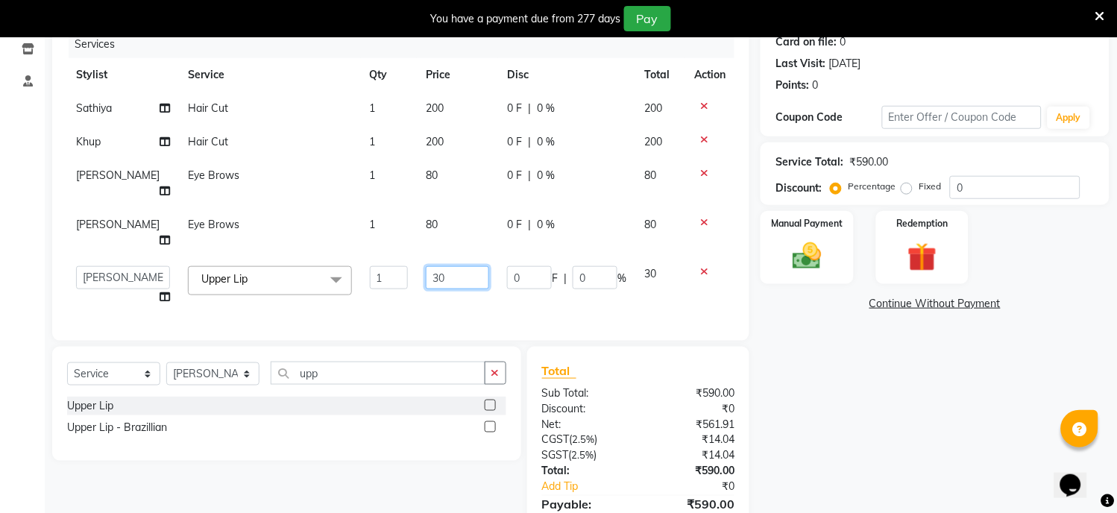
click at [426, 266] on input "30" at bounding box center [457, 277] width 63 height 23
type input "50"
click at [444, 269] on div "Services Stylist Service Qty Price Disc Total Action Sathiya Hair Cut 1 200 0 F…" at bounding box center [400, 178] width 667 height 295
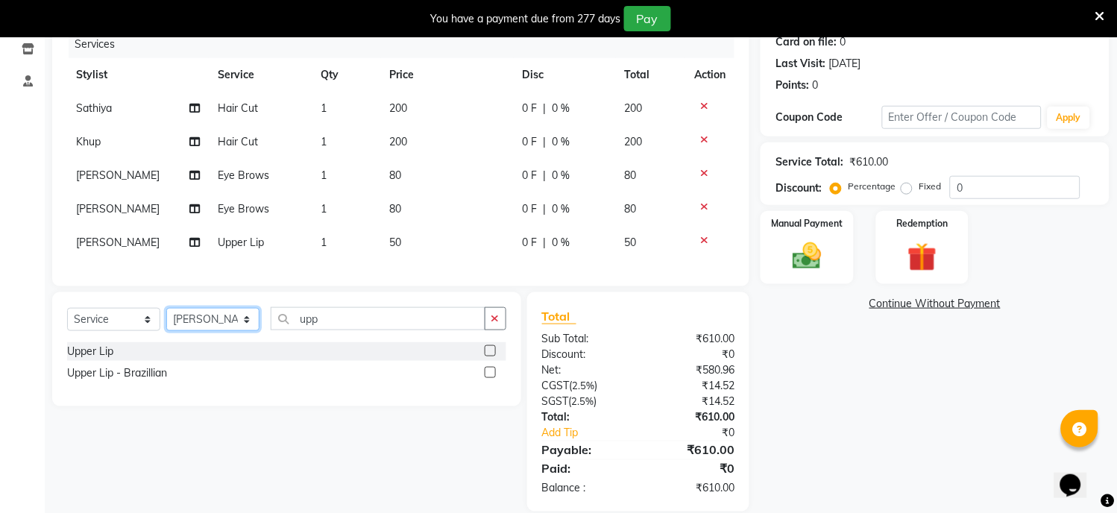
click at [212, 331] on select "Select Stylist [PERSON_NAME] Hriatpuii [PERSON_NAME] Kimi manager id [PERSON_NA…" at bounding box center [212, 319] width 93 height 23
click at [331, 330] on input "upp" at bounding box center [378, 318] width 215 height 23
type input "u"
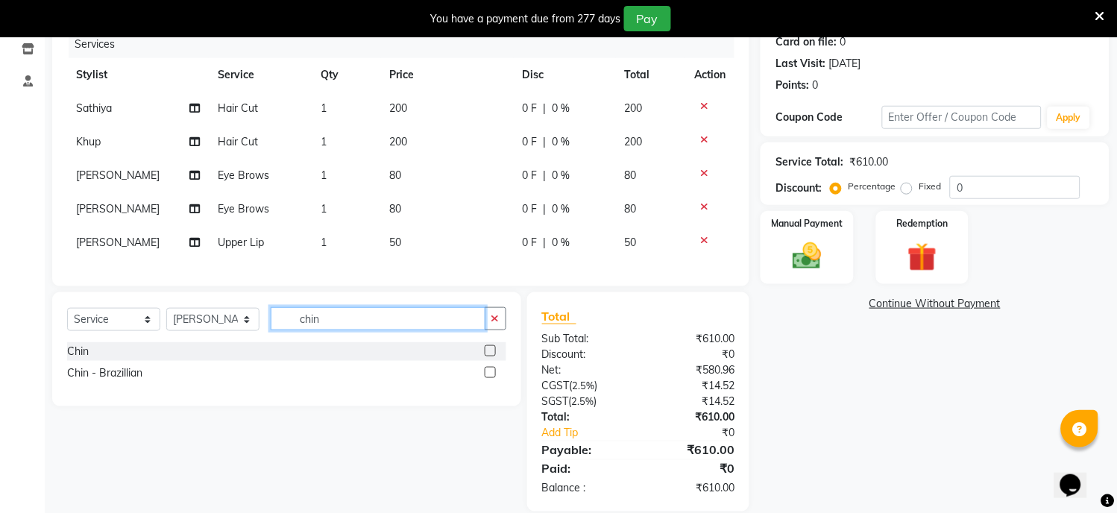
type input "chin"
click at [489, 356] on label at bounding box center [490, 350] width 11 height 11
click at [489, 356] on input "checkbox" at bounding box center [490, 352] width 10 height 10
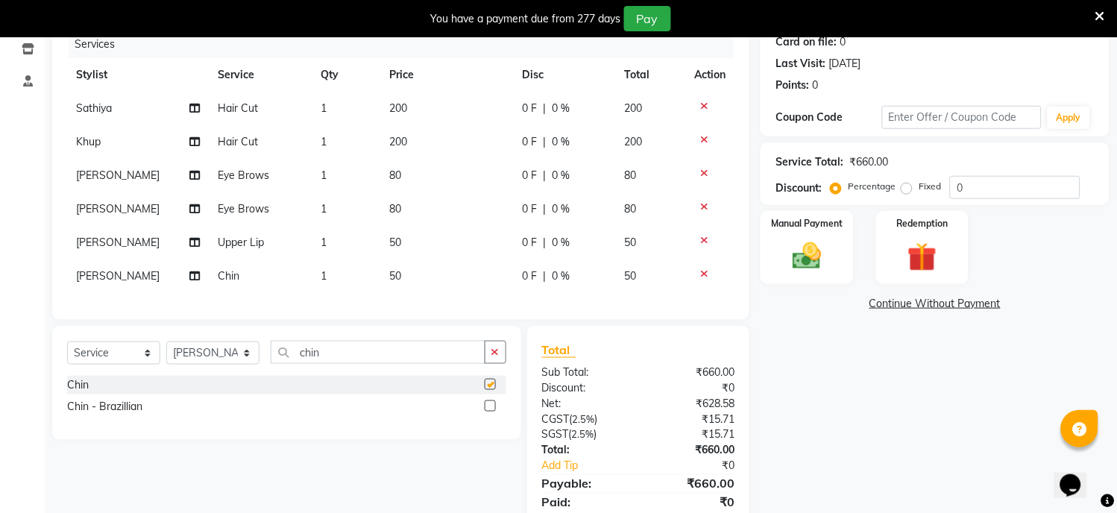
checkbox input "false"
click at [625, 271] on span "50" at bounding box center [631, 275] width 12 height 13
select select "88071"
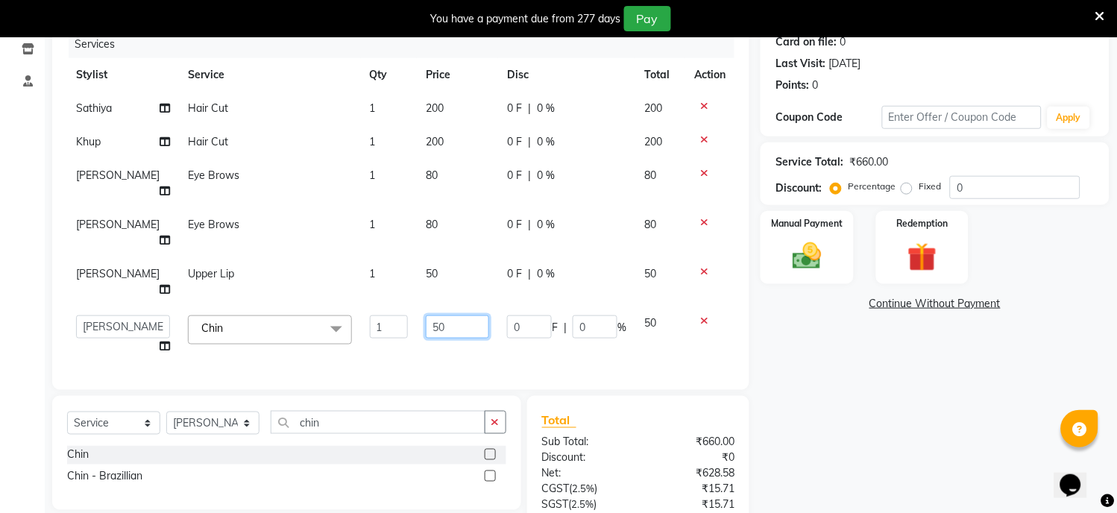
click at [437, 315] on input "50" at bounding box center [457, 326] width 63 height 23
type input "5"
type input "80"
click at [541, 313] on div "Services Stylist Service Qty Price Disc Total Action Sathiya Hair Cut 1 200 0 F…" at bounding box center [400, 203] width 667 height 344
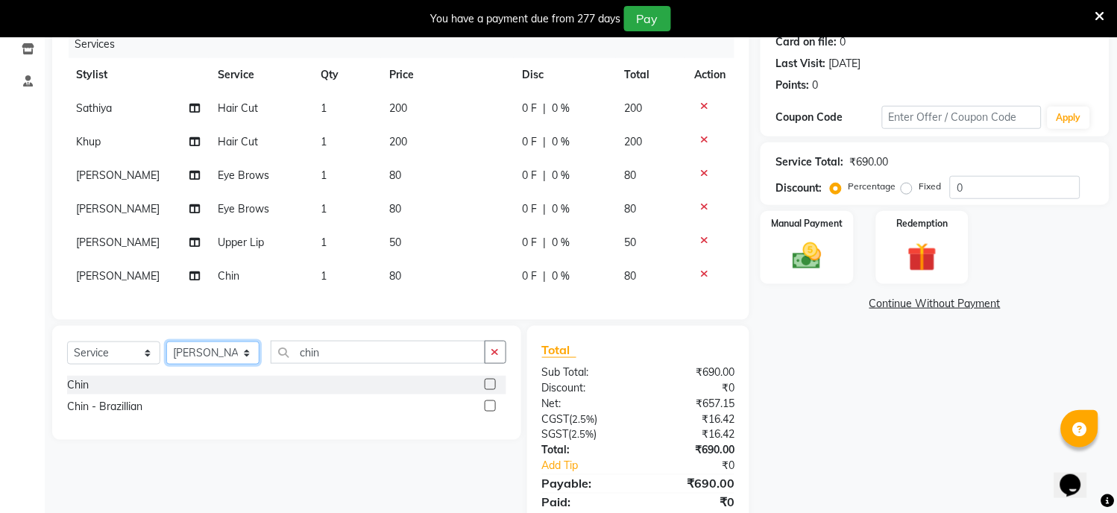
click at [230, 365] on select "Select Stylist [PERSON_NAME] Hriatpuii [PERSON_NAME] Kimi manager id [PERSON_NA…" at bounding box center [212, 352] width 93 height 23
click at [327, 364] on input "chin" at bounding box center [378, 352] width 215 height 23
type input "c"
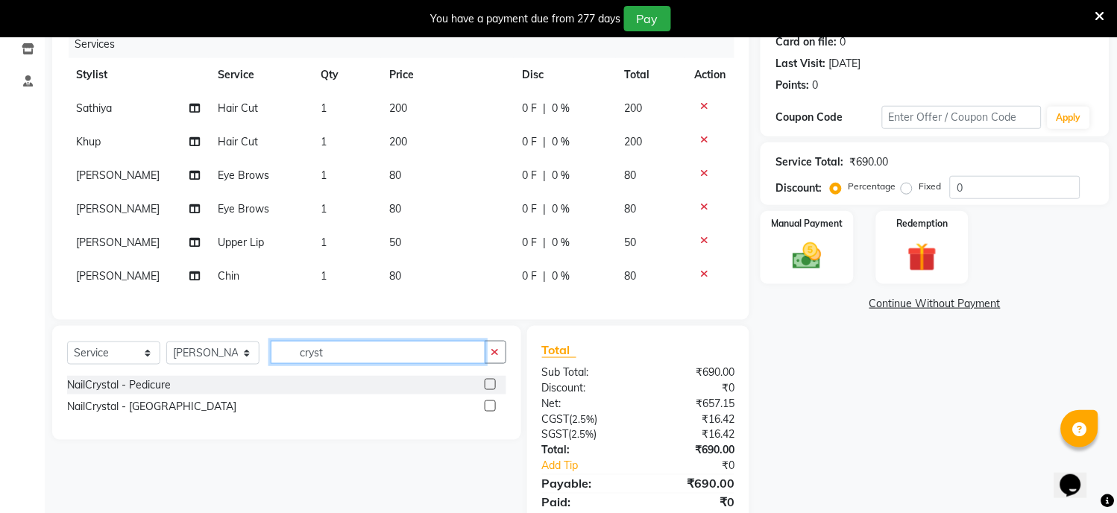
type input "cryst"
click at [490, 390] on label at bounding box center [490, 384] width 11 height 11
click at [490, 390] on input "checkbox" at bounding box center [490, 385] width 10 height 10
click at [490, 396] on div "Select Service Product Membership Package Voucher Prepaid Gift Card Select Styl…" at bounding box center [286, 383] width 469 height 114
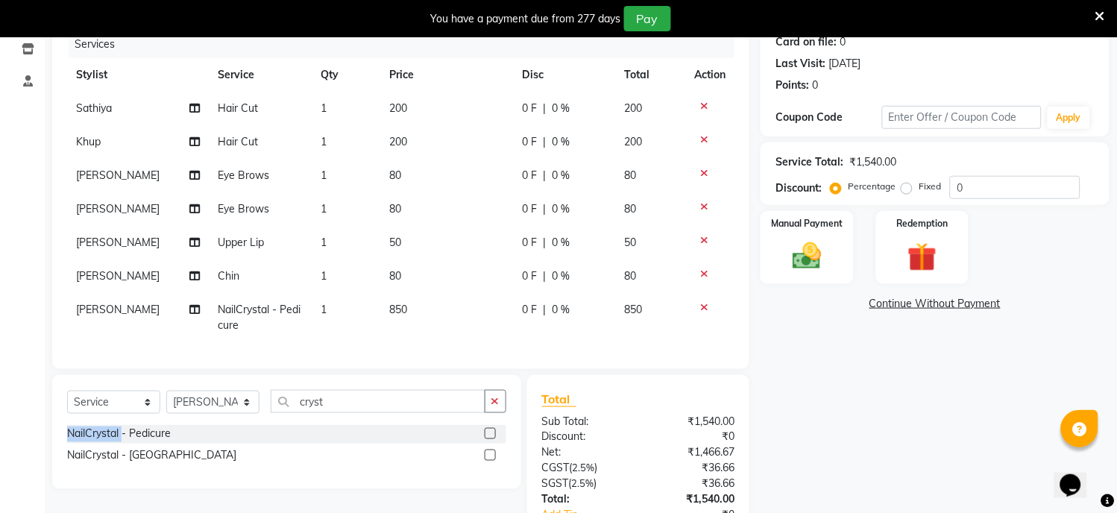
checkbox input "false"
click at [303, 327] on td "NailCrystal - Pedicure" at bounding box center [260, 317] width 103 height 49
select select "88071"
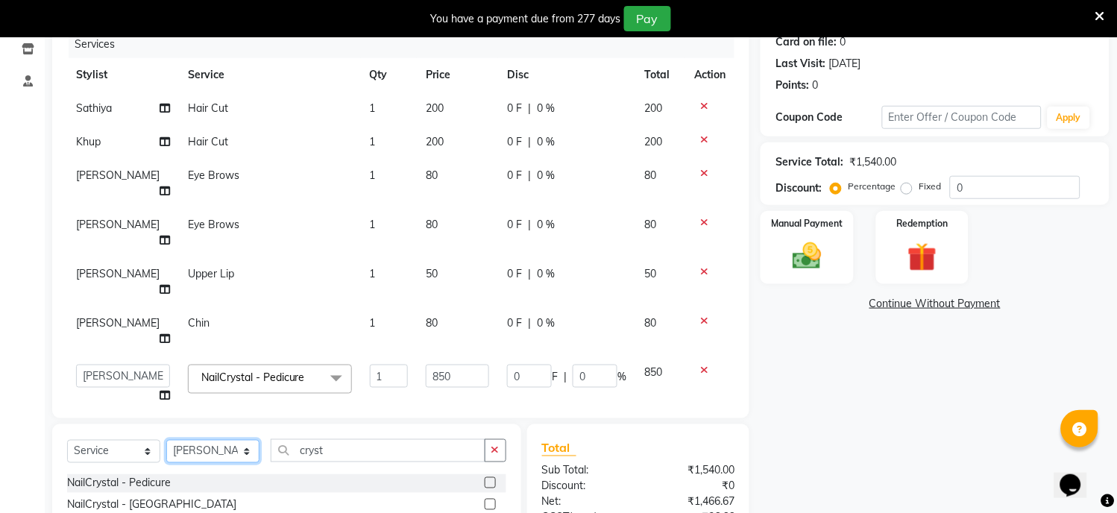
click at [247, 440] on select "Select Stylist [PERSON_NAME] Hriatpuii [PERSON_NAME] Kimi manager id [PERSON_NA…" at bounding box center [212, 451] width 93 height 23
select select "88070"
click at [166, 440] on select "Select Stylist [PERSON_NAME] Hriatpuii [PERSON_NAME] Kimi manager id [PERSON_NA…" at bounding box center [212, 451] width 93 height 23
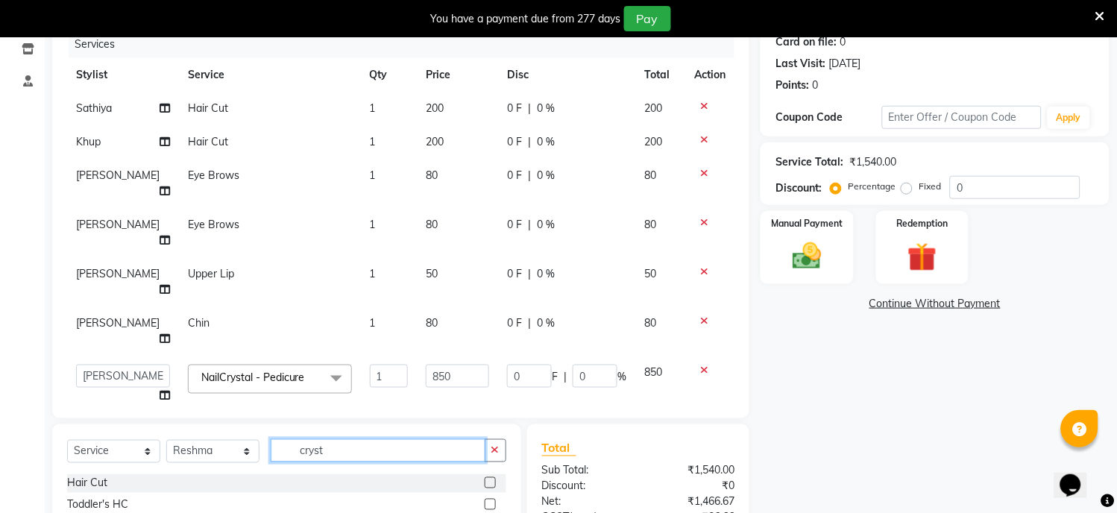
click at [328, 439] on input "cryst" at bounding box center [378, 450] width 215 height 23
type input "crystal"
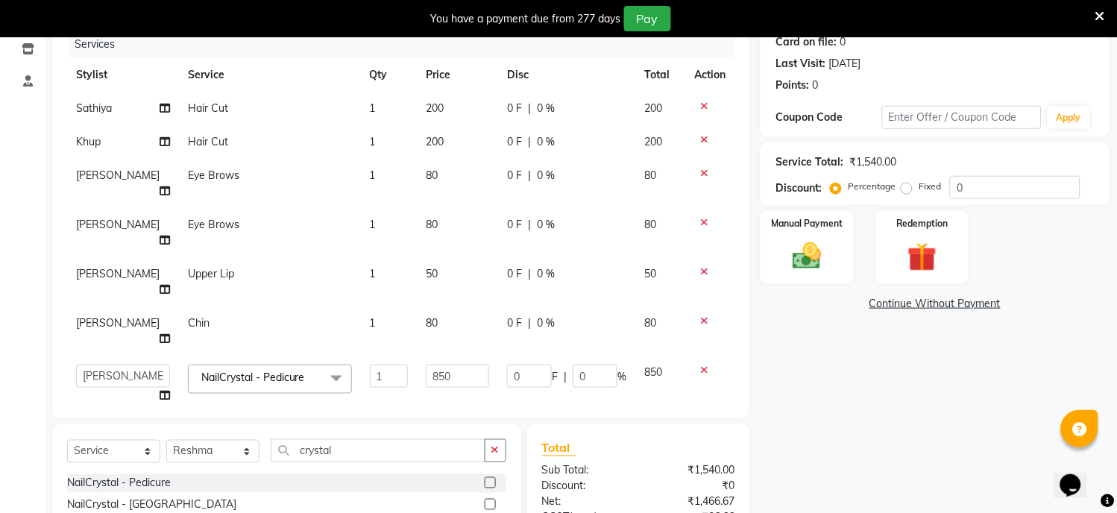
click at [488, 477] on label at bounding box center [490, 482] width 11 height 11
click at [488, 479] on input "checkbox" at bounding box center [490, 484] width 10 height 10
checkbox input "false"
click at [187, 449] on select "Select Stylist [PERSON_NAME] Hriatpuii [PERSON_NAME] Kimi manager id [PERSON_NA…" at bounding box center [212, 451] width 93 height 23
click at [166, 440] on select "Select Stylist [PERSON_NAME] Hriatpuii [PERSON_NAME] Kimi manager id [PERSON_NA…" at bounding box center [212, 451] width 93 height 23
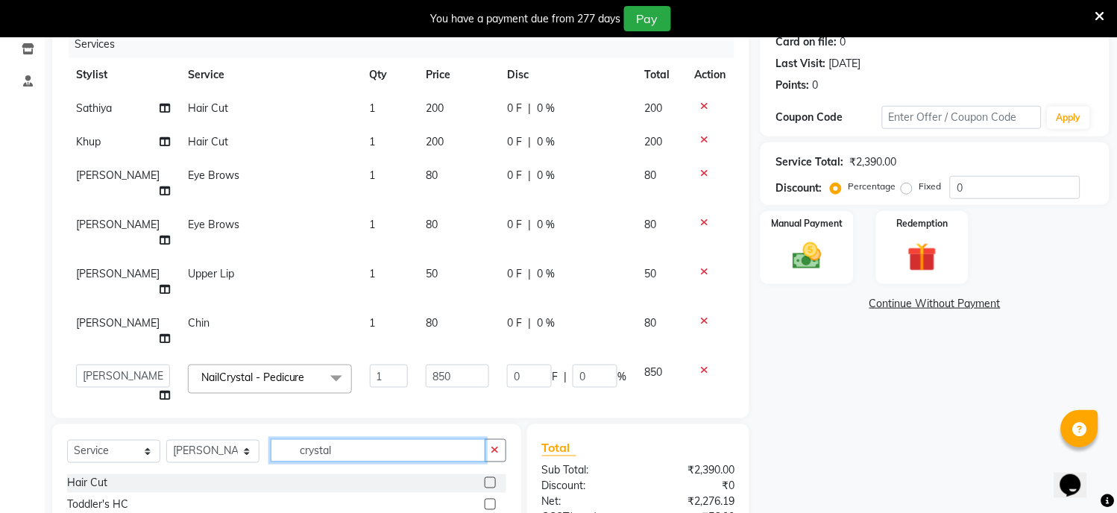
click at [339, 444] on input "crystal" at bounding box center [378, 450] width 215 height 23
click at [206, 452] on select "Select Stylist [PERSON_NAME] Hriatpuii [PERSON_NAME] Kimi manager id [PERSON_NA…" at bounding box center [212, 451] width 93 height 23
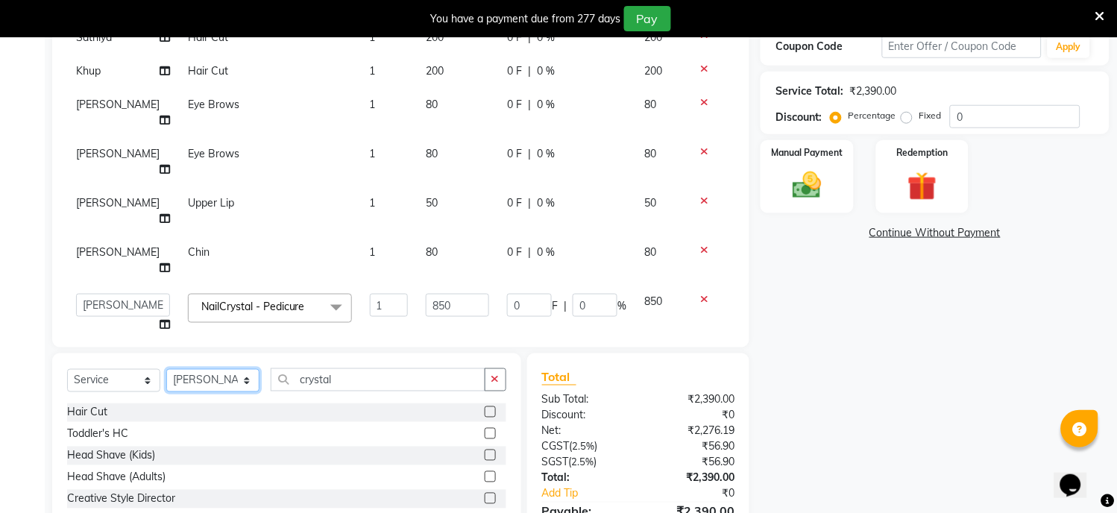
scroll to position [344, 0]
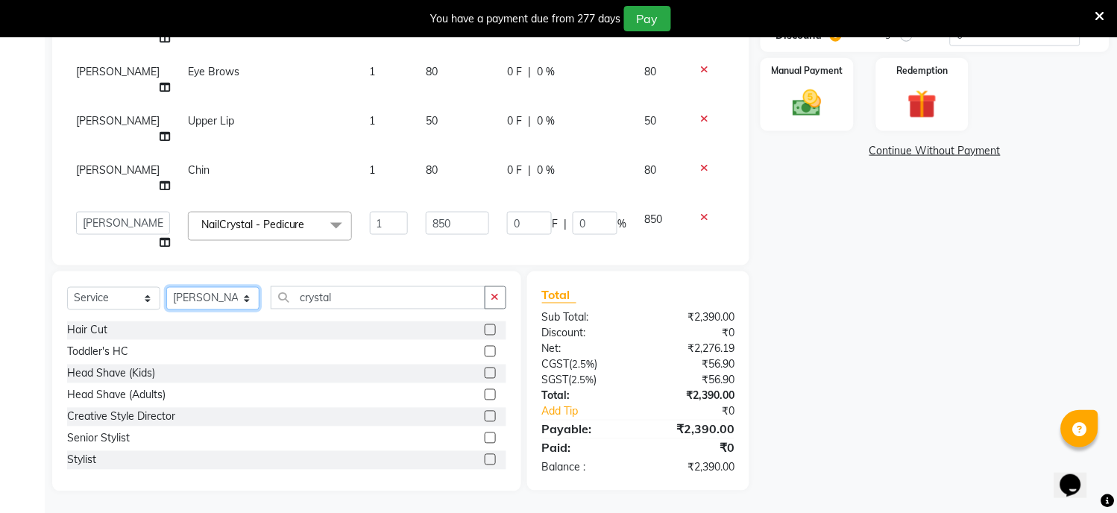
click at [215, 294] on select "Select Stylist [PERSON_NAME] Hriatpuii [PERSON_NAME] Kimi manager id [PERSON_NA…" at bounding box center [212, 298] width 93 height 23
click at [166, 288] on select "Select Stylist [PERSON_NAME] Hriatpuii [PERSON_NAME] Kimi manager id [PERSON_NA…" at bounding box center [212, 298] width 93 height 23
click at [224, 303] on select "Select Stylist [PERSON_NAME] Hriatpuii [PERSON_NAME] Kimi manager id [PERSON_NA…" at bounding box center [212, 298] width 93 height 23
select select "69730"
click at [166, 288] on select "Select Stylist [PERSON_NAME] Hriatpuii [PERSON_NAME] Kimi manager id [PERSON_NA…" at bounding box center [212, 298] width 93 height 23
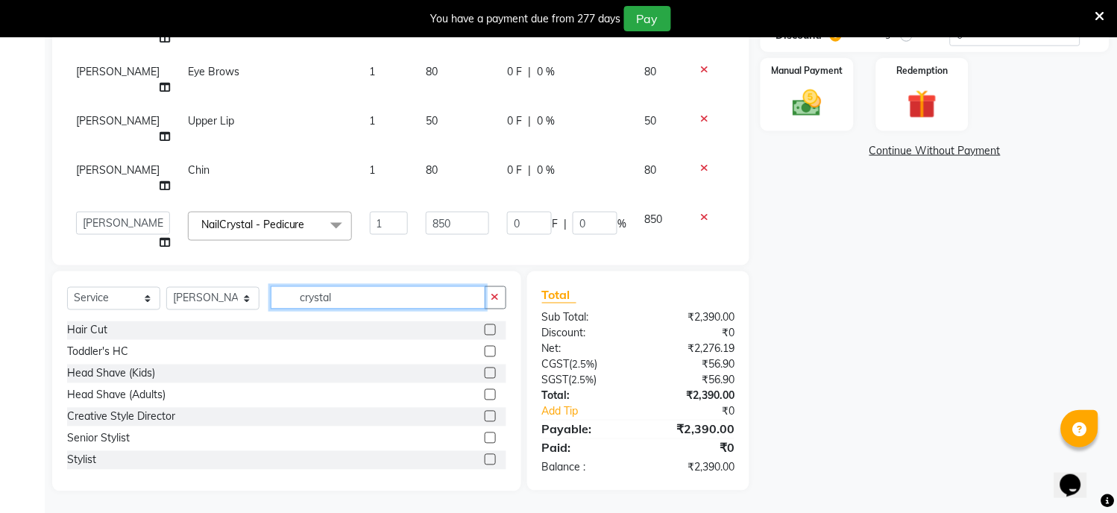
click at [354, 300] on input "crystal" at bounding box center [378, 297] width 215 height 23
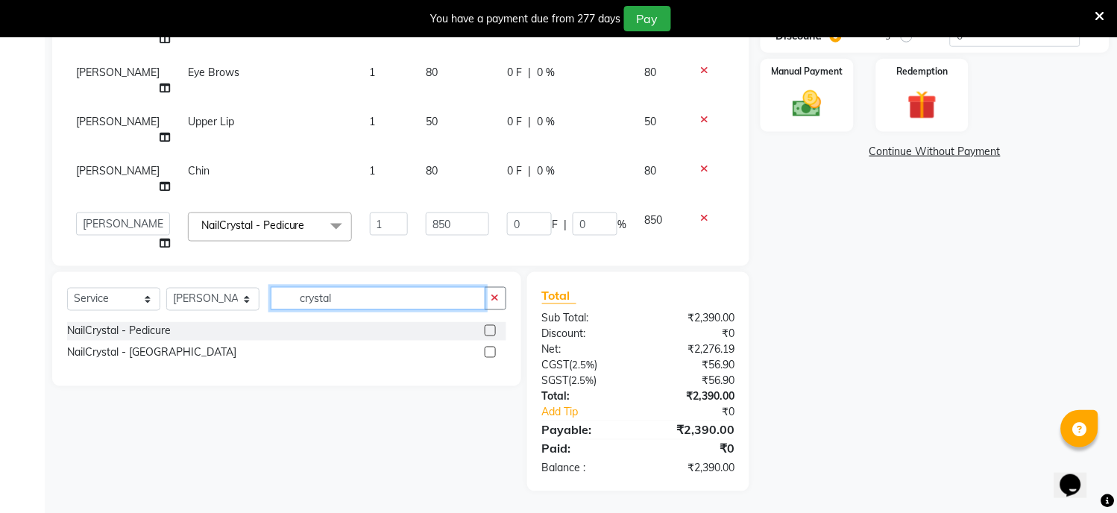
type input "crystal"
click at [488, 330] on label at bounding box center [490, 330] width 11 height 11
click at [488, 330] on input "checkbox" at bounding box center [490, 332] width 10 height 10
checkbox input "false"
click at [548, 408] on link "Add Tip" at bounding box center [593, 413] width 125 height 16
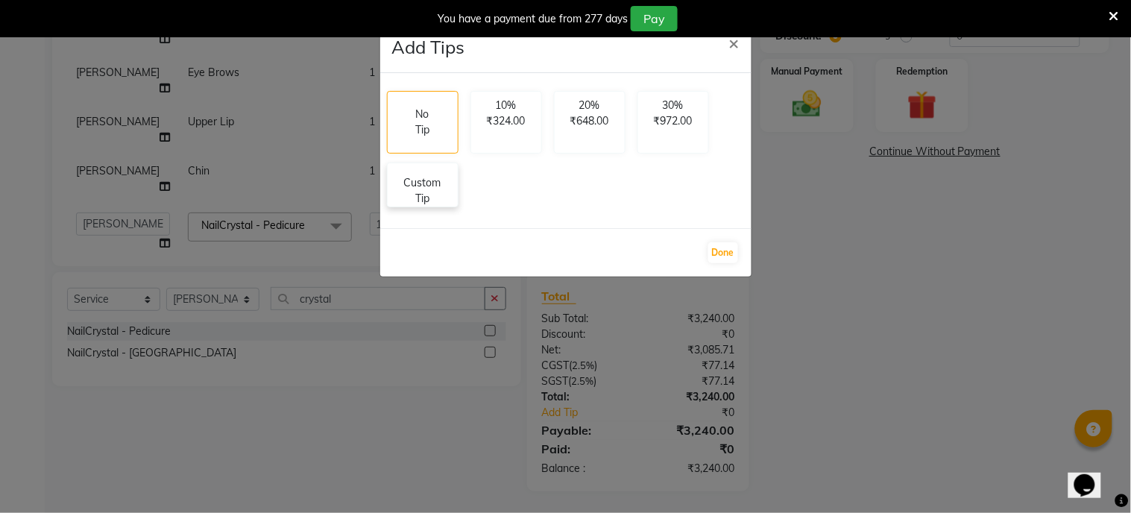
click at [418, 201] on p "Custom Tip" at bounding box center [423, 190] width 52 height 31
select select "69729"
select select "69728"
select select "88071"
select select "88070"
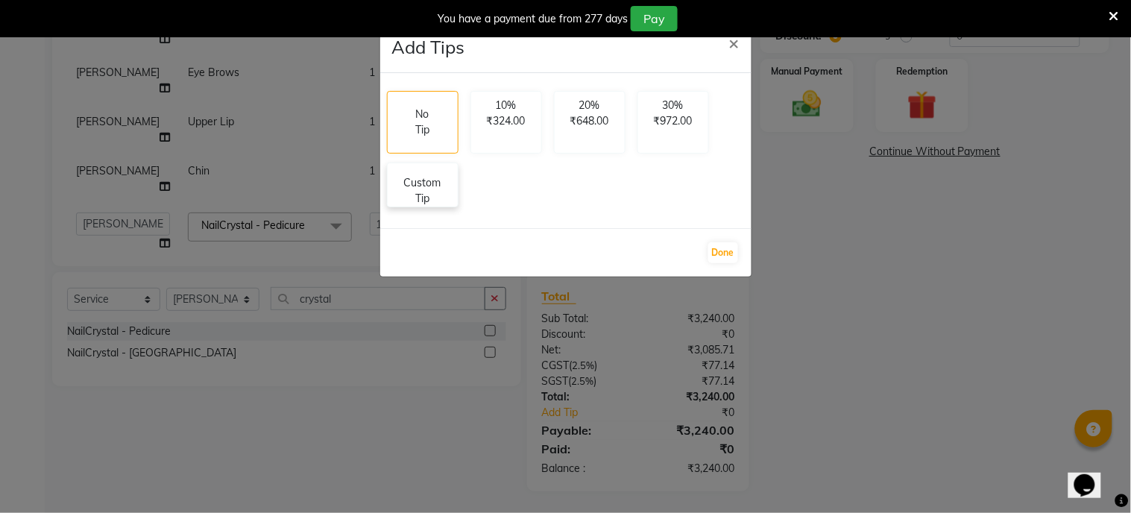
select select "69730"
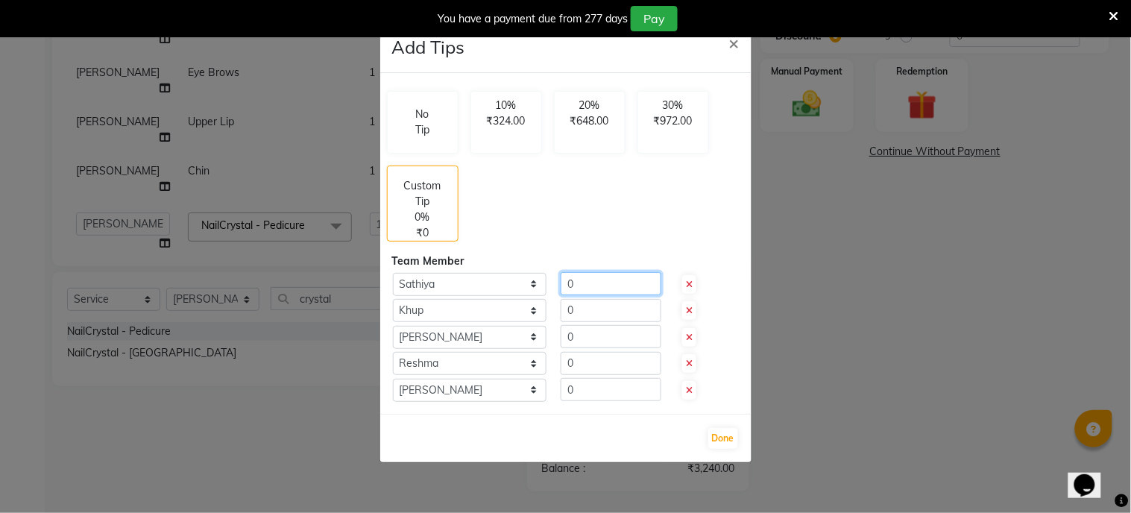
click at [632, 285] on input "0" at bounding box center [611, 283] width 101 height 23
click at [602, 335] on input "0" at bounding box center [611, 336] width 101 height 23
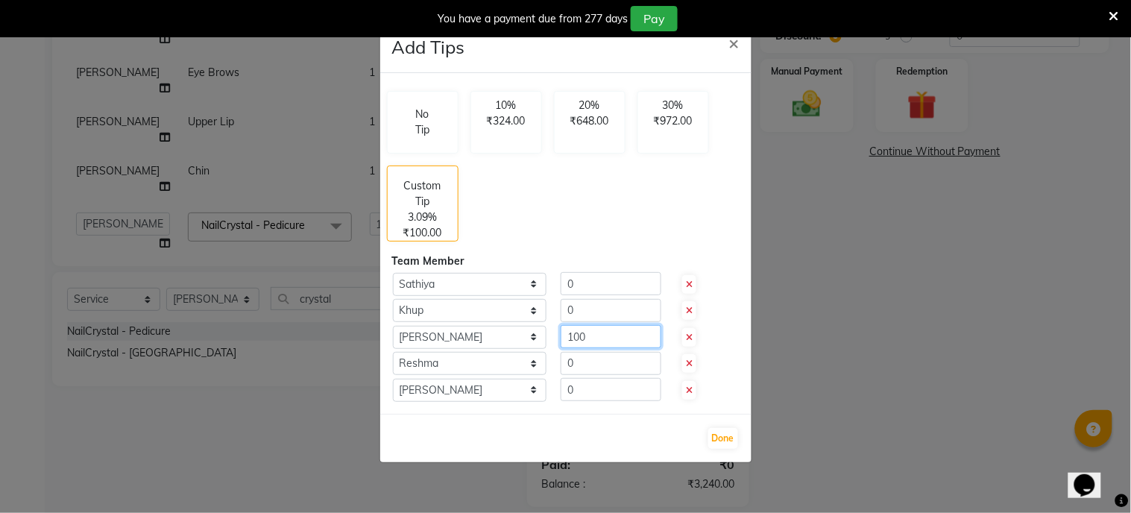
type input "100"
click at [600, 354] on input "0" at bounding box center [611, 363] width 101 height 23
type input "100"
click at [599, 388] on input "0" at bounding box center [611, 389] width 101 height 23
type input "100"
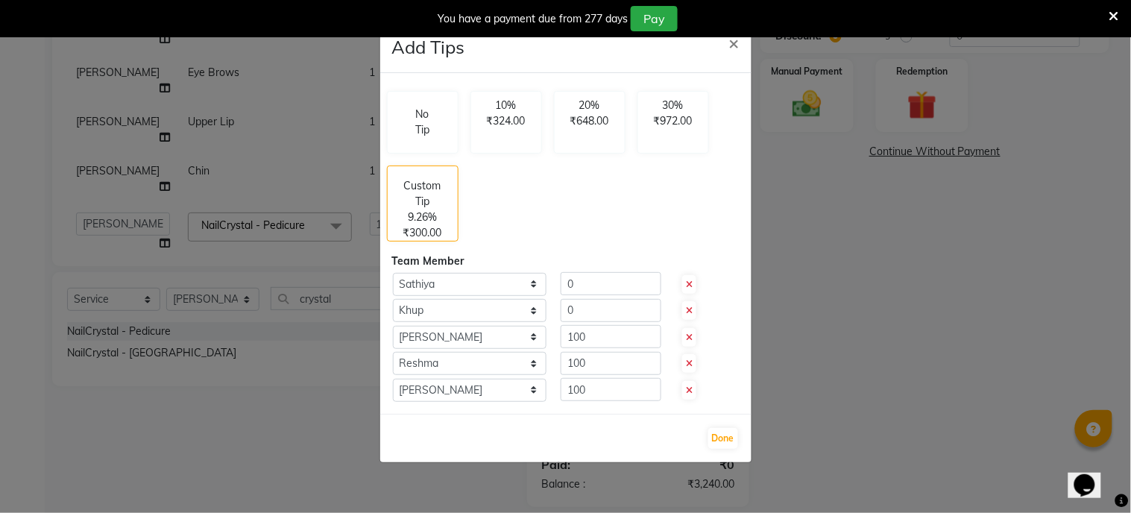
click at [713, 426] on div "Done" at bounding box center [565, 438] width 371 height 48
click at [726, 435] on button "Done" at bounding box center [723, 438] width 30 height 21
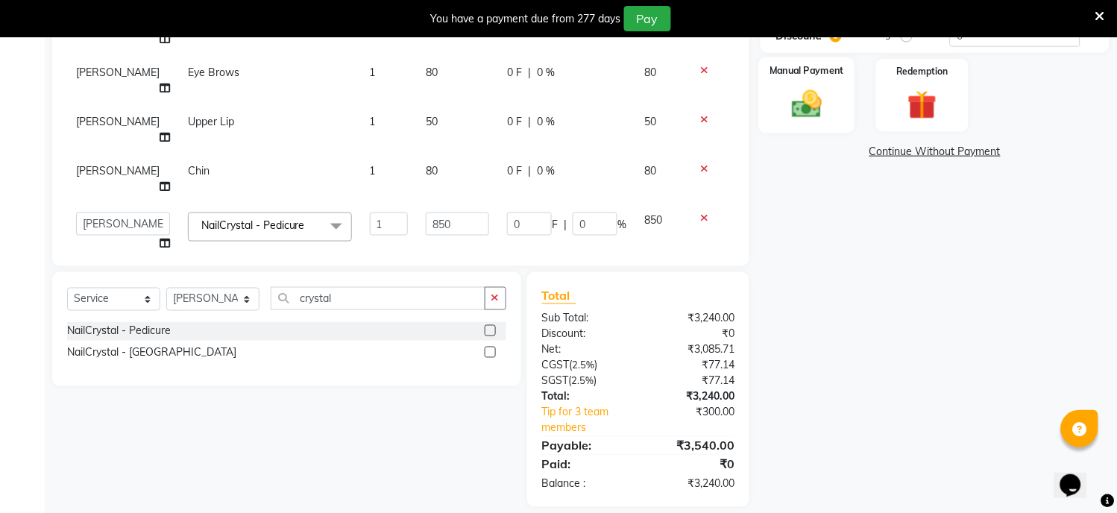
click at [815, 76] on label "Manual Payment" at bounding box center [807, 70] width 75 height 14
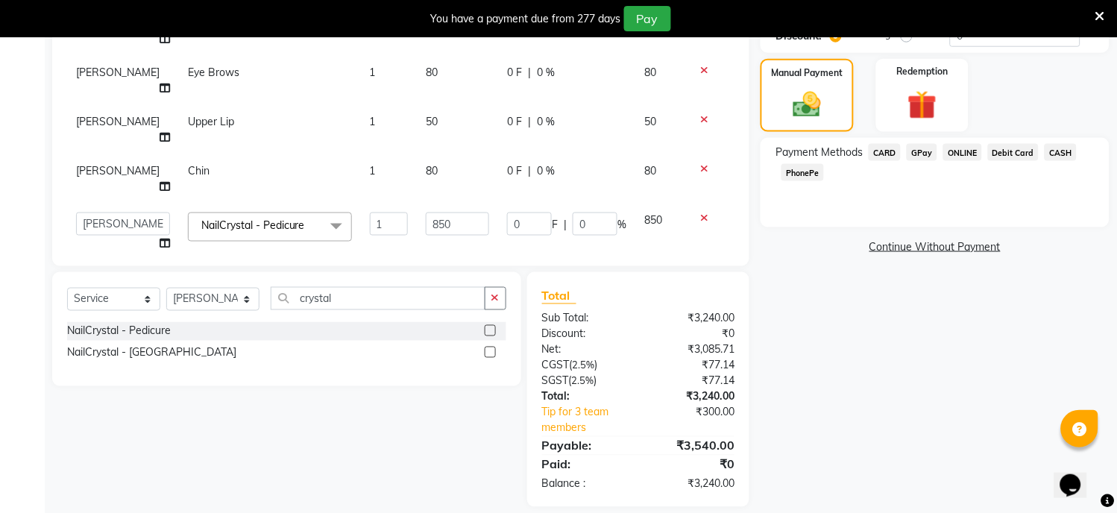
click at [921, 152] on span "GPay" at bounding box center [921, 152] width 31 height 17
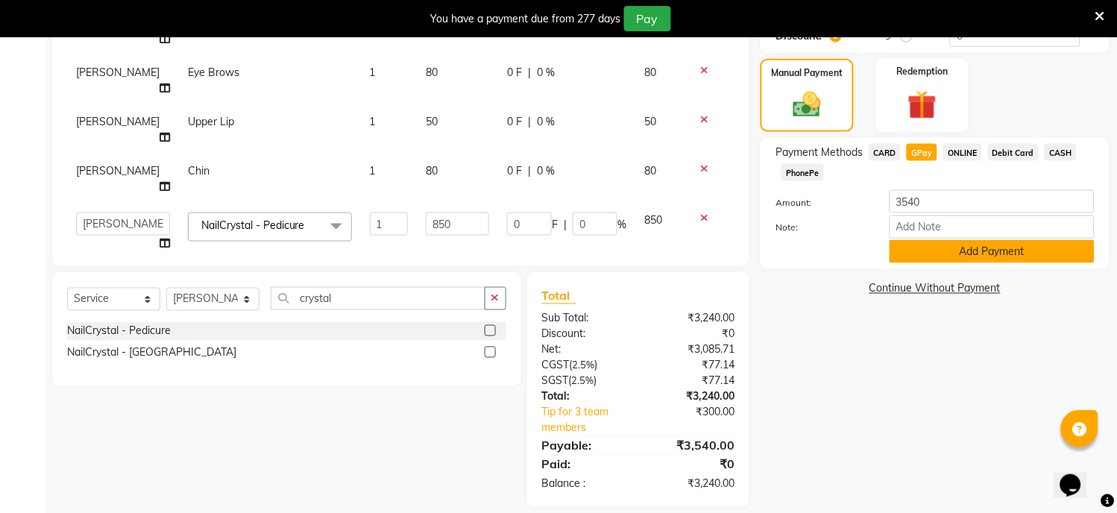
click at [951, 246] on button "Add Payment" at bounding box center [991, 251] width 205 height 23
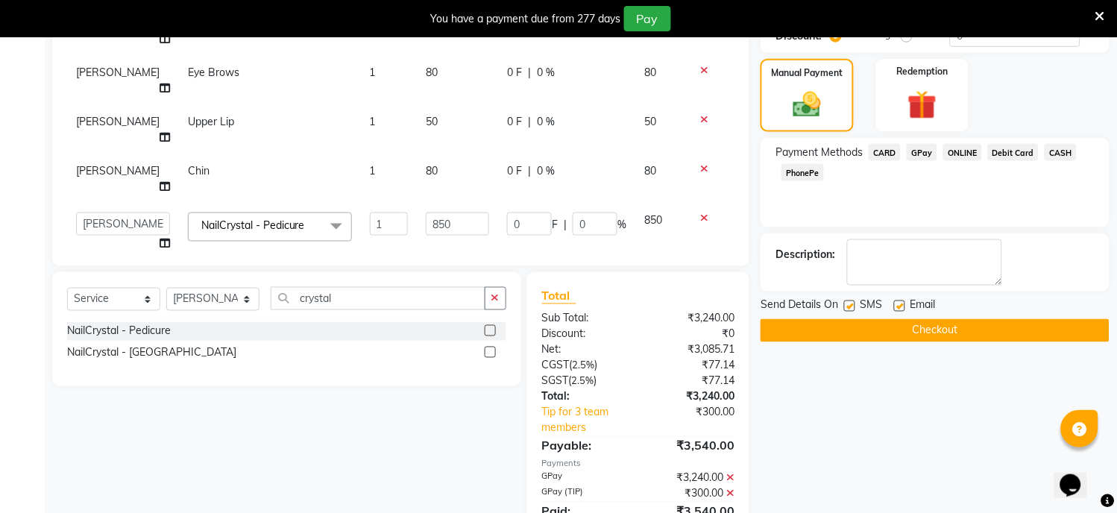
click at [935, 332] on button "Checkout" at bounding box center [934, 330] width 349 height 23
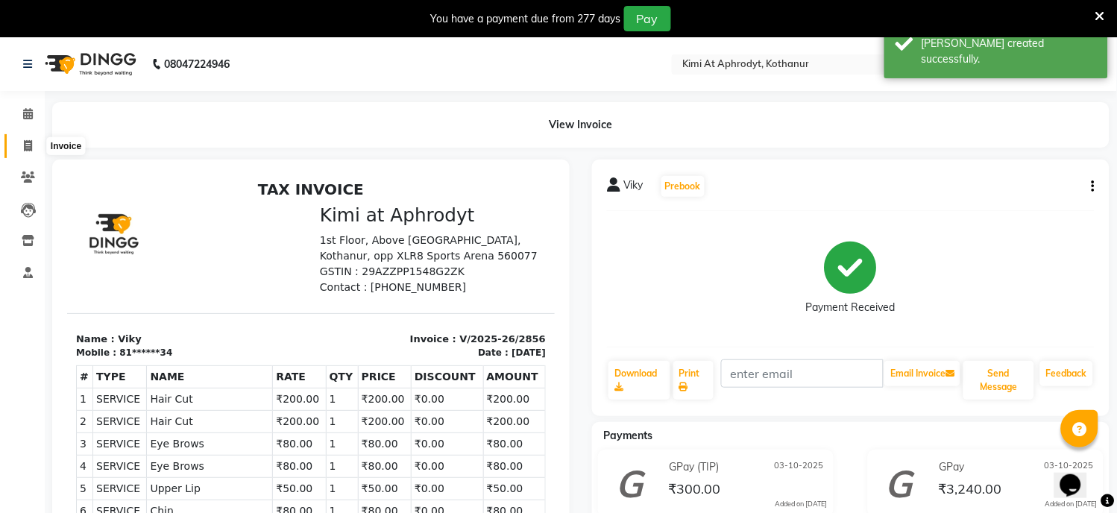
click at [20, 146] on span at bounding box center [28, 146] width 26 height 17
select select "service"
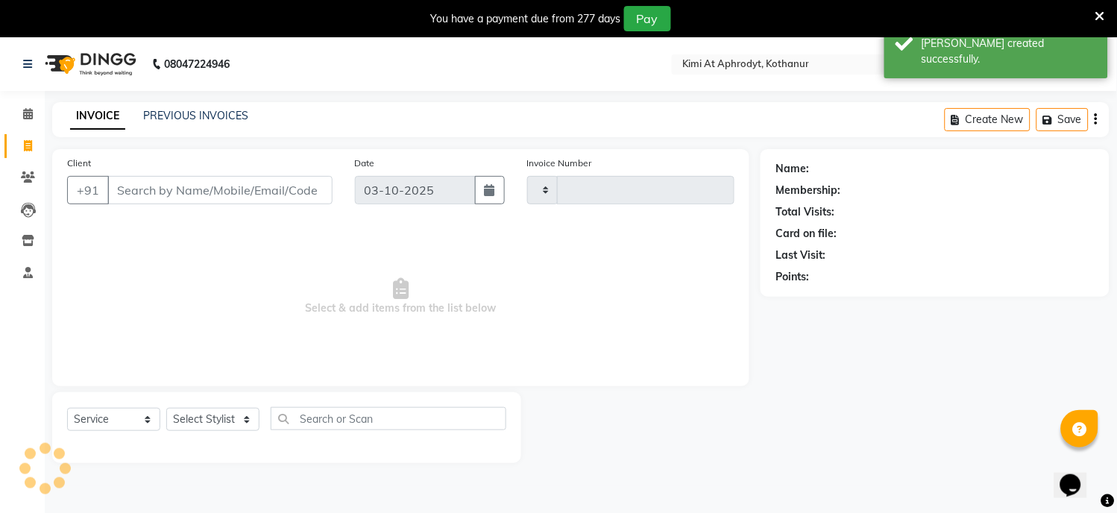
type input "2857"
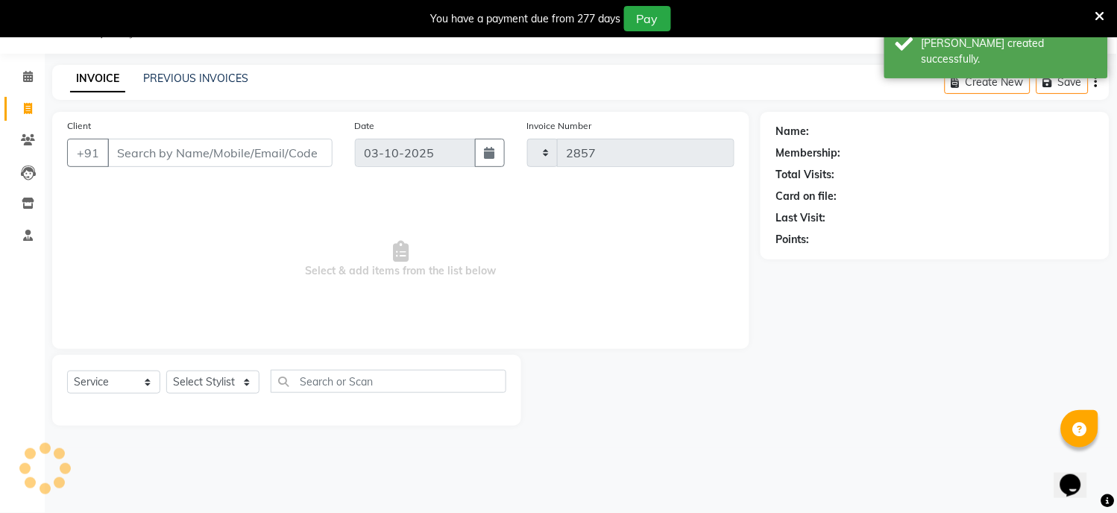
select select "7401"
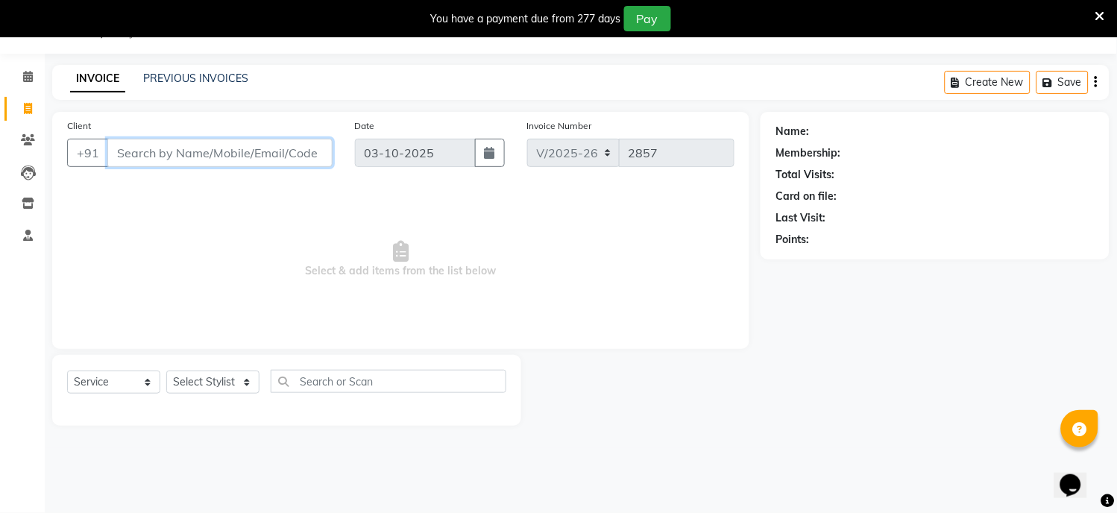
click at [113, 151] on input "Client" at bounding box center [219, 153] width 225 height 28
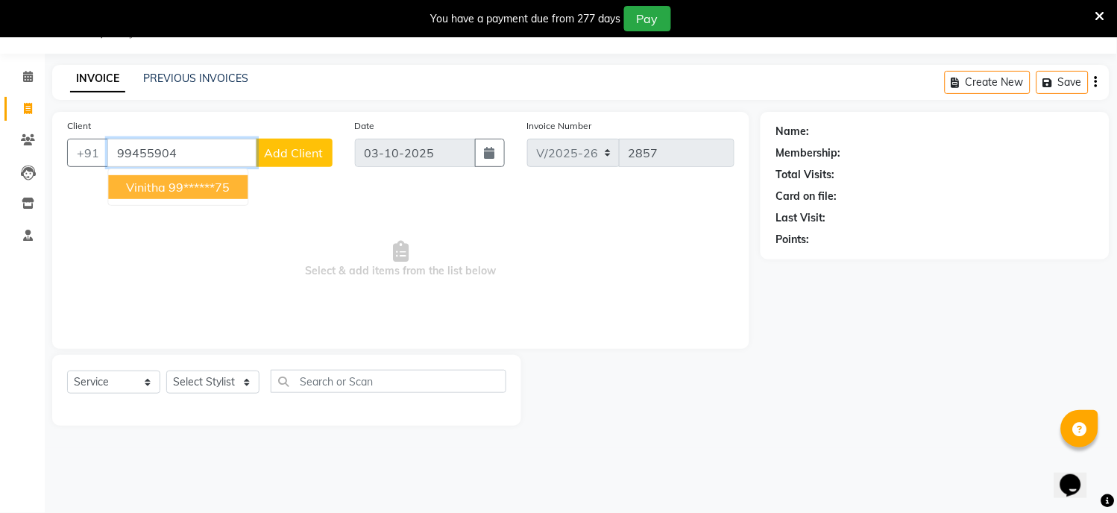
click at [177, 188] on ngb-highlight "99******75" at bounding box center [198, 187] width 61 height 15
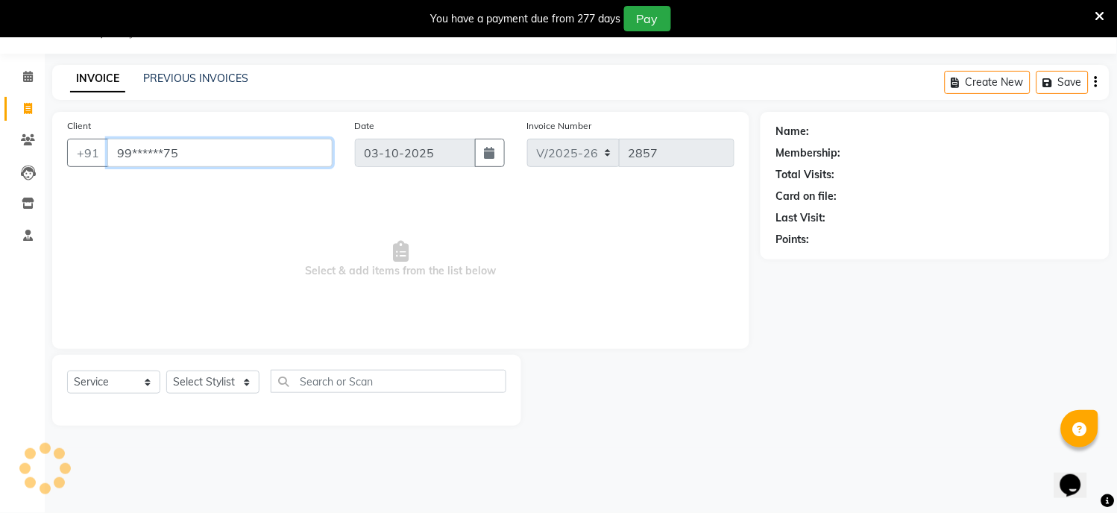
type input "99******75"
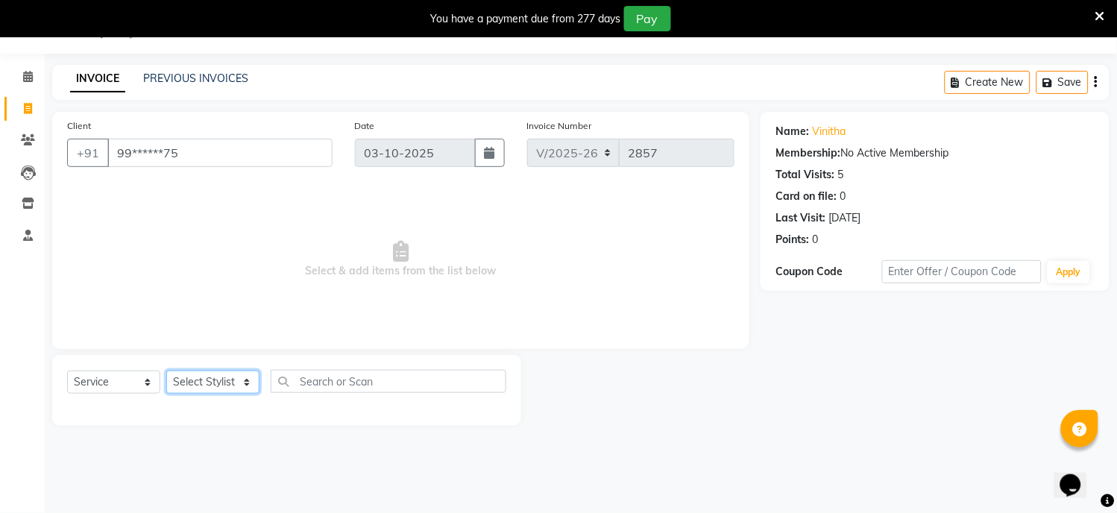
click at [213, 379] on select "Select Stylist [PERSON_NAME] Hriatpuii [PERSON_NAME] Kimi manager id [PERSON_NA…" at bounding box center [212, 381] width 93 height 23
select select "69728"
click at [166, 371] on select "Select Stylist [PERSON_NAME] Hriatpuii [PERSON_NAME] Kimi manager id [PERSON_NA…" at bounding box center [212, 381] width 93 height 23
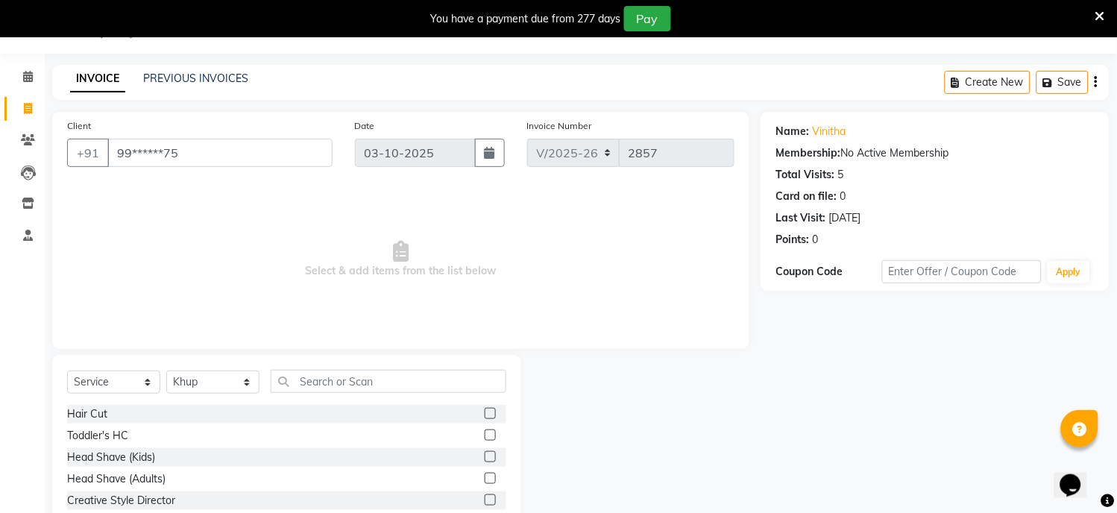
click at [485, 412] on label at bounding box center [490, 413] width 11 height 11
click at [485, 412] on input "checkbox" at bounding box center [490, 414] width 10 height 10
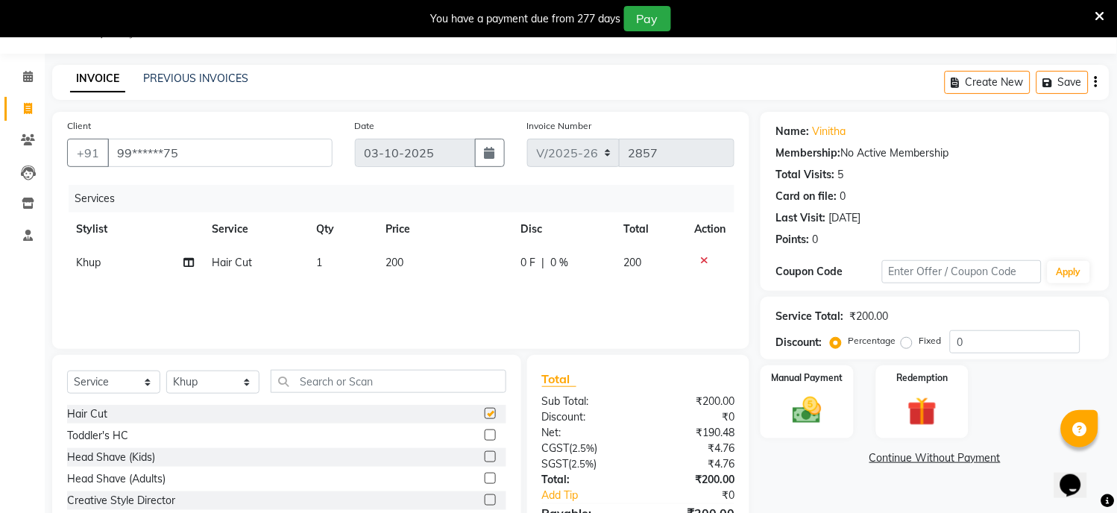
checkbox input "false"
click at [829, 410] on img at bounding box center [807, 411] width 49 height 35
click at [918, 456] on span "GPay" at bounding box center [921, 458] width 31 height 17
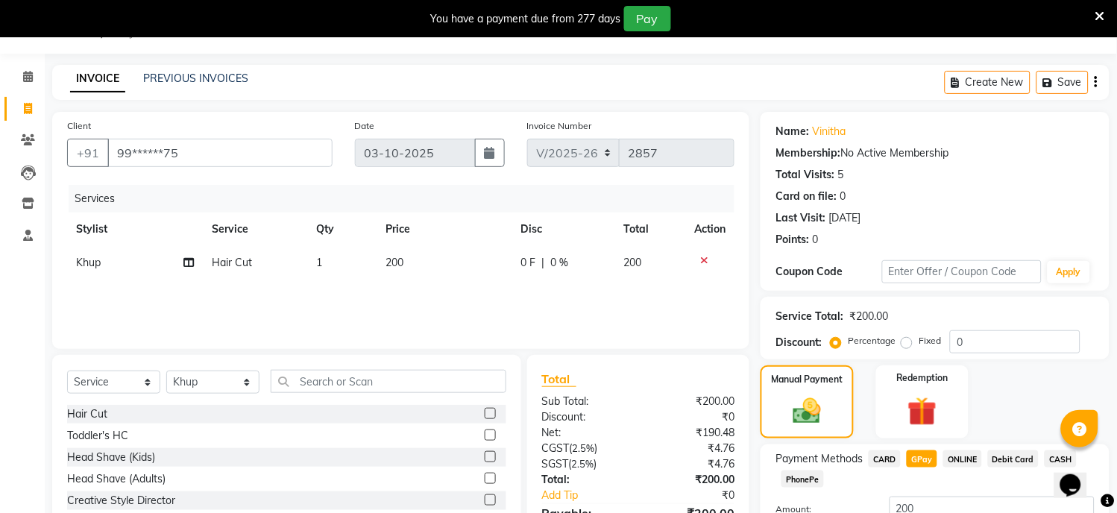
scroll to position [153, 0]
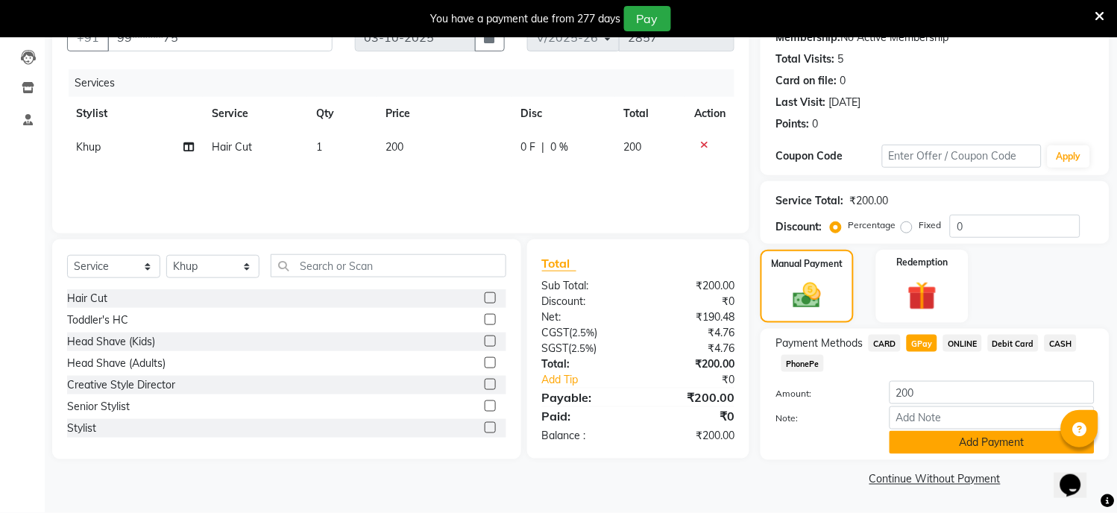
click at [923, 444] on button "Add Payment" at bounding box center [991, 442] width 205 height 23
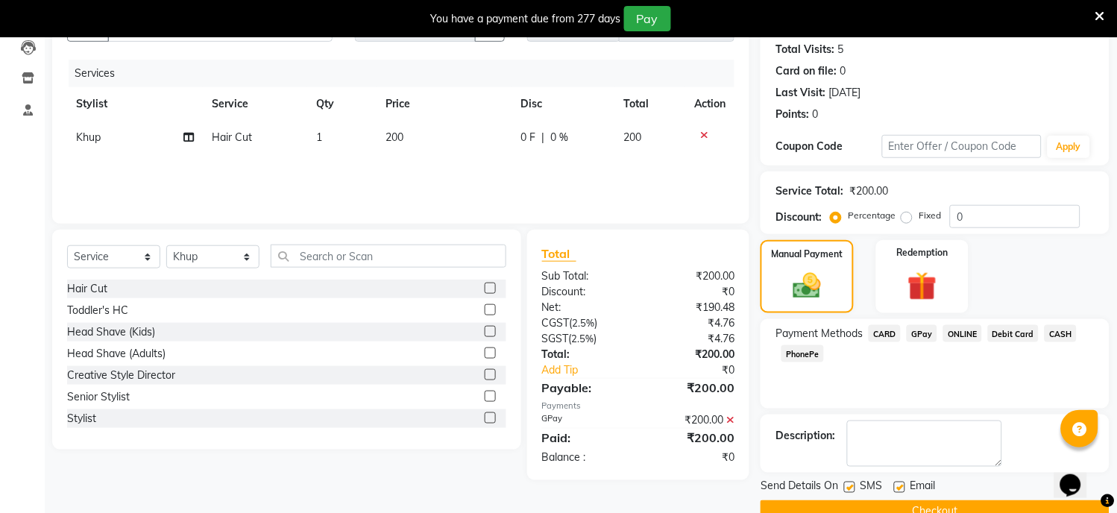
scroll to position [195, 0]
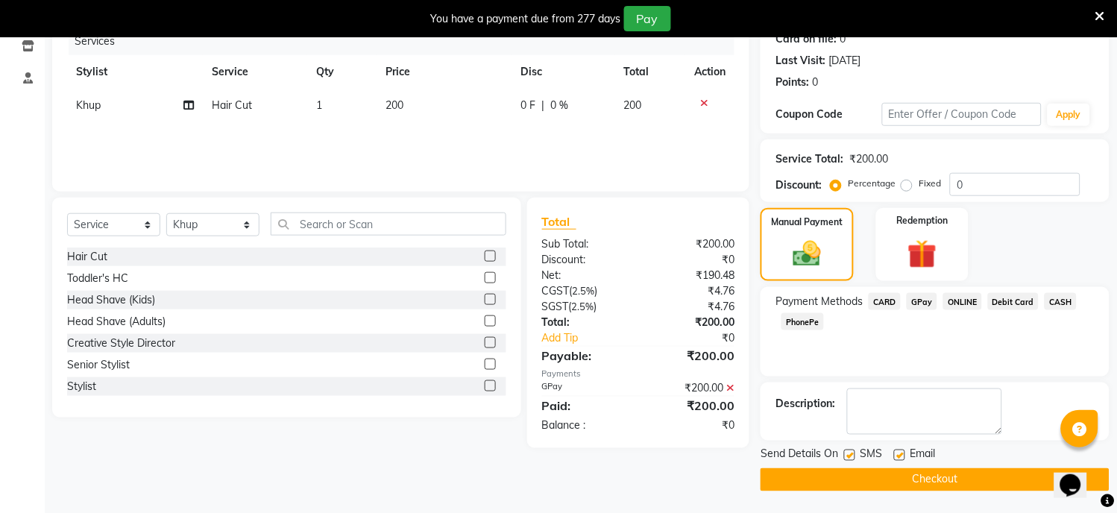
click at [940, 481] on button "Checkout" at bounding box center [934, 479] width 349 height 23
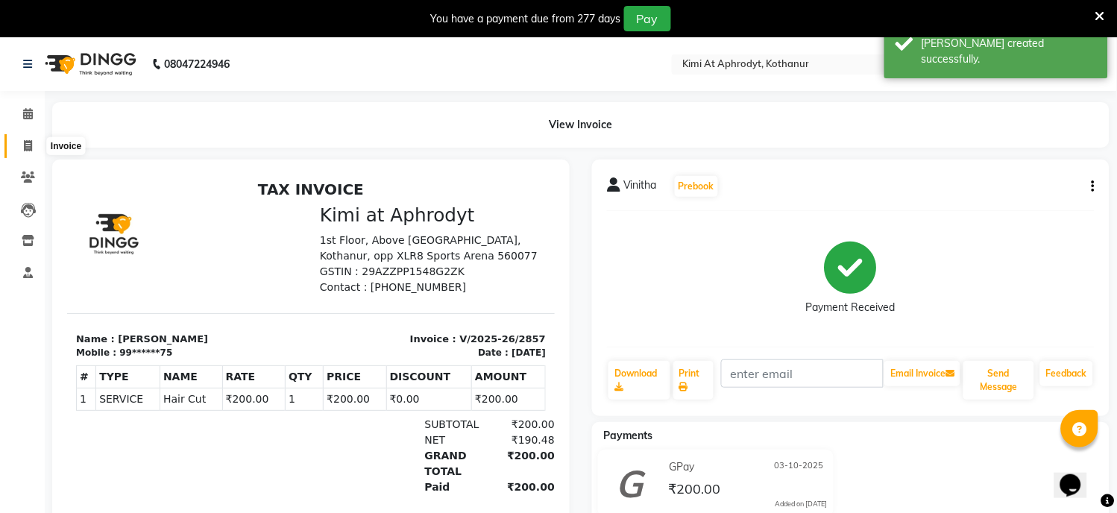
click at [24, 148] on icon at bounding box center [28, 145] width 8 height 11
select select "service"
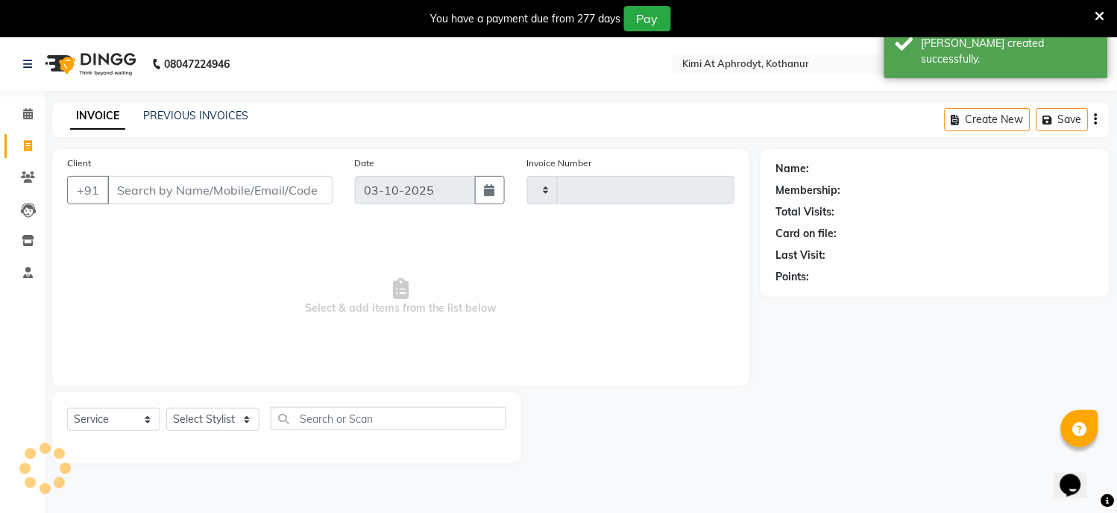
scroll to position [37, 0]
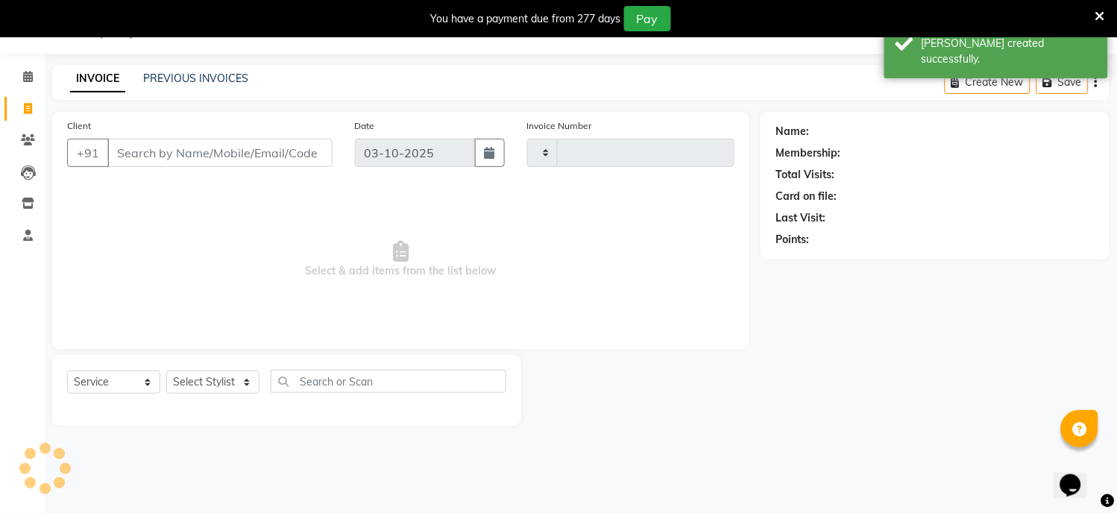
type input "2858"
select select "7401"
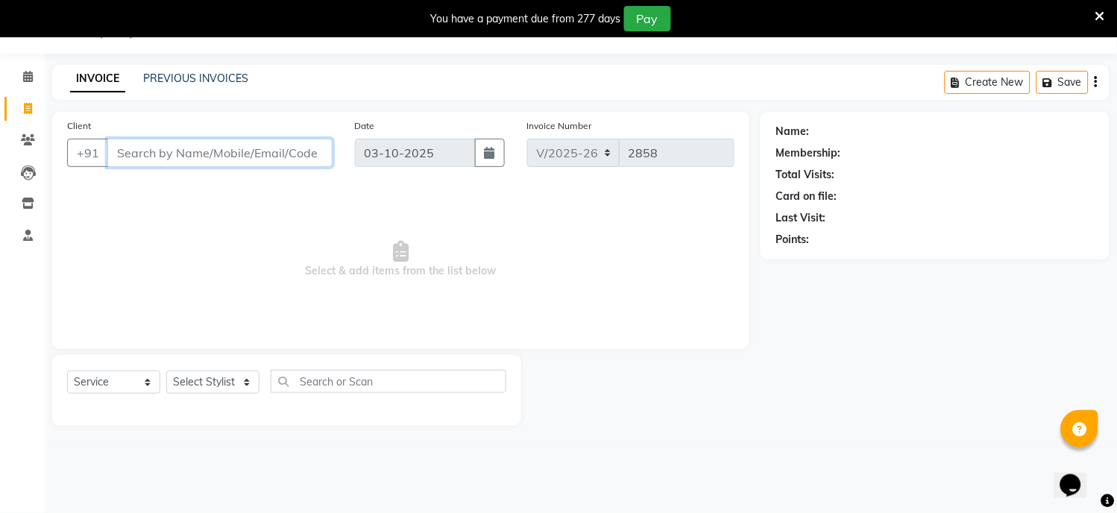
click at [172, 153] on input "Client" at bounding box center [219, 153] width 225 height 28
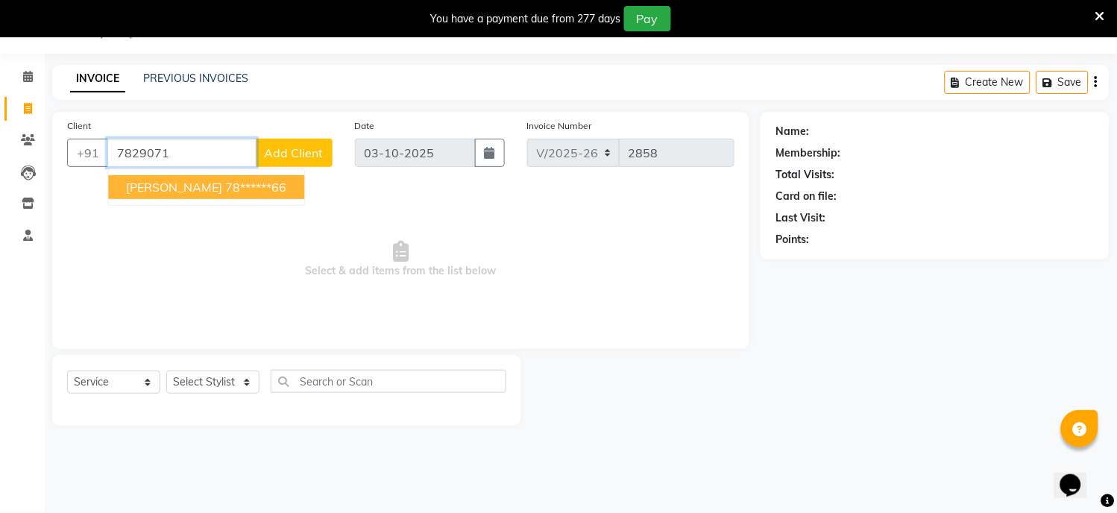
click at [225, 186] on ngb-highlight "78******66" at bounding box center [255, 187] width 61 height 15
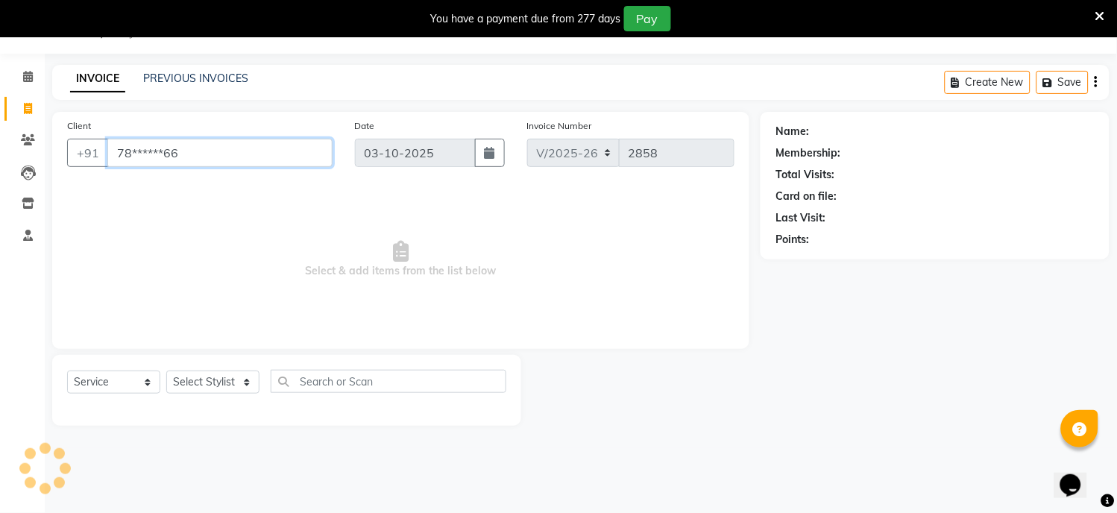
type input "78******66"
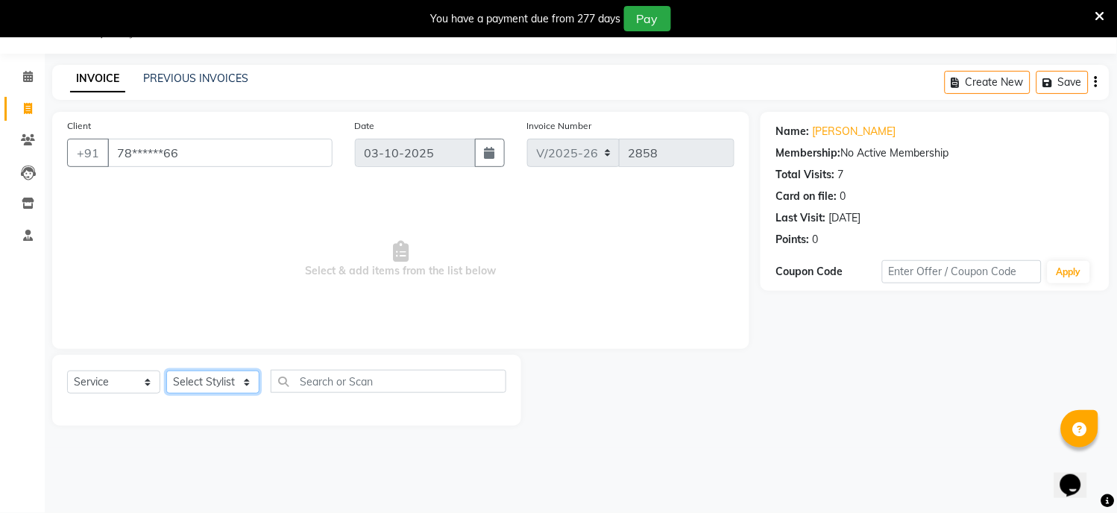
click at [195, 385] on select "Select Stylist [PERSON_NAME] Hriatpuii [PERSON_NAME] Kimi manager id [PERSON_NA…" at bounding box center [212, 381] width 93 height 23
select select "69729"
click at [166, 371] on select "Select Stylist [PERSON_NAME] Hriatpuii [PERSON_NAME] Kimi manager id [PERSON_NA…" at bounding box center [212, 381] width 93 height 23
click at [197, 338] on div "Client +91 78******66 Date [DATE] Invoice Number V/2025 V/[PHONE_NUMBER] Select…" at bounding box center [400, 230] width 697 height 237
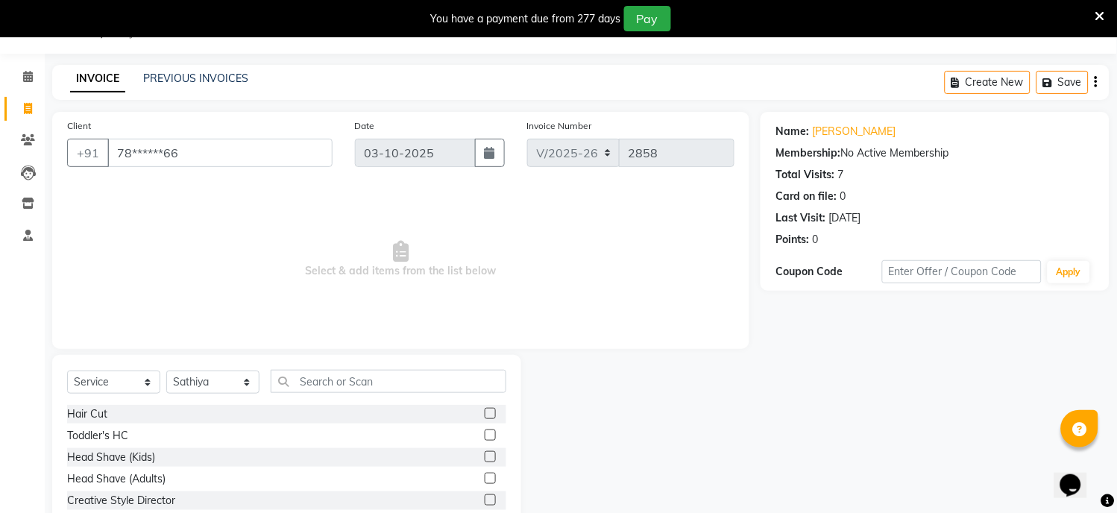
click at [485, 414] on label at bounding box center [490, 413] width 11 height 11
click at [485, 414] on input "checkbox" at bounding box center [490, 414] width 10 height 10
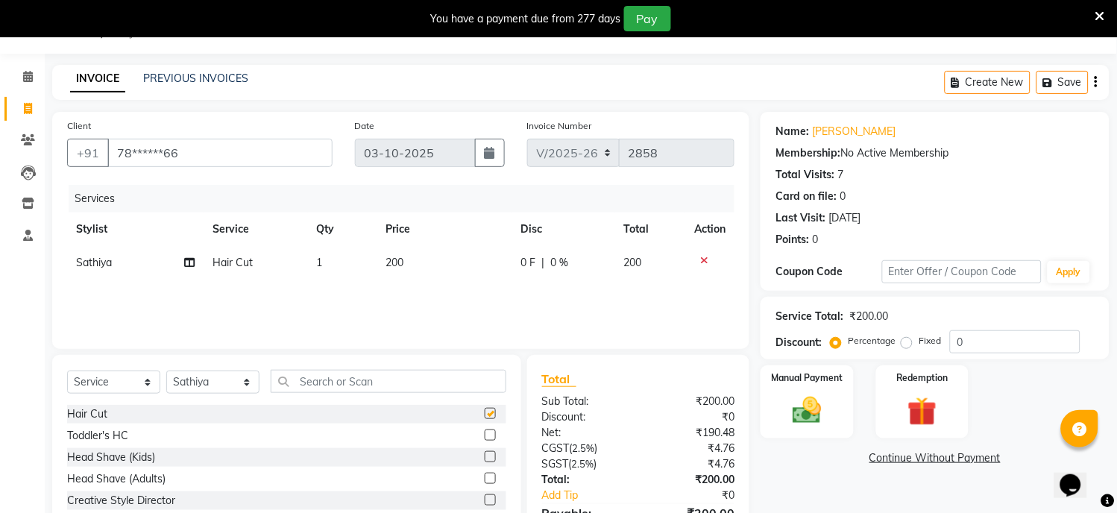
checkbox input "false"
click at [810, 397] on img at bounding box center [807, 411] width 49 height 35
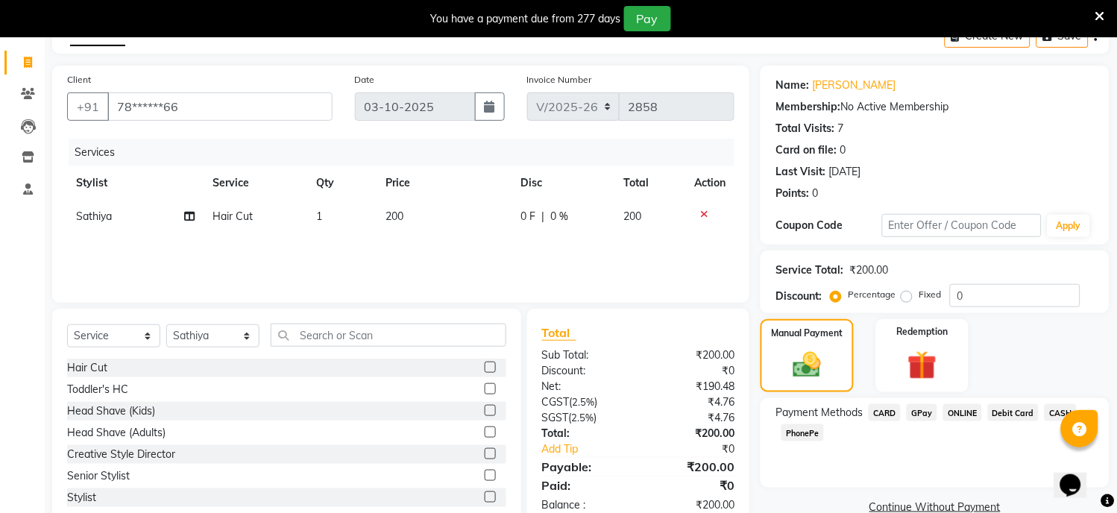
scroll to position [121, 0]
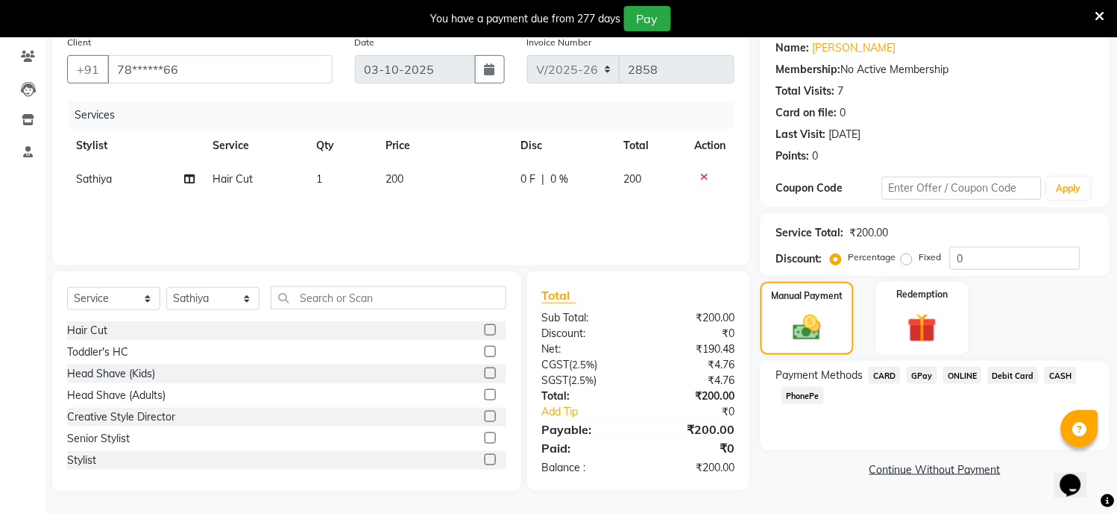
click at [927, 373] on span "GPay" at bounding box center [921, 375] width 31 height 17
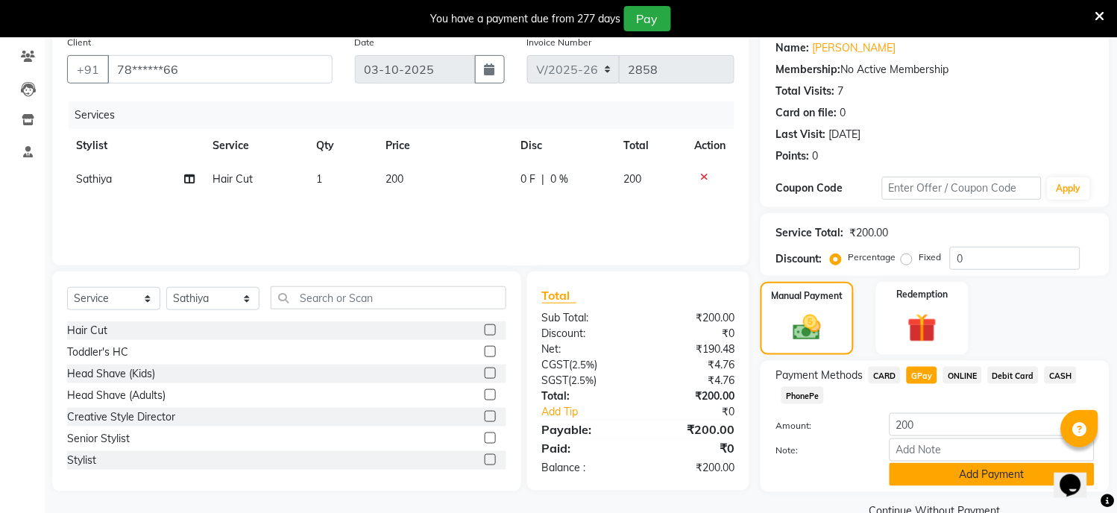
click at [920, 472] on button "Add Payment" at bounding box center [991, 474] width 205 height 23
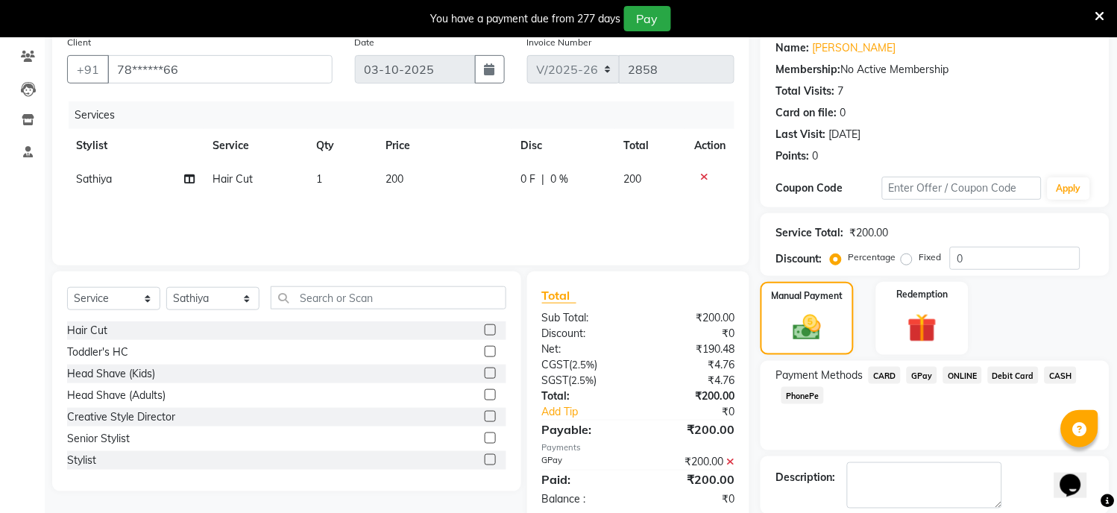
scroll to position [195, 0]
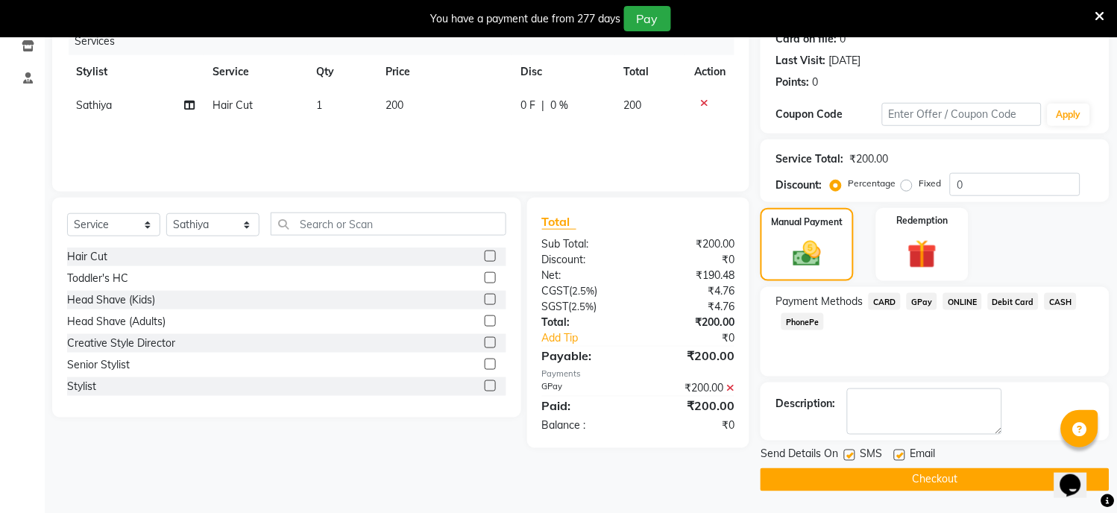
click at [918, 480] on button "Checkout" at bounding box center [934, 479] width 349 height 23
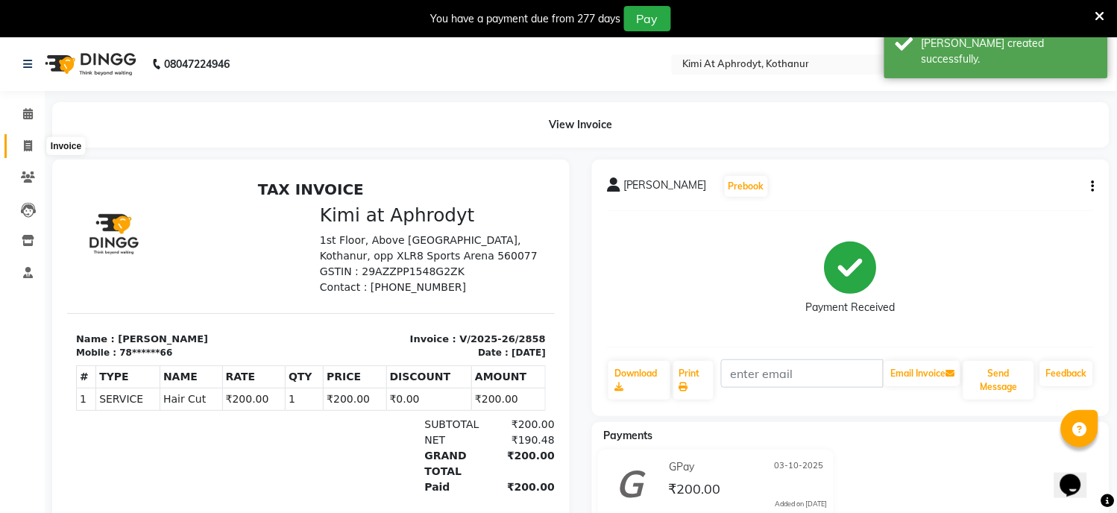
click at [26, 148] on icon at bounding box center [28, 145] width 8 height 11
select select "service"
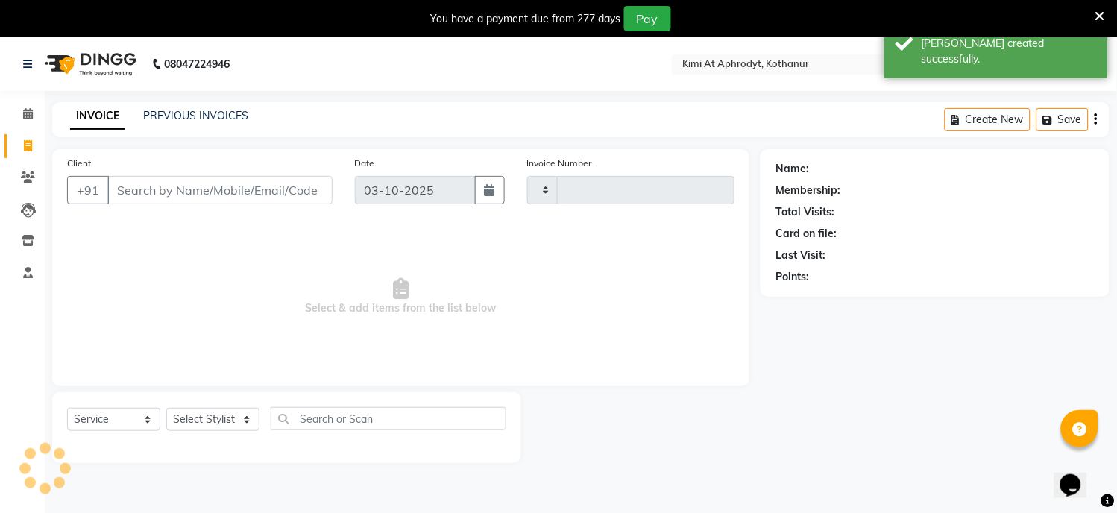
scroll to position [37, 0]
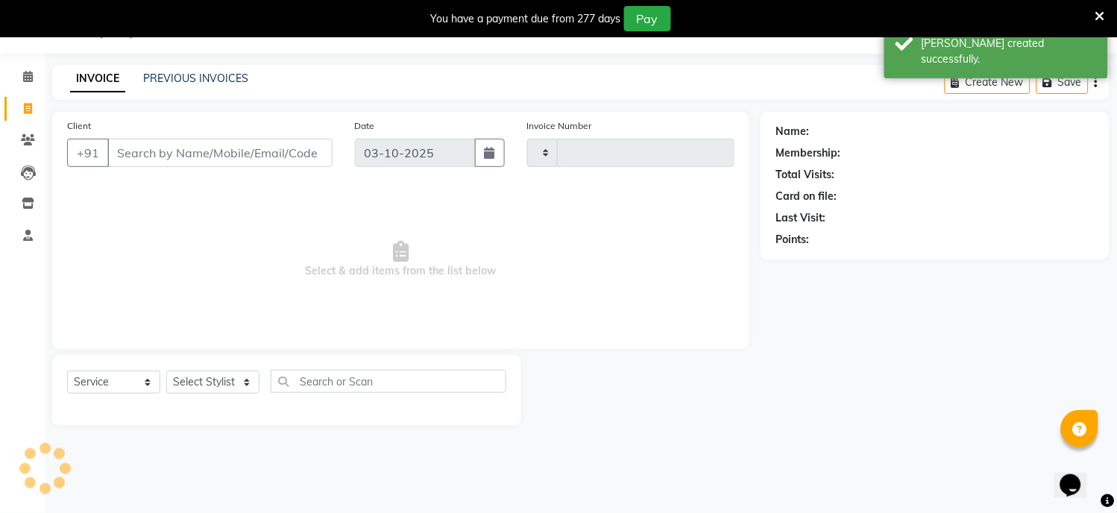
type input "2859"
select select "7401"
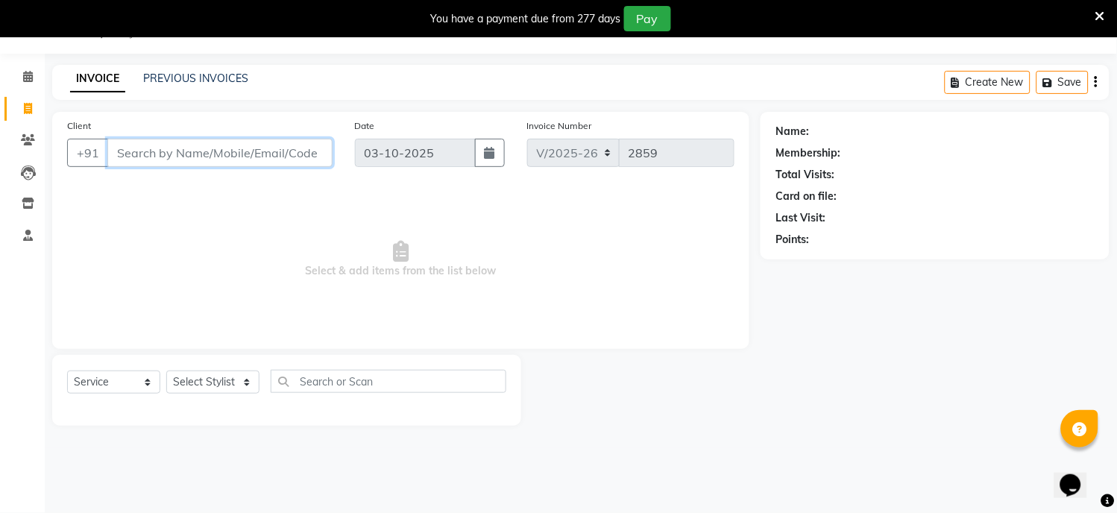
click at [227, 151] on input "Client" at bounding box center [219, 153] width 225 height 28
type input "V"
click at [160, 157] on input "Client" at bounding box center [219, 153] width 225 height 28
click at [189, 151] on input "Client" at bounding box center [219, 153] width 225 height 28
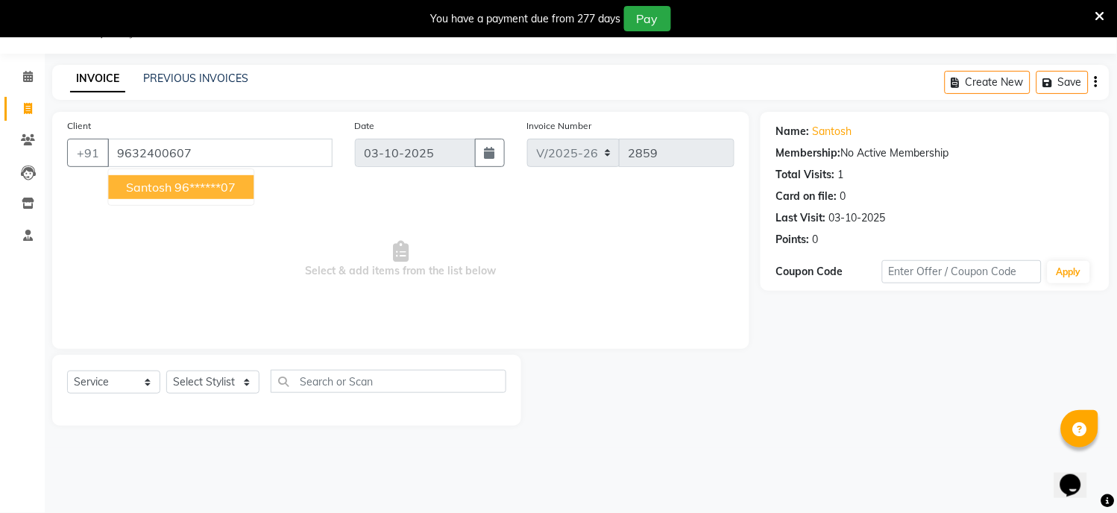
click at [162, 189] on span "Santosh" at bounding box center [148, 187] width 45 height 15
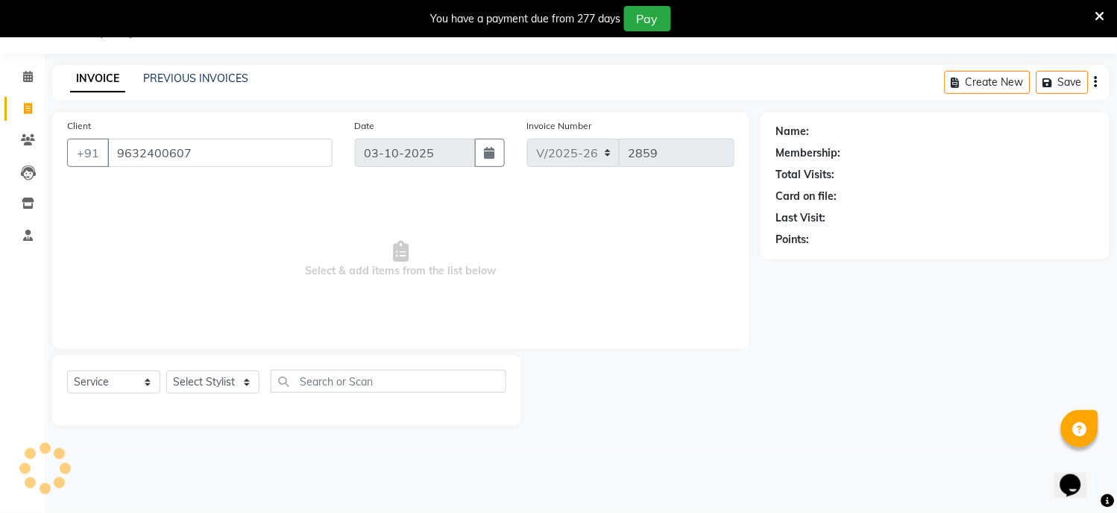
type input "96******07"
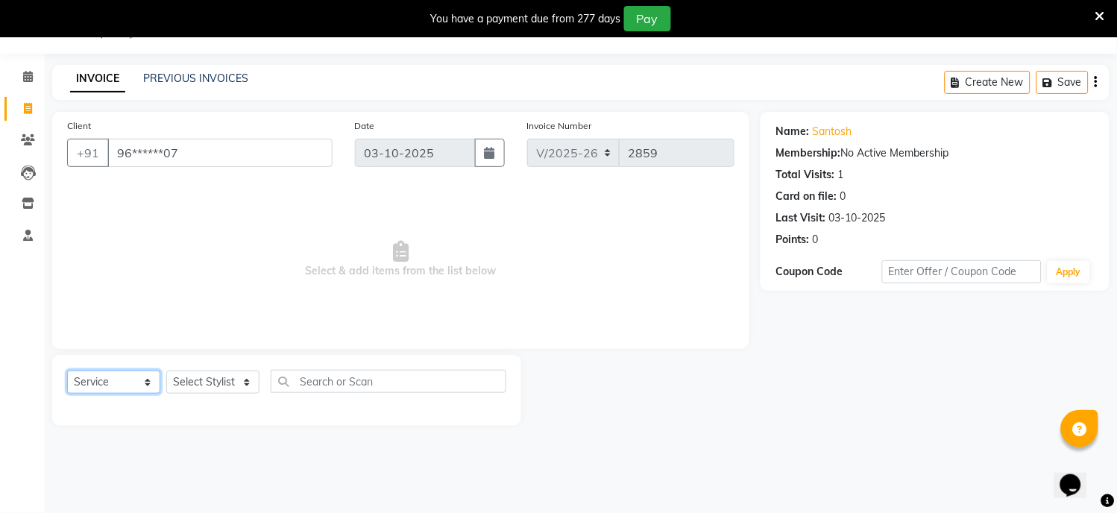
click at [114, 382] on select "Select Service Product Membership Package Voucher Prepaid Gift Card" at bounding box center [113, 381] width 93 height 23
select select "package"
click at [67, 371] on select "Select Service Product Membership Package Voucher Prepaid Gift Card" at bounding box center [113, 381] width 93 height 23
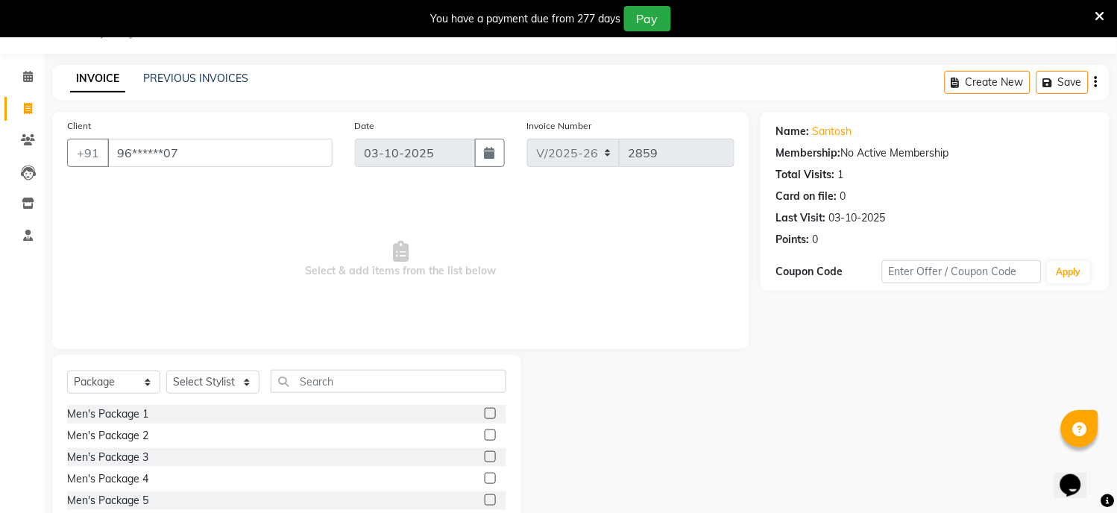
click at [489, 412] on label at bounding box center [490, 413] width 11 height 11
click at [489, 412] on input "checkbox" at bounding box center [490, 414] width 10 height 10
checkbox input "false"
click at [218, 382] on select "Select Stylist [PERSON_NAME] Hriatpuii [PERSON_NAME] Kimi manager id [PERSON_NA…" at bounding box center [212, 381] width 93 height 23
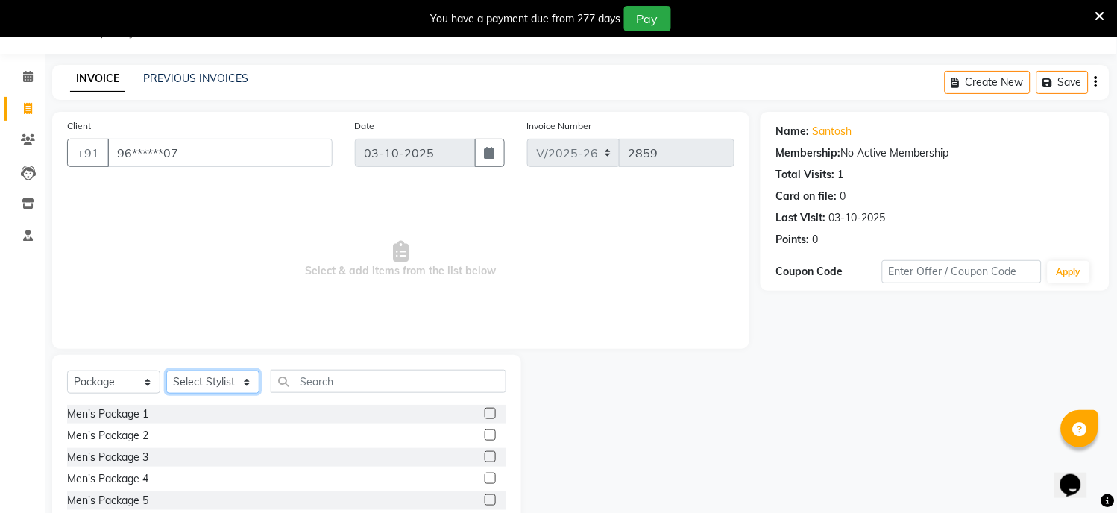
click at [218, 380] on select "Select Stylist [PERSON_NAME] Hriatpuii [PERSON_NAME] Kimi manager id [PERSON_NA…" at bounding box center [212, 381] width 93 height 23
select select "88070"
click at [166, 371] on select "Select Stylist [PERSON_NAME] Hriatpuii [PERSON_NAME] Kimi manager id [PERSON_NA…" at bounding box center [212, 381] width 93 height 23
click at [489, 413] on label at bounding box center [490, 413] width 11 height 11
click at [489, 413] on input "checkbox" at bounding box center [490, 414] width 10 height 10
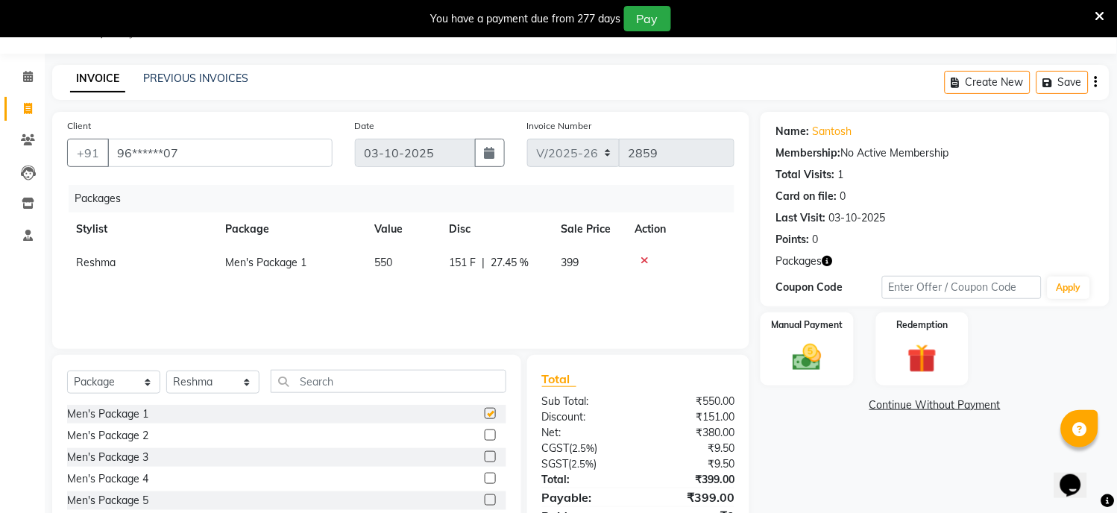
checkbox input "false"
click at [795, 355] on img at bounding box center [807, 358] width 49 height 35
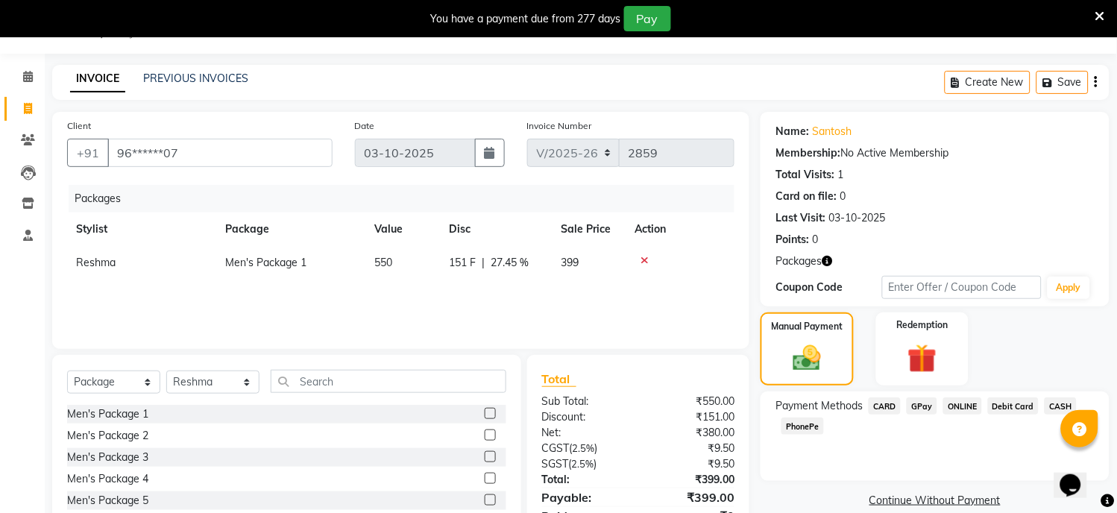
click at [1053, 403] on span "CASH" at bounding box center [1060, 405] width 32 height 17
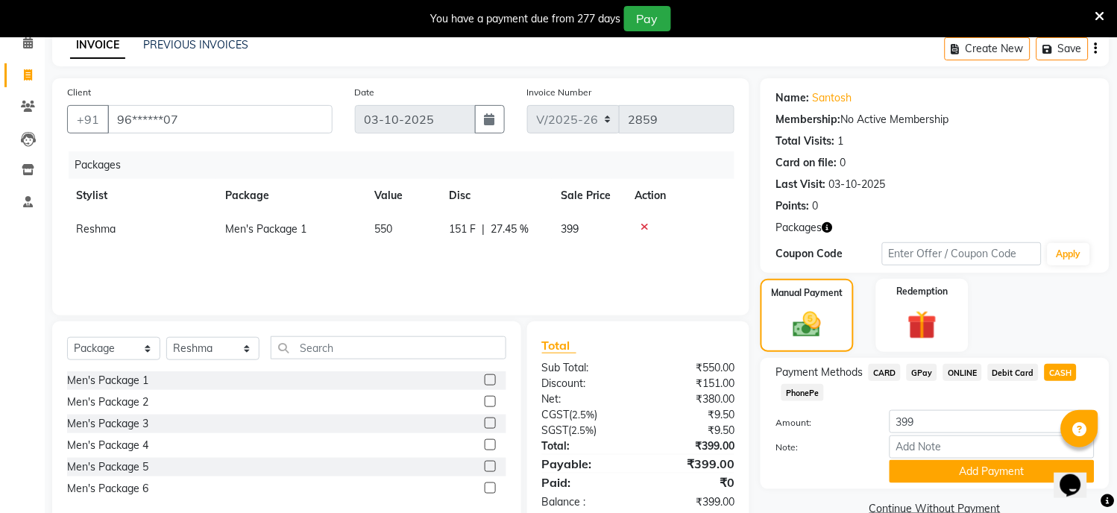
scroll to position [104, 0]
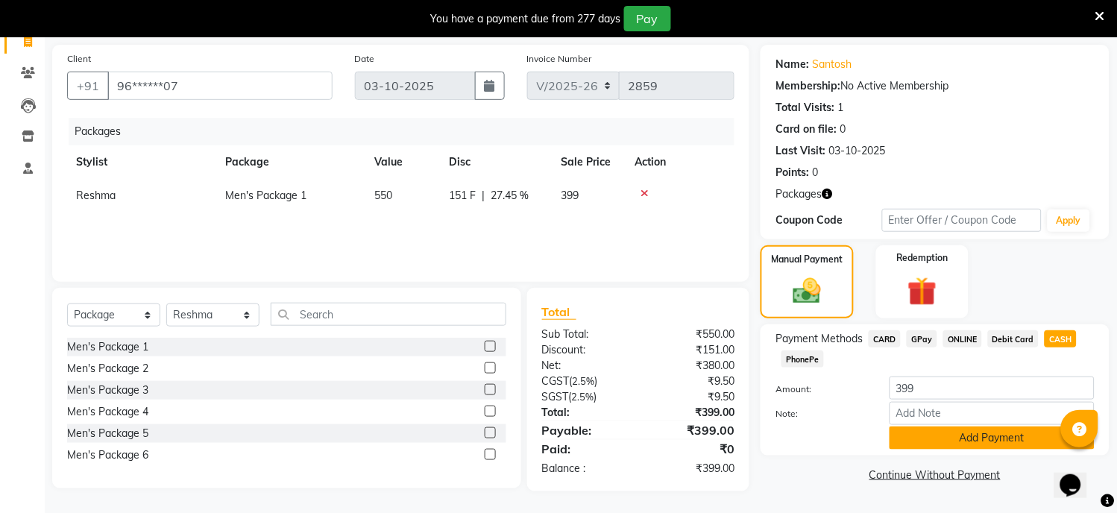
click at [957, 436] on button "Add Payment" at bounding box center [991, 437] width 205 height 23
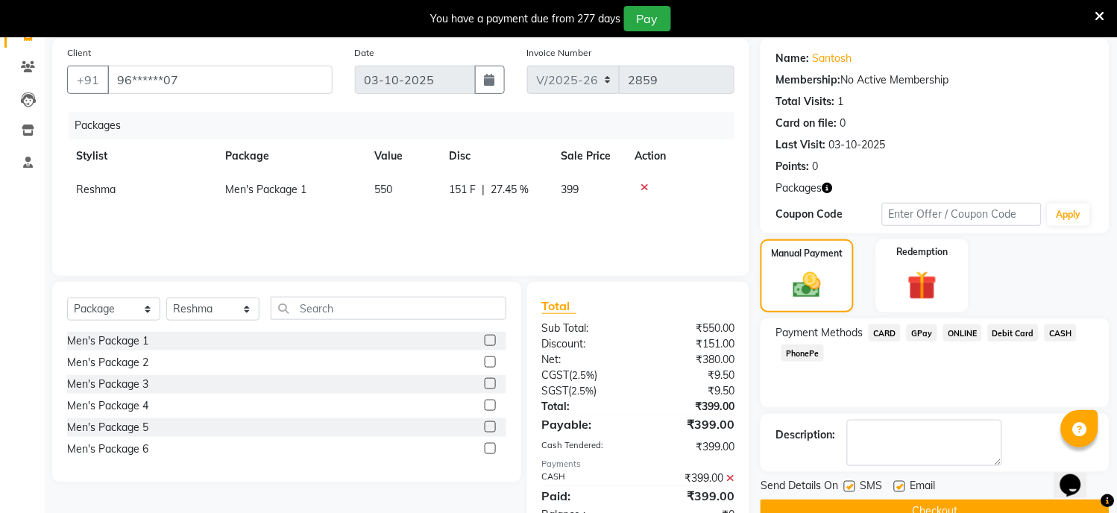
scroll to position [157, 0]
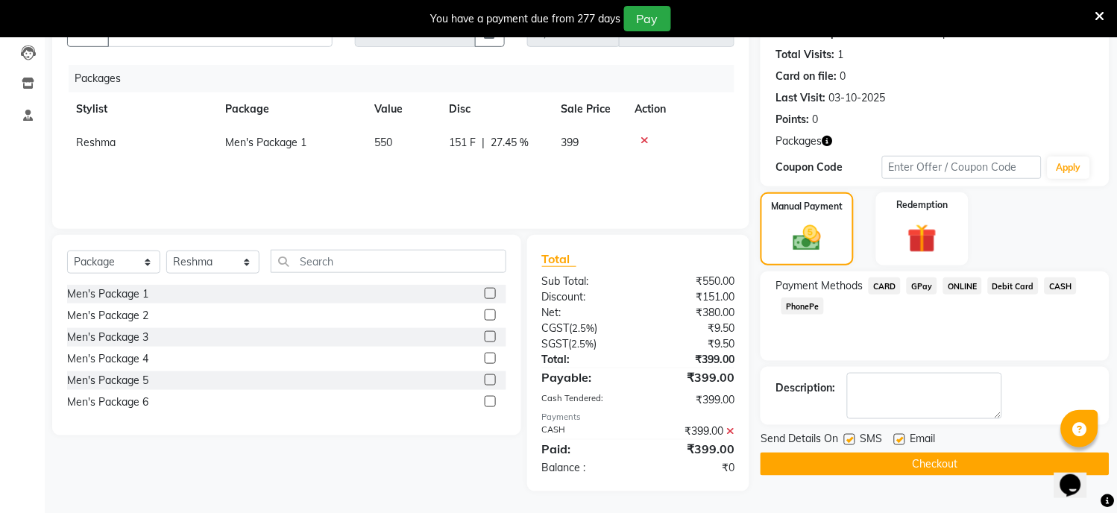
click at [947, 473] on button "Checkout" at bounding box center [934, 463] width 349 height 23
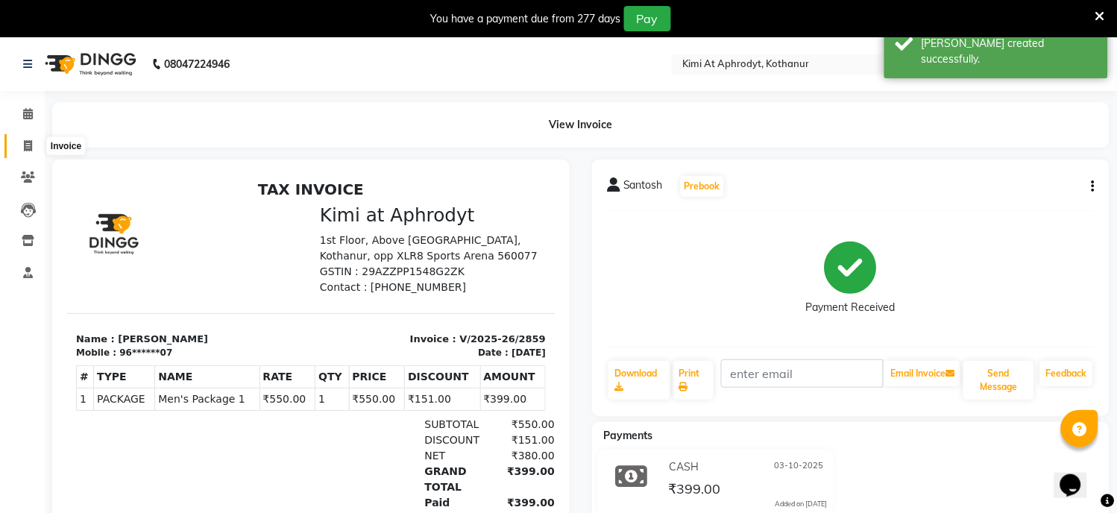
click at [24, 145] on icon at bounding box center [28, 145] width 8 height 11
select select "service"
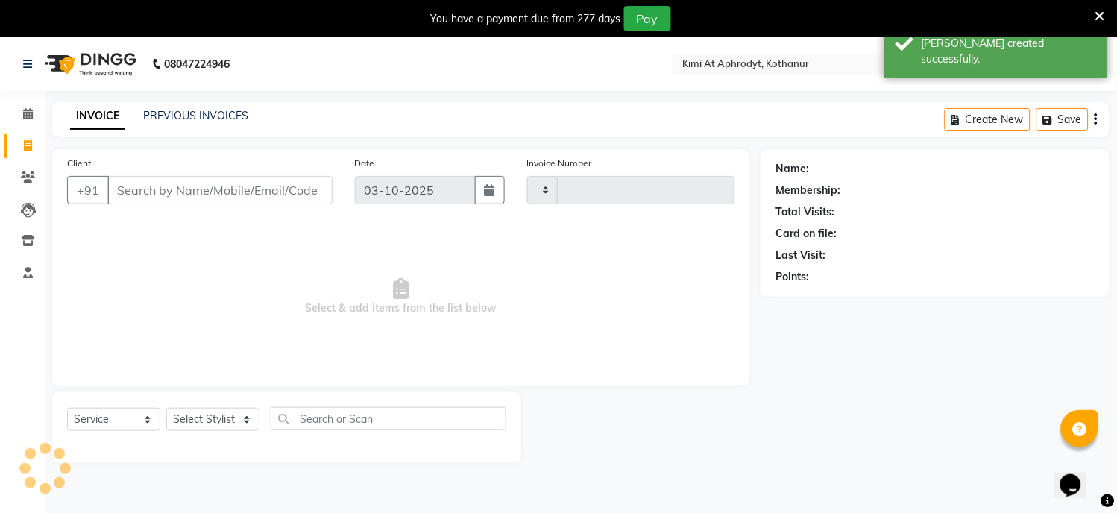
scroll to position [37, 0]
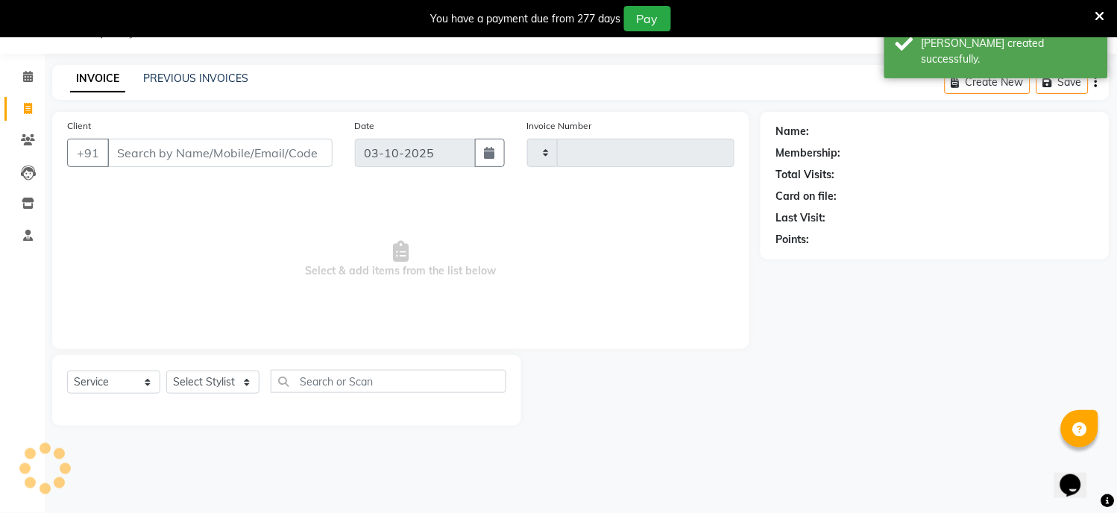
type input "2860"
select select "7401"
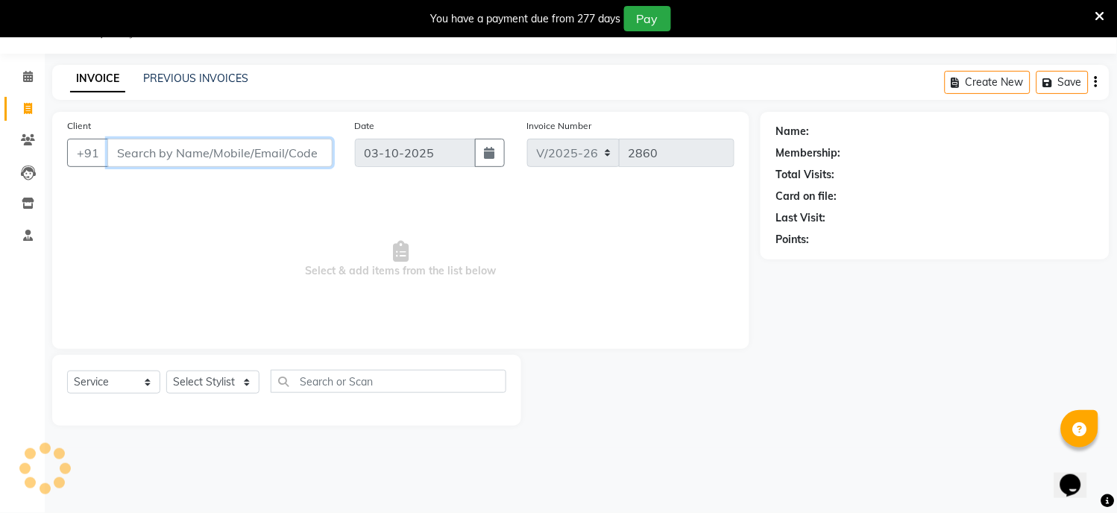
click at [131, 151] on input "Client" at bounding box center [219, 153] width 225 height 28
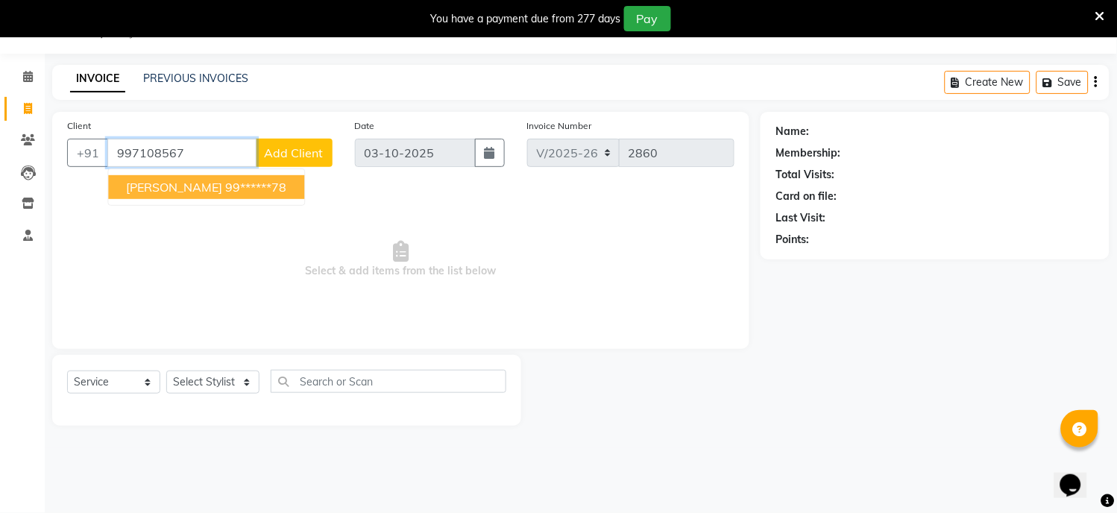
click at [225, 191] on ngb-highlight "99******78" at bounding box center [255, 187] width 61 height 15
type input "99******78"
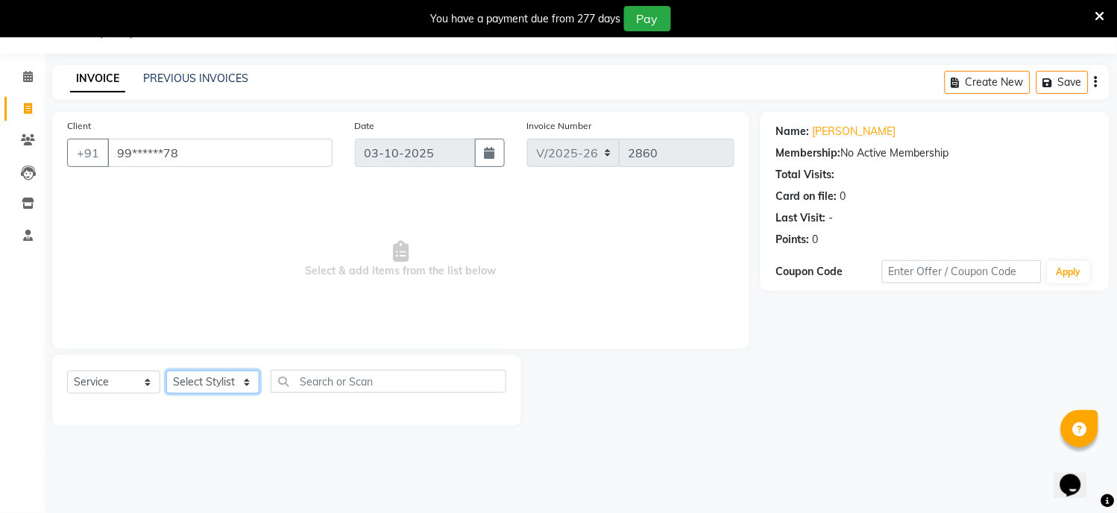
click at [216, 374] on select "Select Stylist [PERSON_NAME] Hriatpuii [PERSON_NAME] Kimi manager id [PERSON_NA…" at bounding box center [212, 381] width 93 height 23
select select "69728"
click at [166, 371] on select "Select Stylist [PERSON_NAME] Hriatpuii [PERSON_NAME] Kimi manager id [PERSON_NA…" at bounding box center [212, 381] width 93 height 23
click at [226, 189] on span "Select & add items from the list below" at bounding box center [400, 259] width 667 height 149
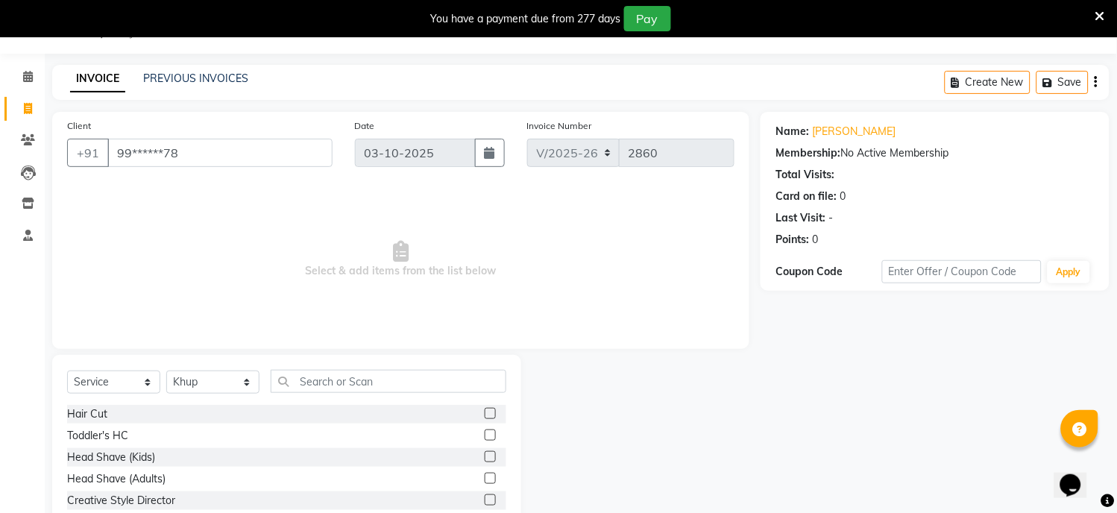
click at [485, 411] on label at bounding box center [490, 413] width 11 height 11
click at [485, 411] on input "checkbox" at bounding box center [490, 414] width 10 height 10
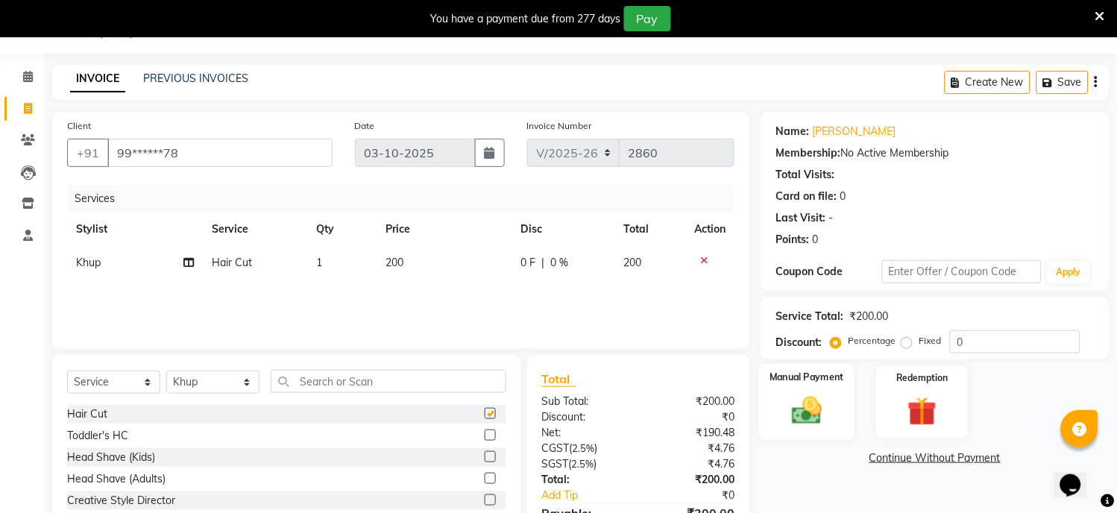
checkbox input "false"
click at [792, 405] on img at bounding box center [807, 411] width 49 height 35
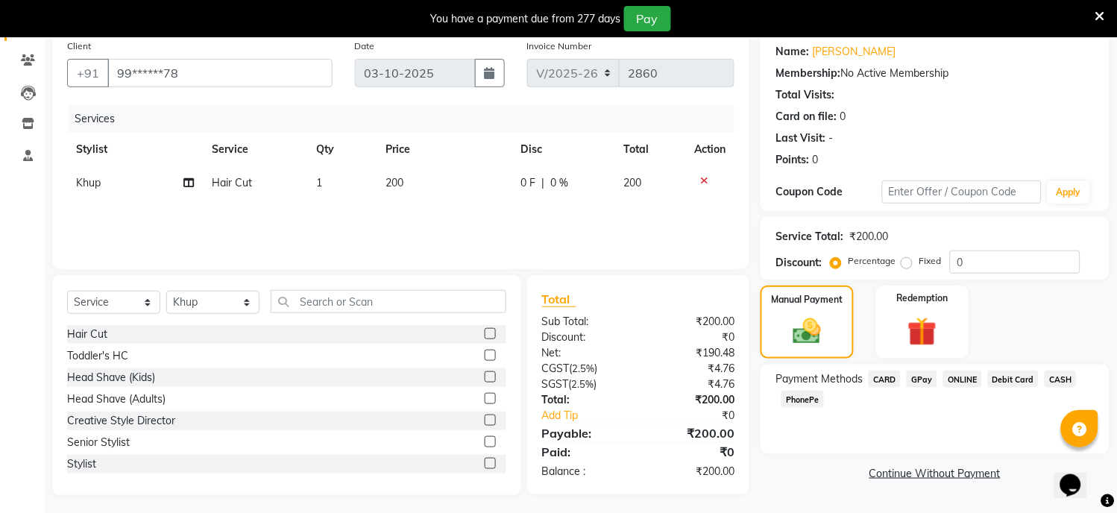
scroll to position [121, 0]
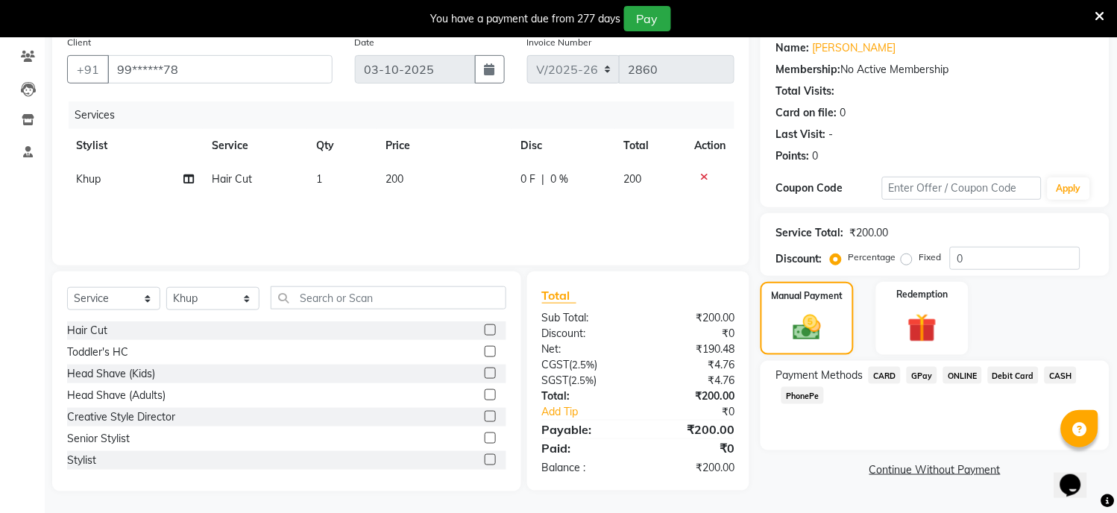
click at [921, 373] on span "GPay" at bounding box center [921, 375] width 31 height 17
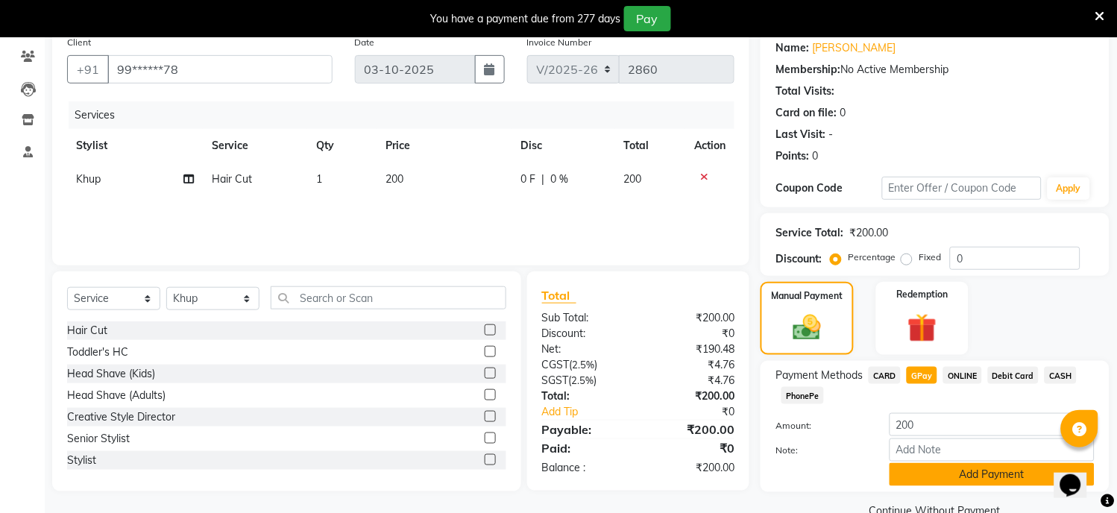
click at [926, 466] on button "Add Payment" at bounding box center [991, 474] width 205 height 23
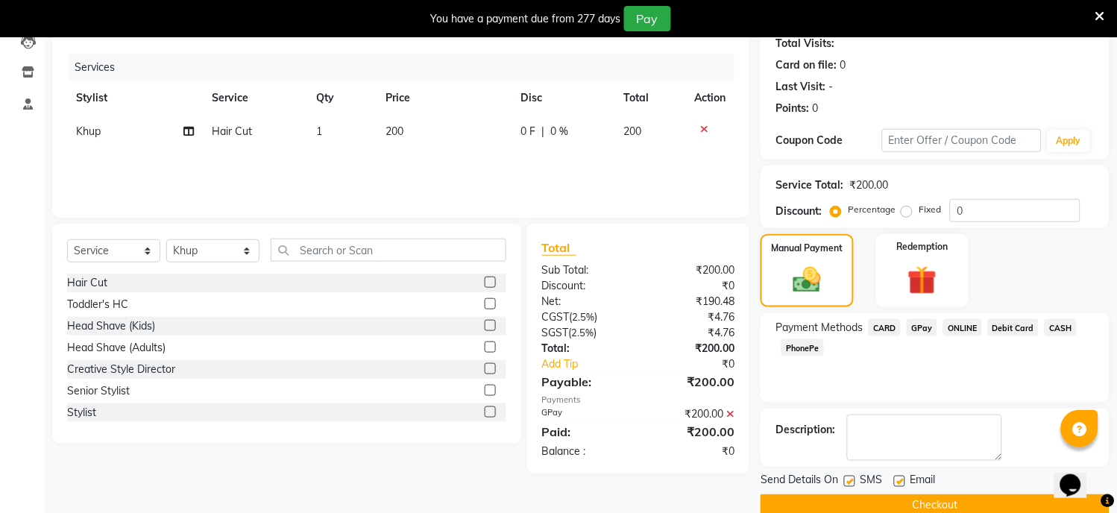
scroll to position [195, 0]
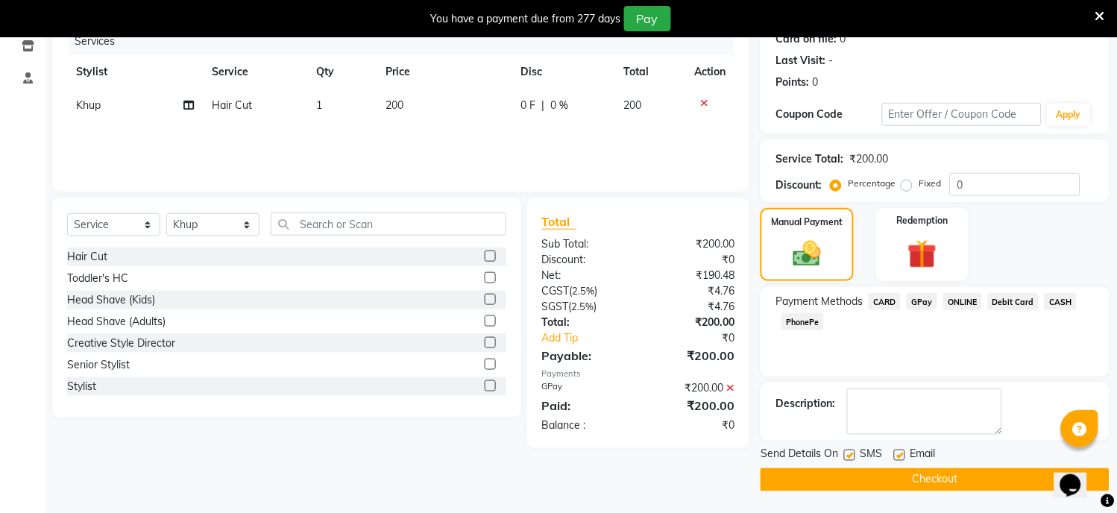
click at [918, 475] on button "Checkout" at bounding box center [934, 479] width 349 height 23
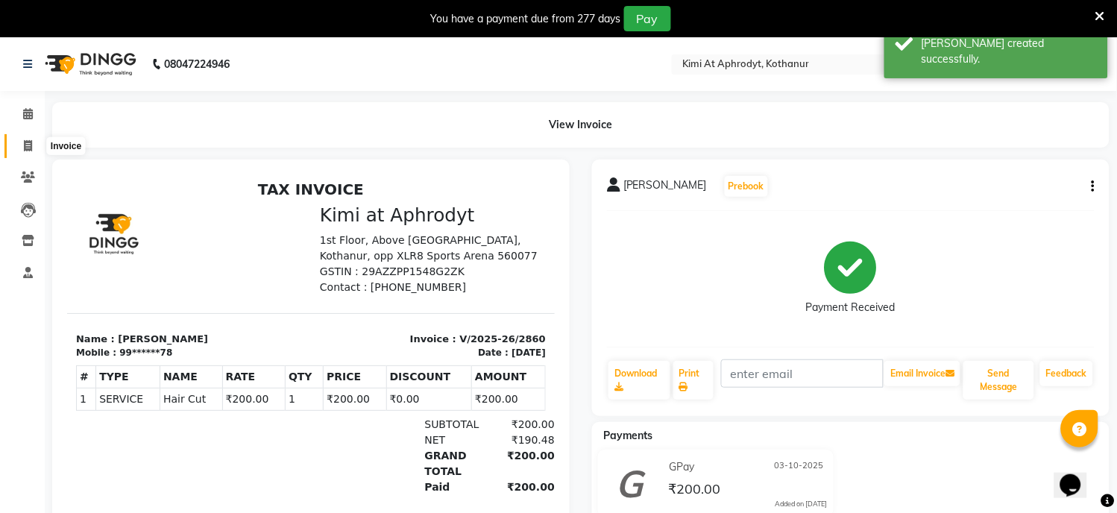
click at [25, 147] on icon at bounding box center [28, 145] width 8 height 11
select select "service"
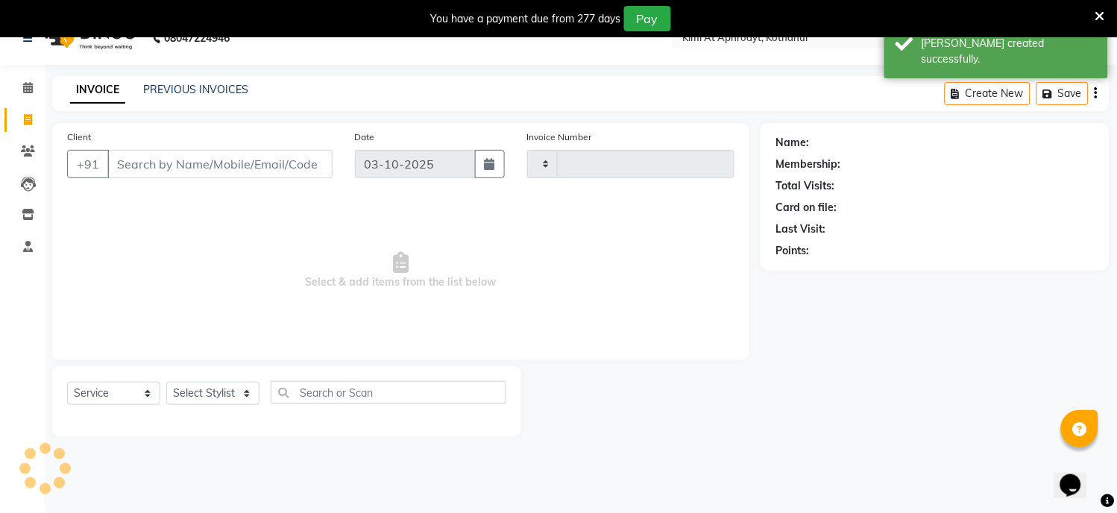
type input "2861"
select select "7401"
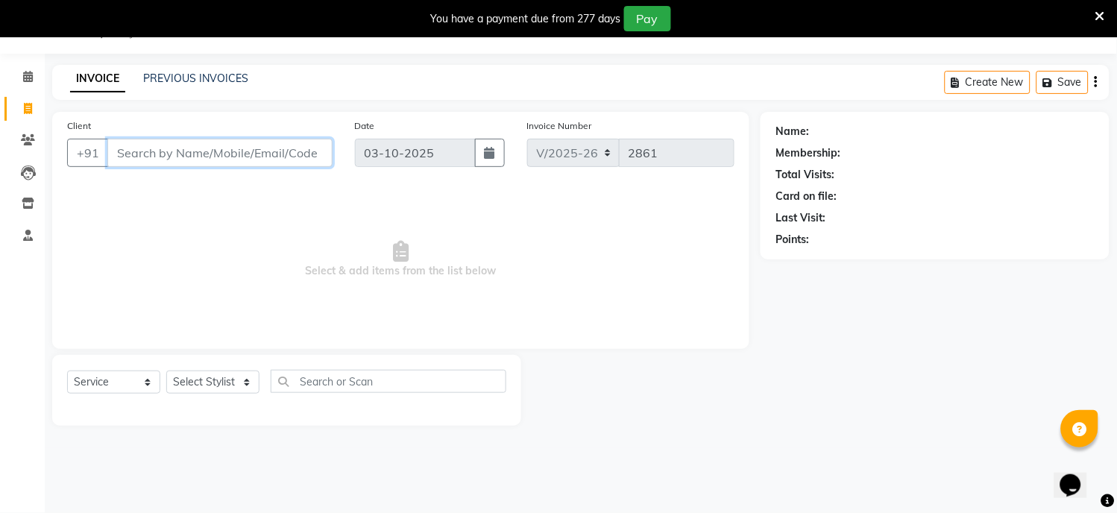
click at [160, 160] on input "Client" at bounding box center [219, 153] width 225 height 28
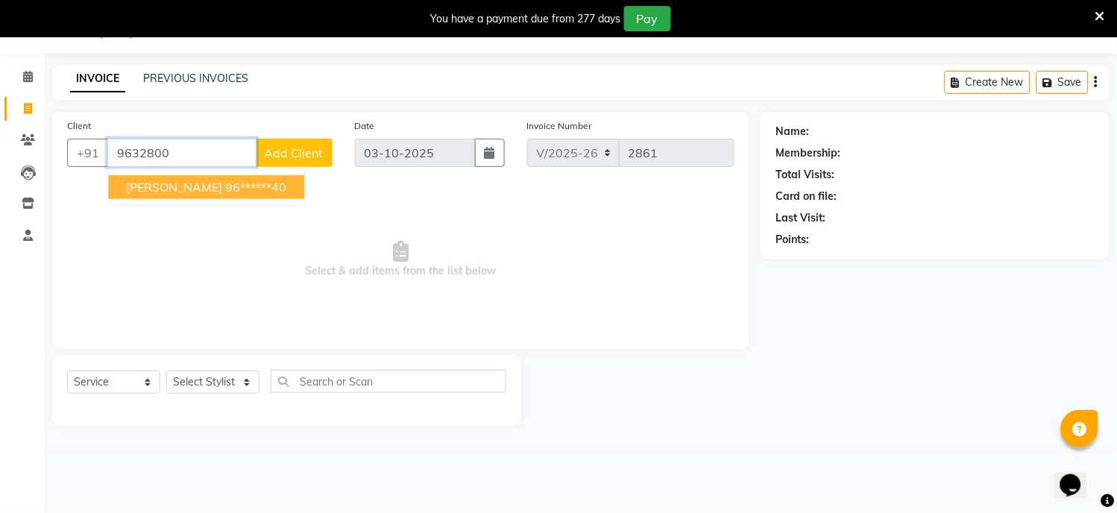
click at [225, 188] on ngb-highlight "96******40" at bounding box center [255, 187] width 61 height 15
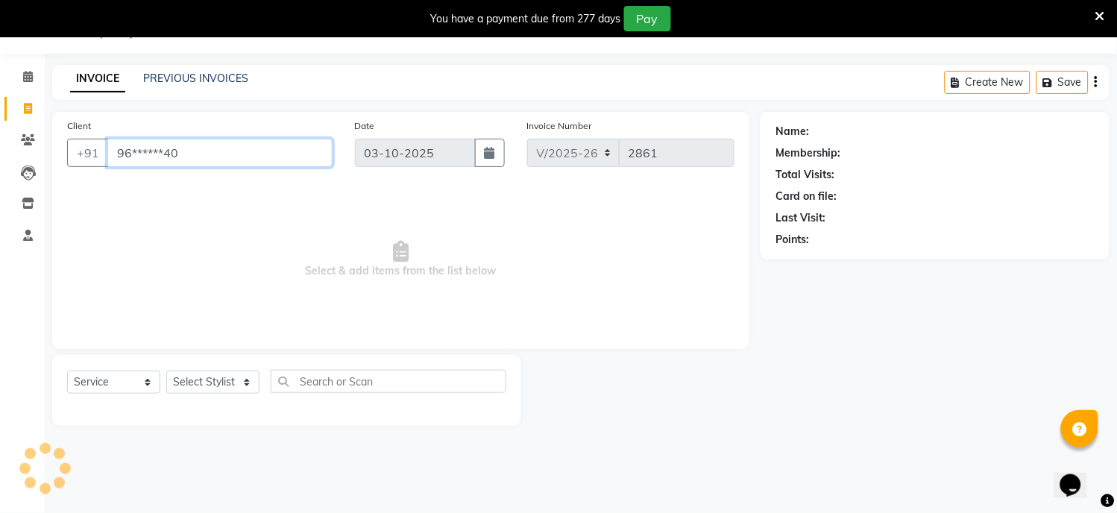
type input "96******40"
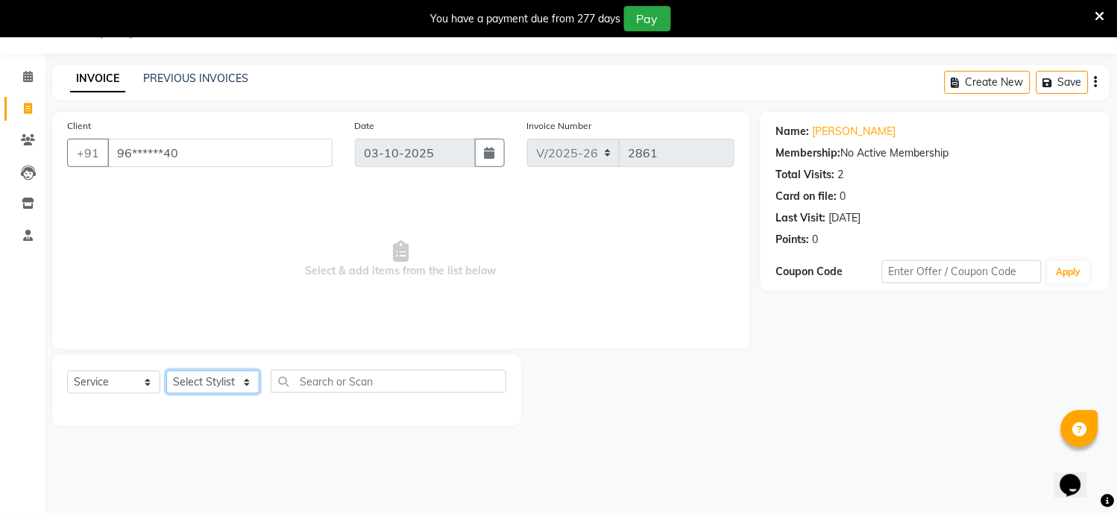
click at [221, 388] on select "Select Stylist [PERSON_NAME] Hriatpuii [PERSON_NAME] Kimi manager id [PERSON_NA…" at bounding box center [212, 381] width 93 height 23
select select "69729"
click at [166, 371] on select "Select Stylist [PERSON_NAME] Hriatpuii [PERSON_NAME] Kimi manager id [PERSON_NA…" at bounding box center [212, 381] width 93 height 23
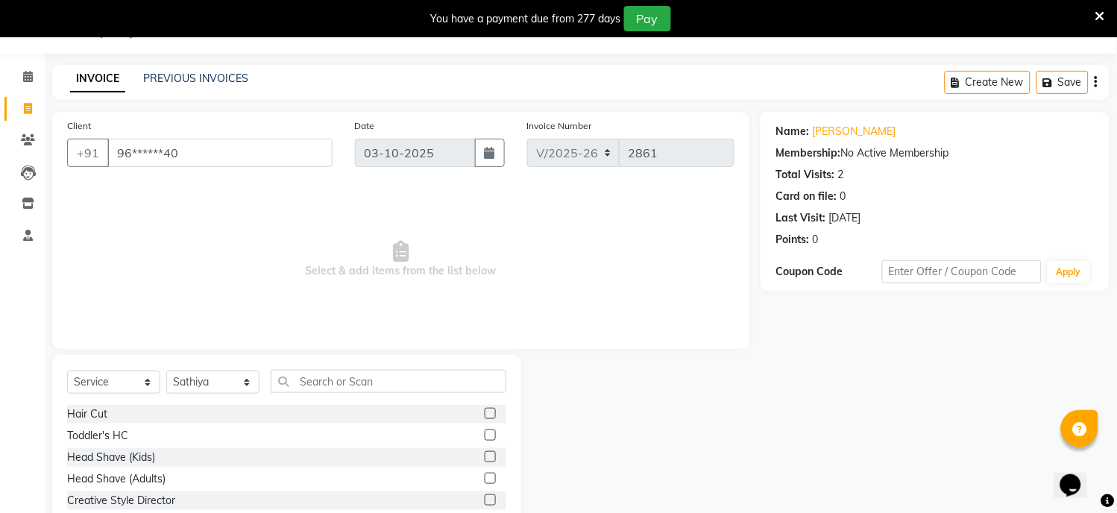
click at [485, 412] on label at bounding box center [490, 413] width 11 height 11
click at [485, 412] on input "checkbox" at bounding box center [490, 414] width 10 height 10
click at [485, 412] on label at bounding box center [490, 413] width 11 height 11
click at [485, 412] on input "checkbox" at bounding box center [490, 414] width 10 height 10
checkbox input "false"
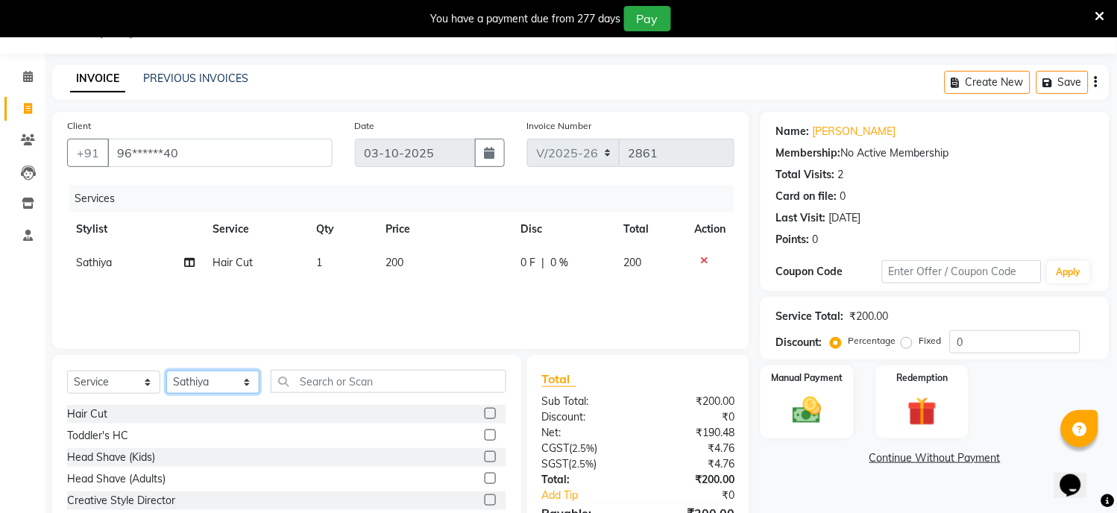
click at [198, 384] on select "Select Stylist [PERSON_NAME] Hriatpuii [PERSON_NAME] Kimi manager id [PERSON_NA…" at bounding box center [212, 381] width 93 height 23
select select "85520"
click at [166, 371] on select "Select Stylist [PERSON_NAME] Hriatpuii [PERSON_NAME] Kimi manager id [PERSON_NA…" at bounding box center [212, 381] width 93 height 23
click at [485, 411] on label at bounding box center [490, 413] width 11 height 11
click at [485, 411] on input "checkbox" at bounding box center [490, 414] width 10 height 10
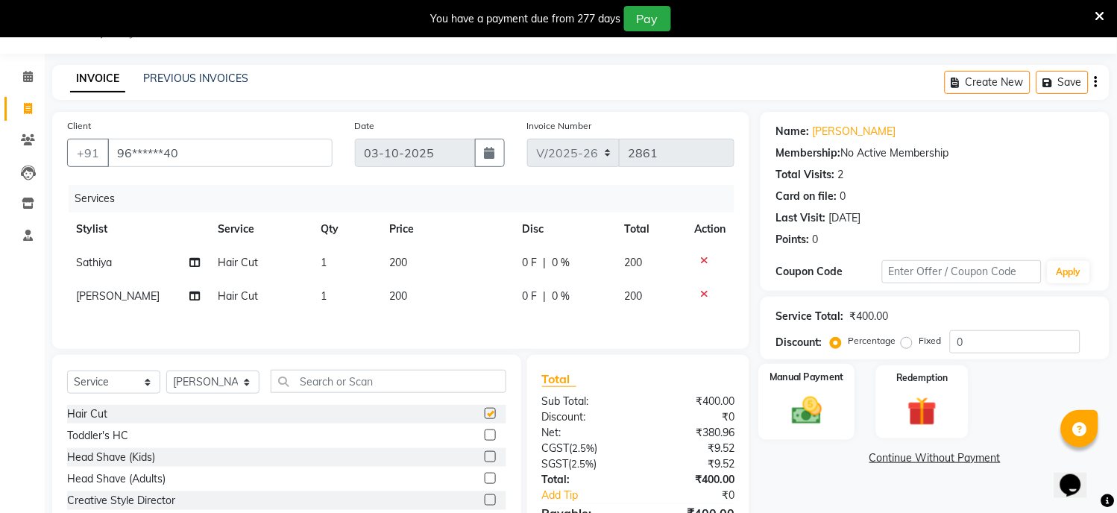
checkbox input "false"
click at [822, 403] on img at bounding box center [807, 411] width 49 height 35
click at [927, 463] on span "GPay" at bounding box center [921, 458] width 31 height 17
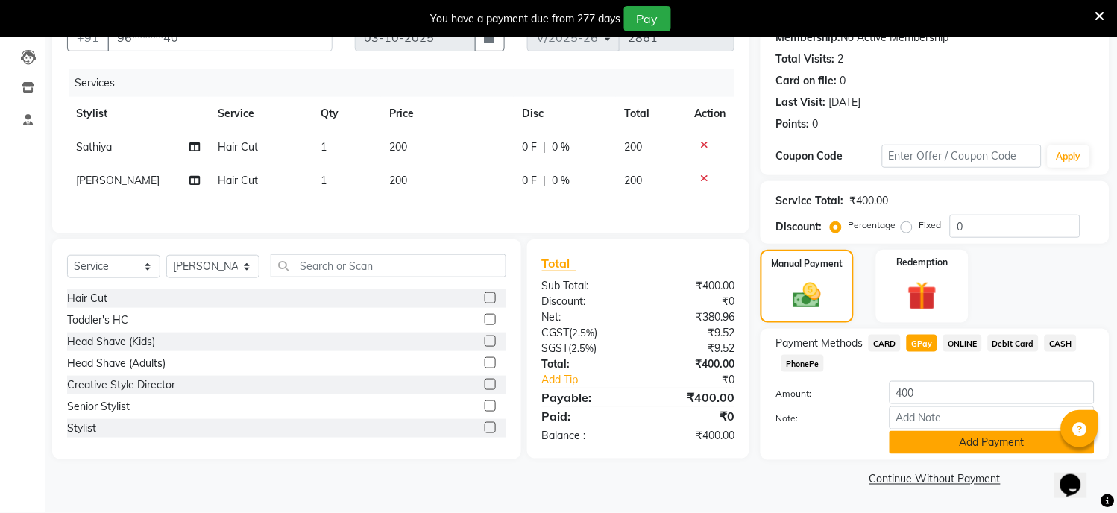
click at [930, 443] on button "Add Payment" at bounding box center [991, 442] width 205 height 23
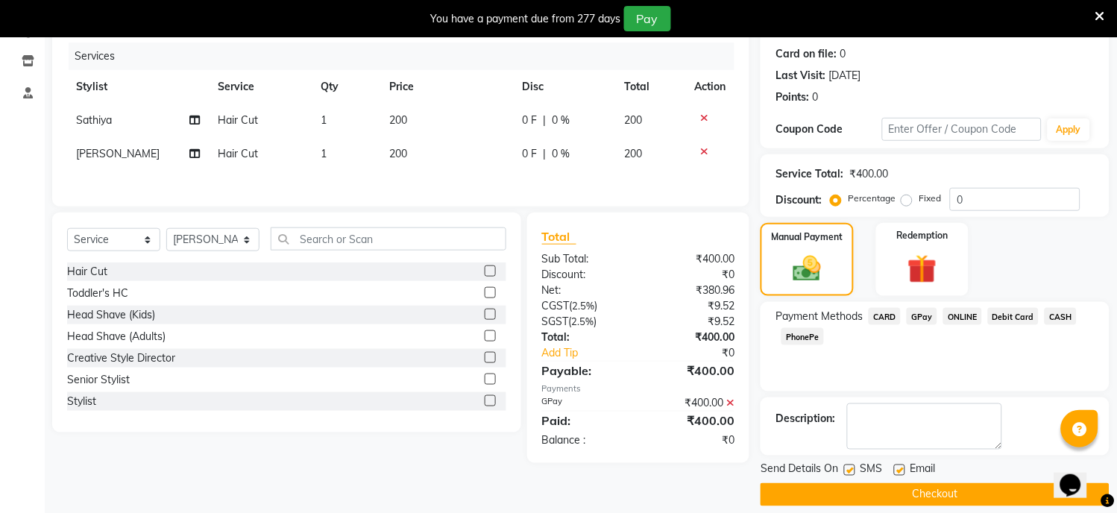
scroll to position [195, 0]
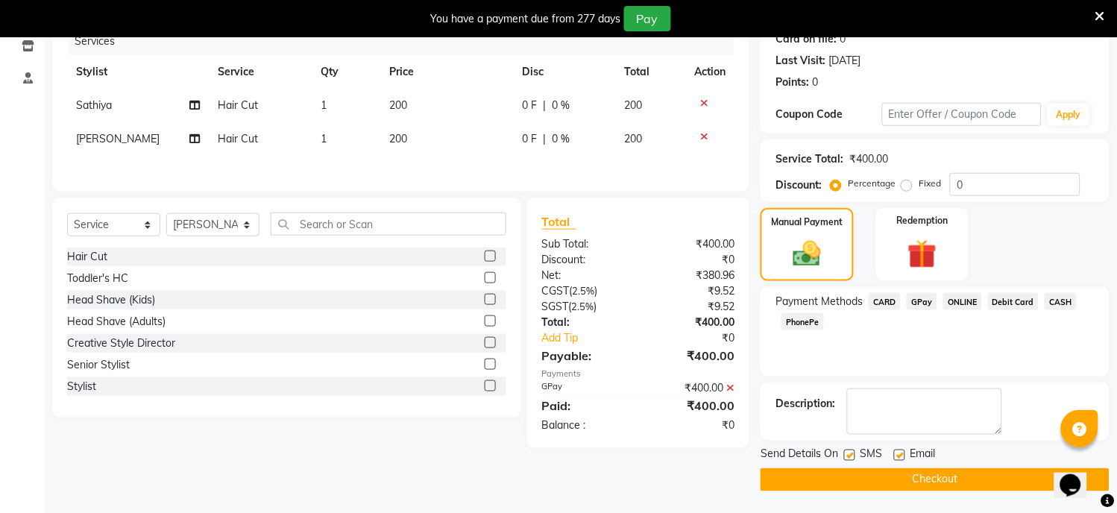
click at [928, 481] on button "Checkout" at bounding box center [934, 479] width 349 height 23
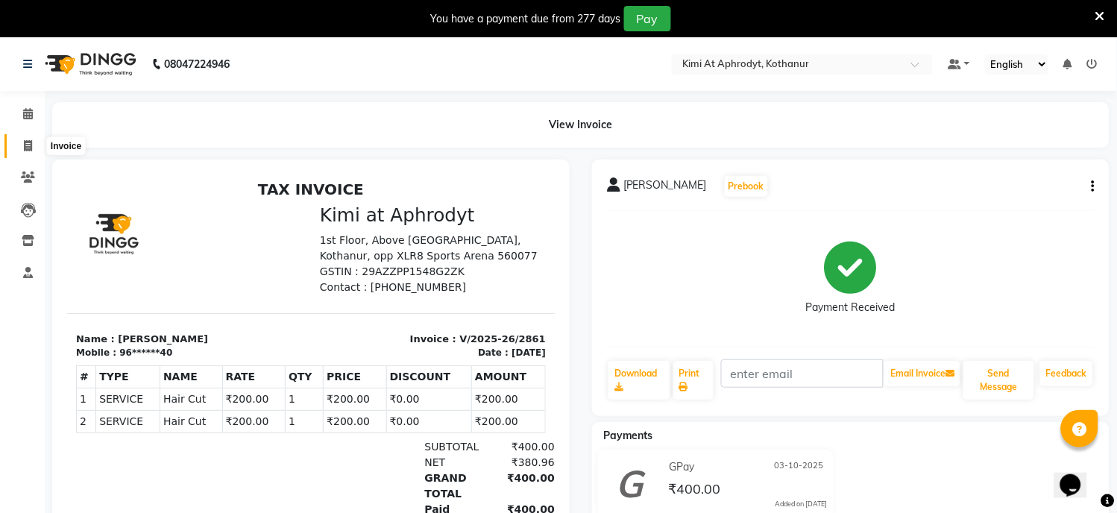
click at [28, 152] on span at bounding box center [28, 146] width 26 height 17
select select "service"
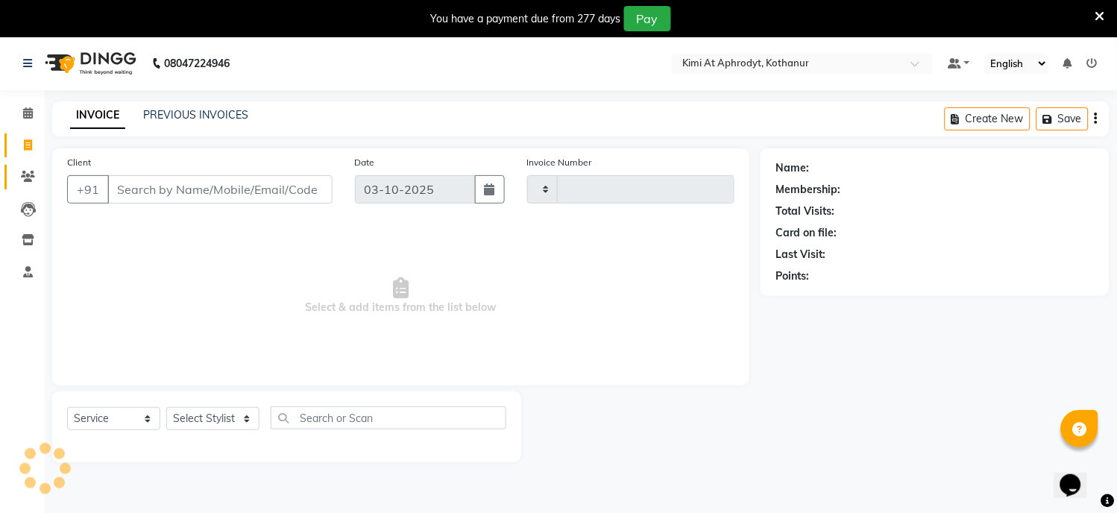
type input "2862"
select select "7401"
